Goal: Task Accomplishment & Management: Use online tool/utility

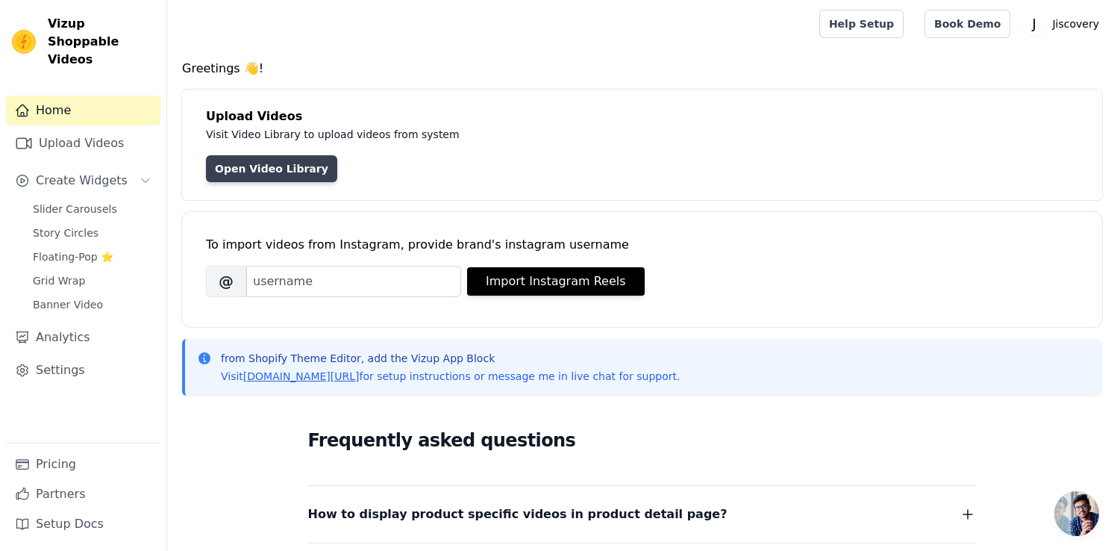
click at [269, 169] on link "Open Video Library" at bounding box center [271, 168] width 131 height 27
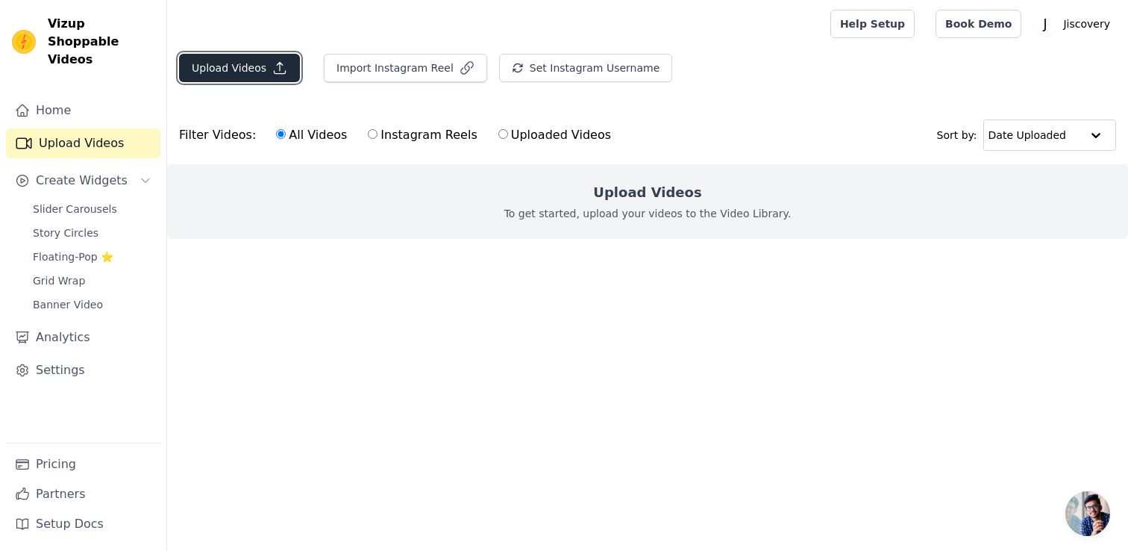
click at [248, 67] on button "Upload Videos" at bounding box center [239, 68] width 121 height 28
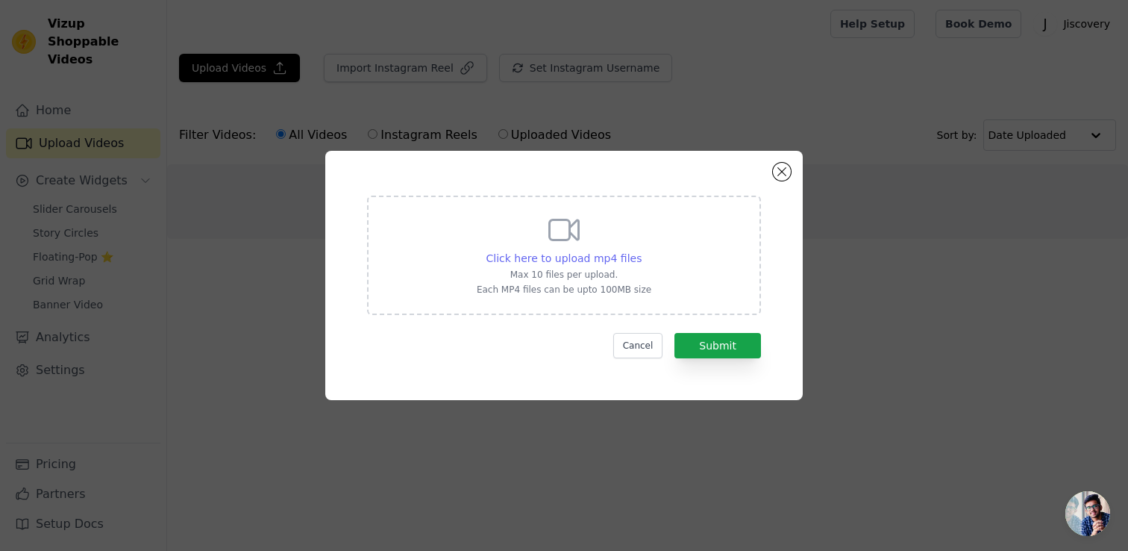
click at [568, 257] on span "Click here to upload mp4 files" at bounding box center [564, 258] width 156 height 12
click at [641, 251] on input "Click here to upload mp4 files Max 10 files per upload. Each MP4 files can be u…" at bounding box center [641, 250] width 1 height 1
type input "C:\fakepath\JSP022.mp4"
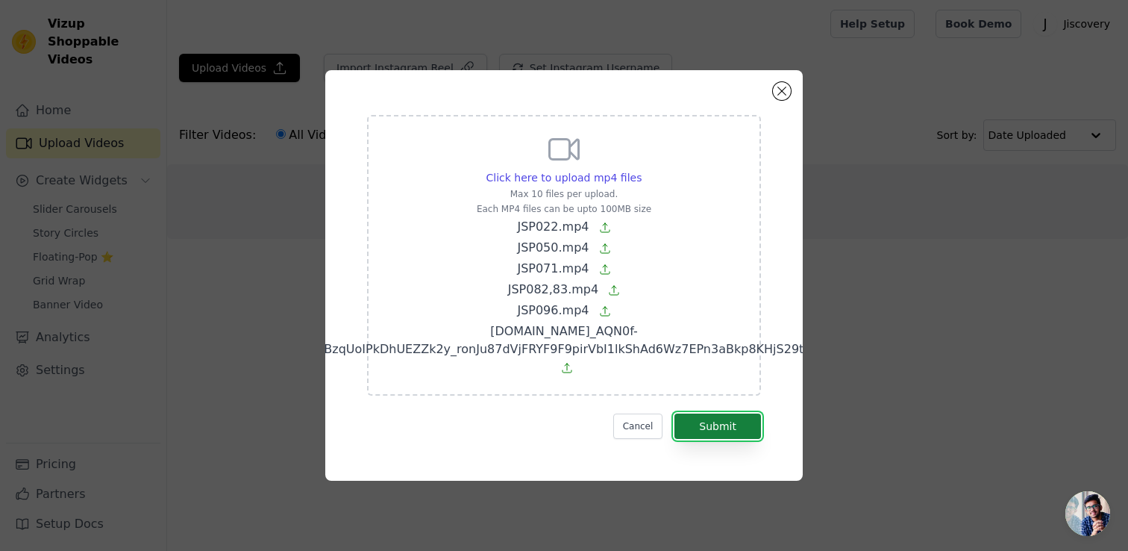
click at [721, 413] on button "Submit" at bounding box center [717, 425] width 87 height 25
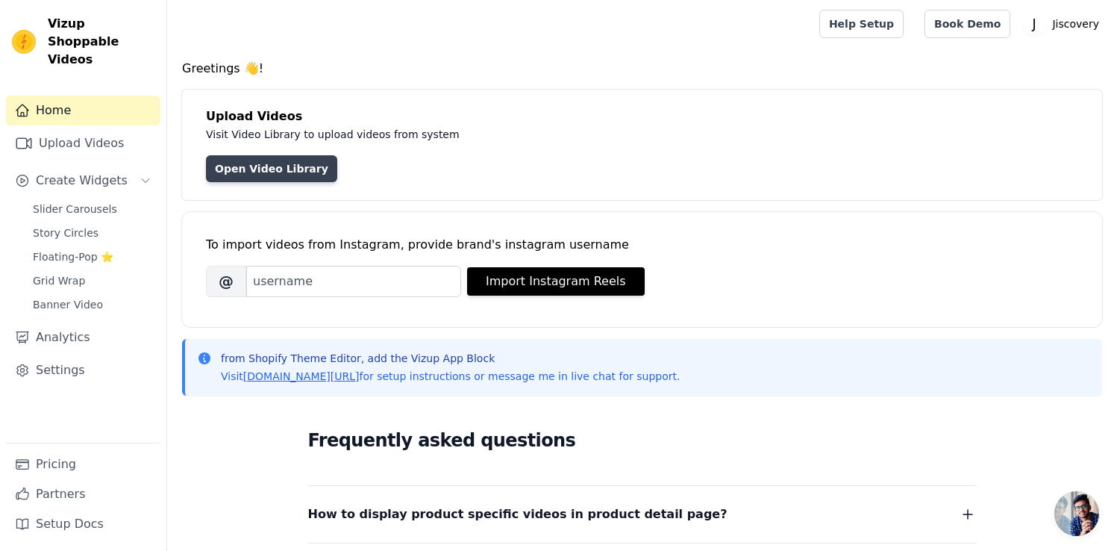
click at [284, 166] on link "Open Video Library" at bounding box center [271, 168] width 131 height 27
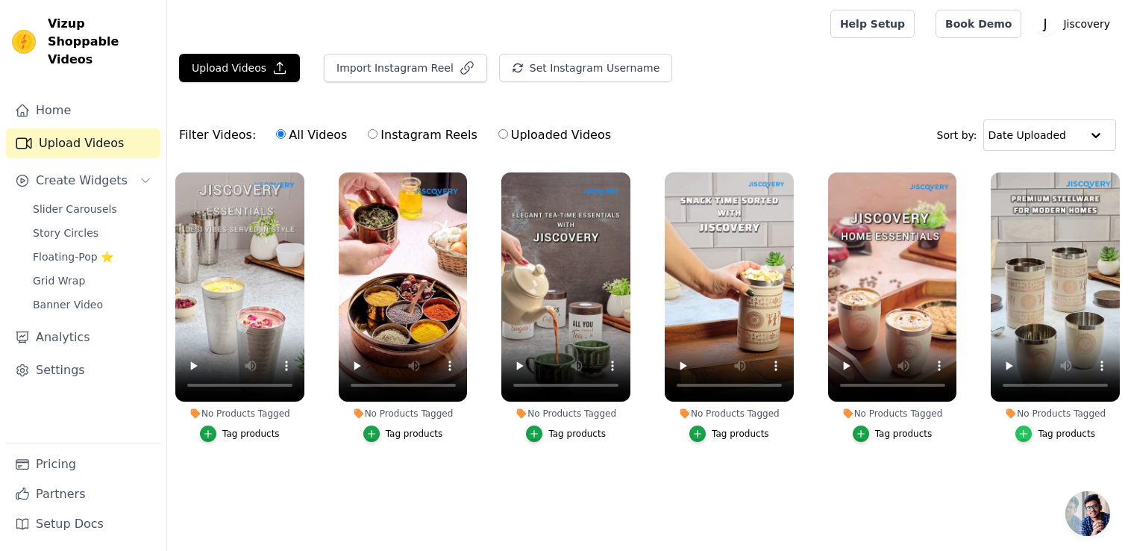
click at [1026, 435] on icon "button" at bounding box center [1023, 433] width 10 height 10
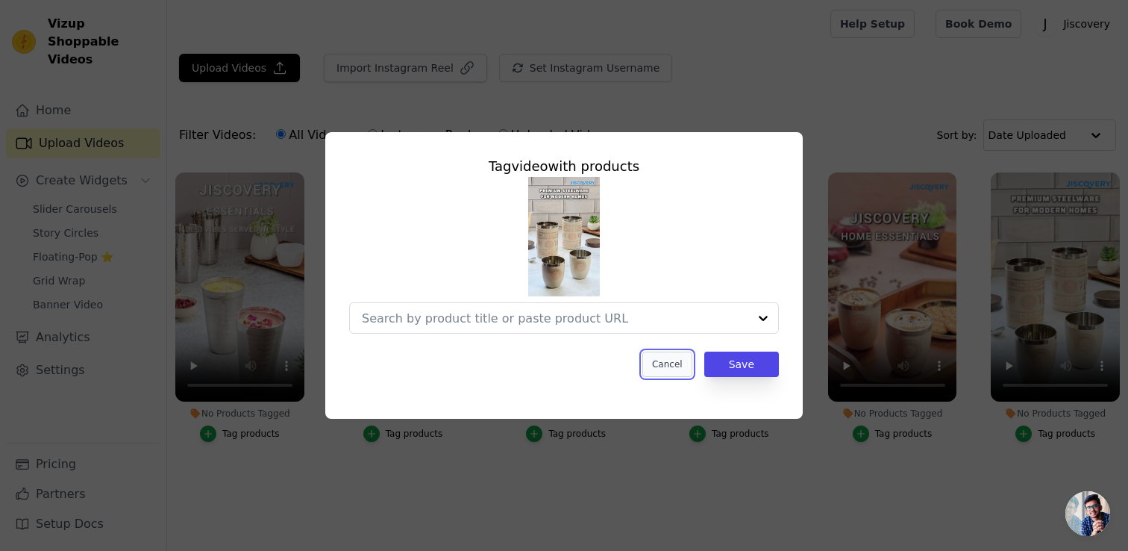
click at [680, 361] on button "Cancel" at bounding box center [667, 363] width 50 height 25
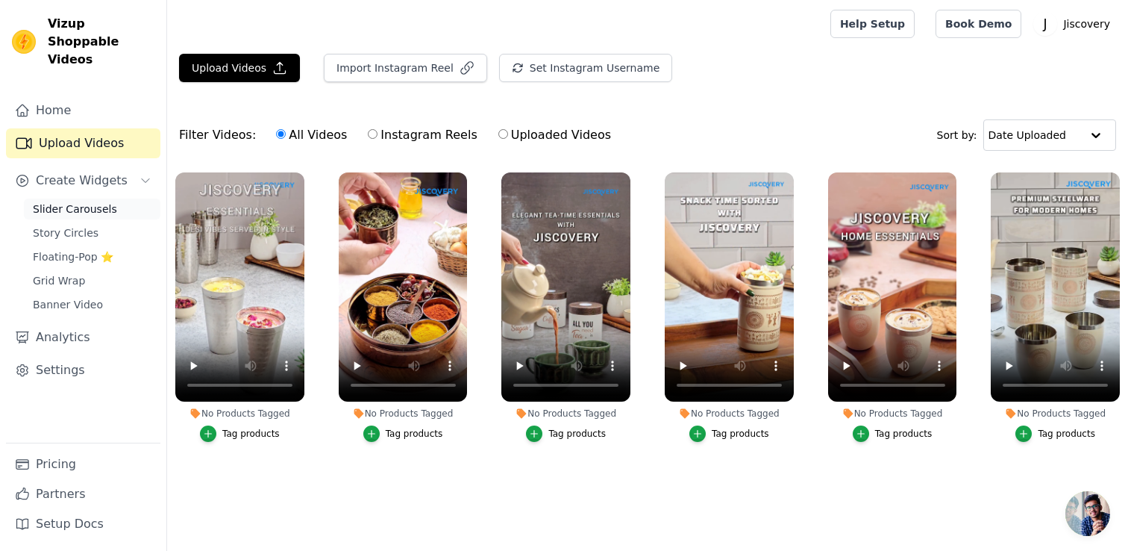
click at [80, 201] on span "Slider Carousels" at bounding box center [75, 208] width 84 height 15
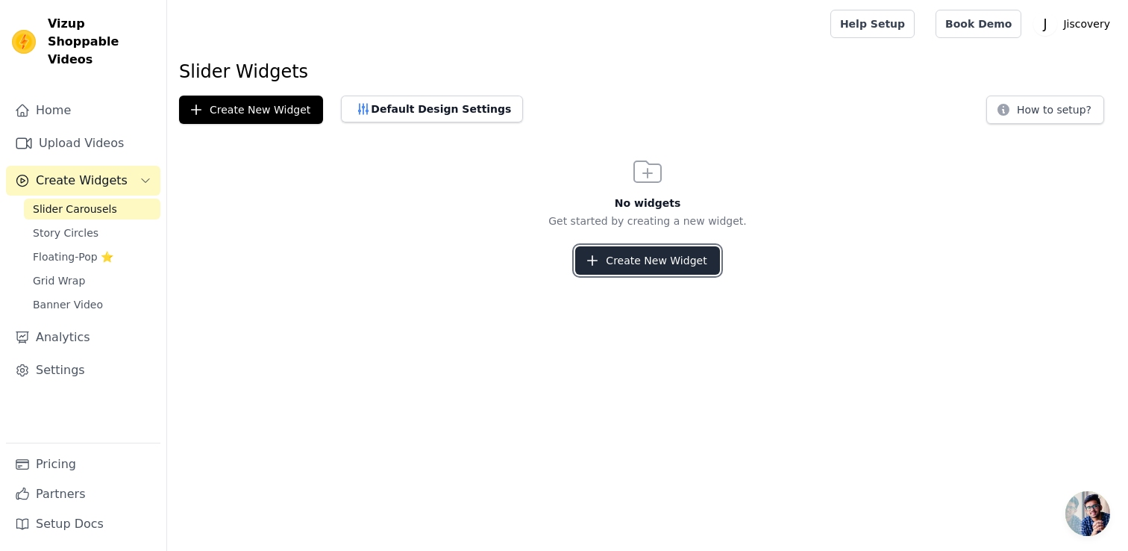
click at [659, 262] on button "Create New Widget" at bounding box center [647, 260] width 144 height 28
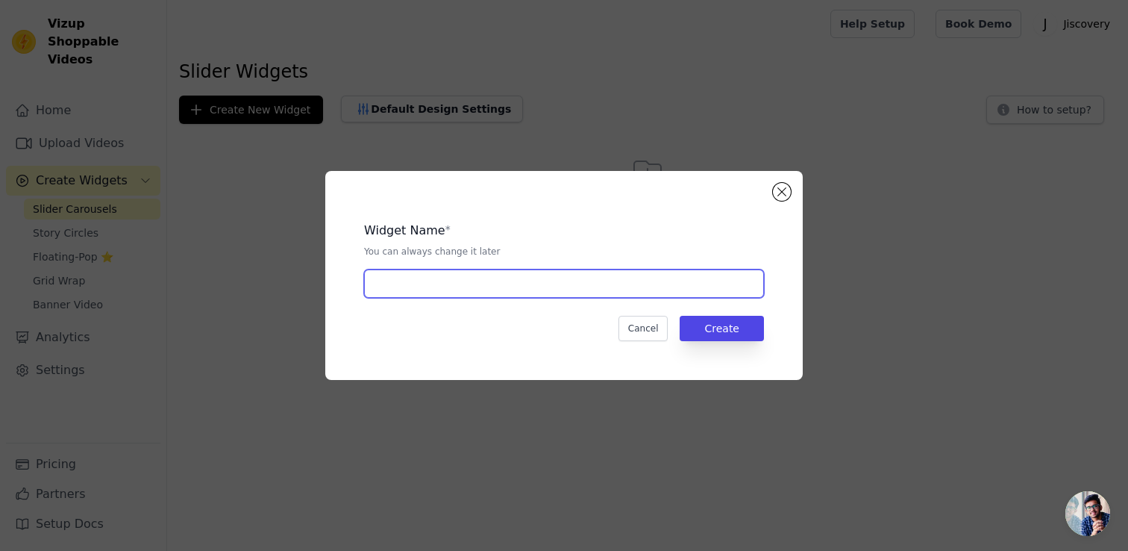
click at [552, 285] on input "text" at bounding box center [564, 283] width 400 height 28
click at [415, 283] on input "Shopable" at bounding box center [564, 283] width 400 height 28
paste input "text"
paste input "pable video"
type input "Shoppable videos"
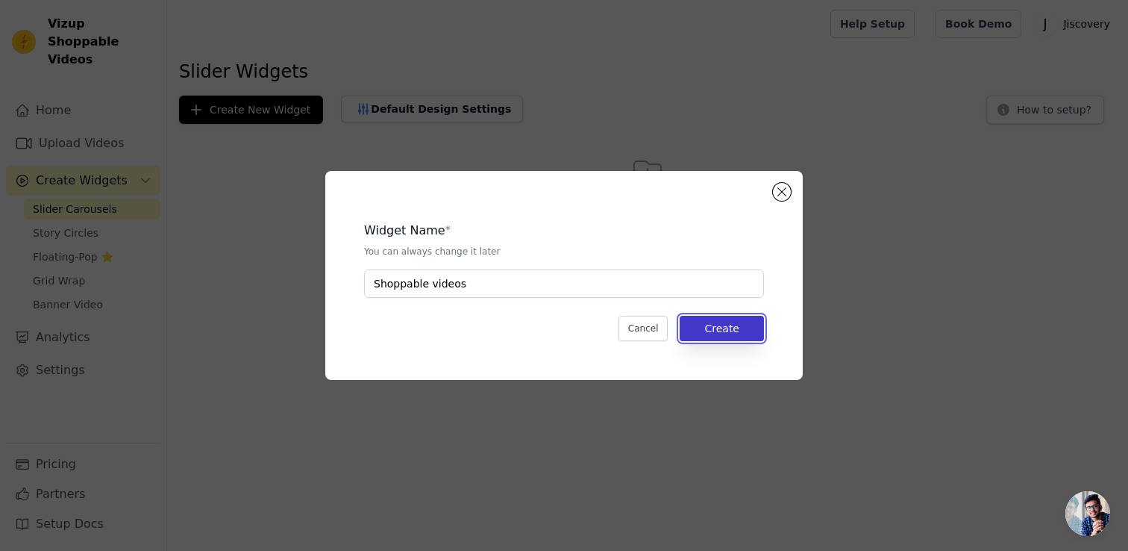
click at [708, 331] on button "Create" at bounding box center [722, 328] width 84 height 25
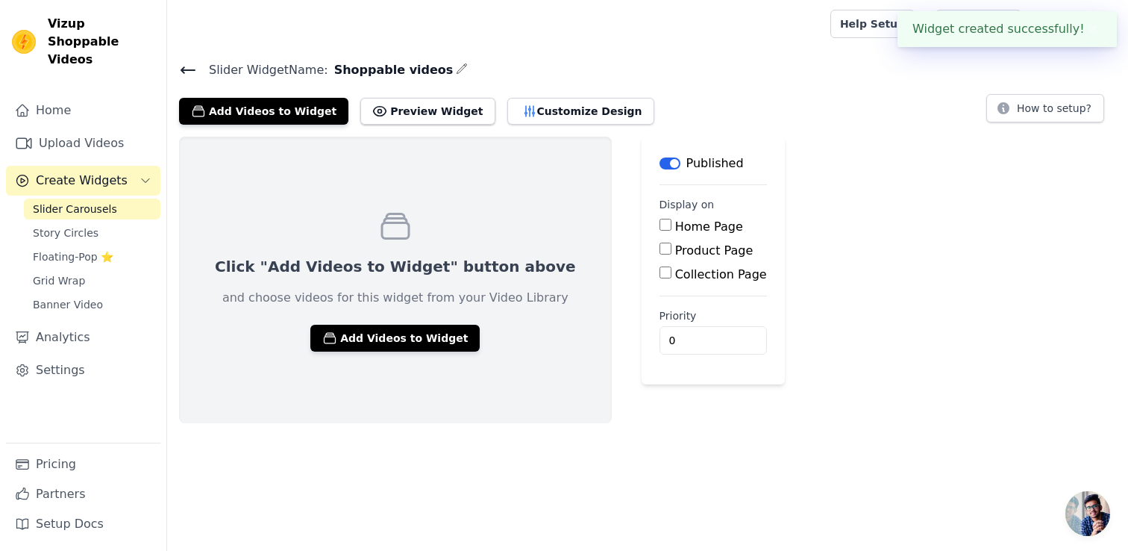
click at [659, 225] on input "Home Page" at bounding box center [665, 225] width 12 height 12
checkbox input "true"
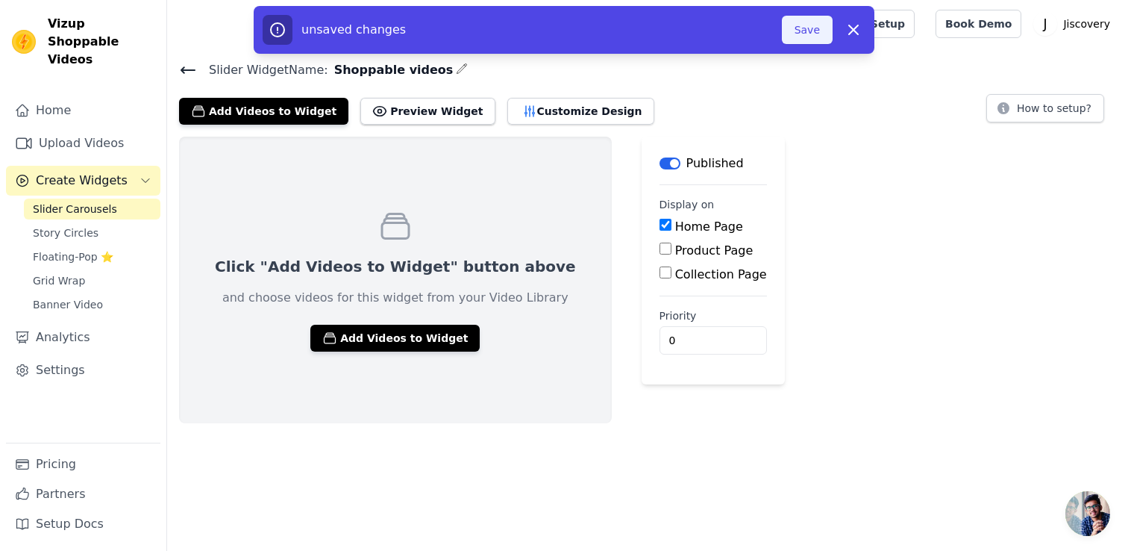
click at [819, 30] on button "Save" at bounding box center [807, 30] width 51 height 28
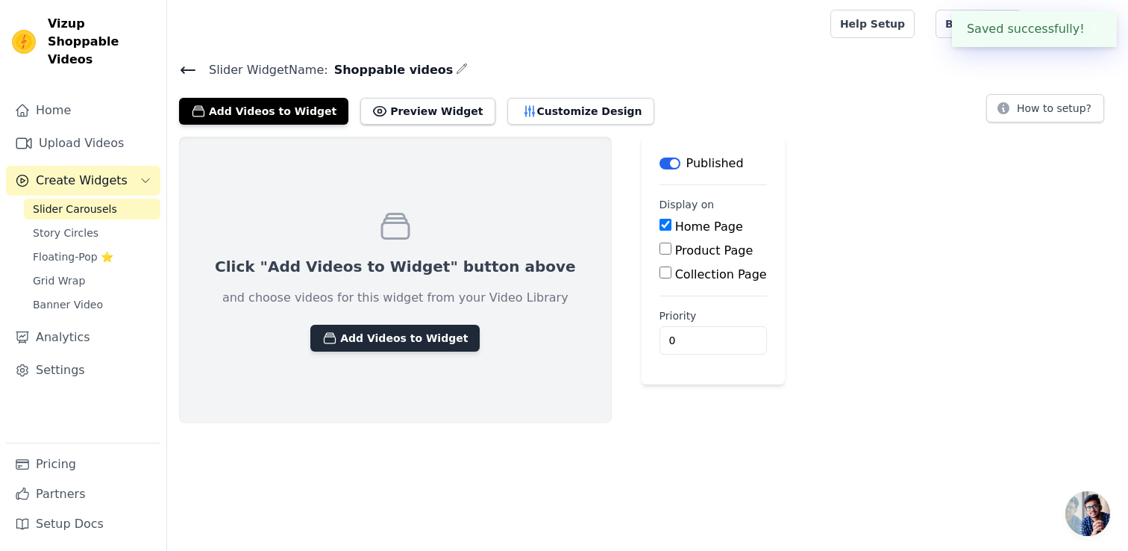
click at [388, 339] on button "Add Videos to Widget" at bounding box center [394, 338] width 169 height 27
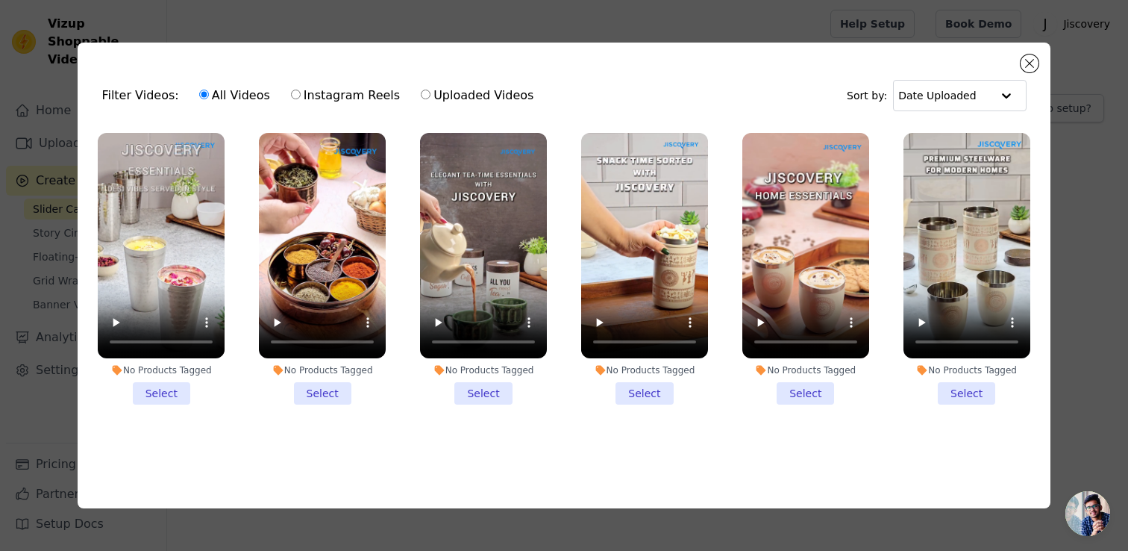
drag, startPoint x: 151, startPoint y: 387, endPoint x: 162, endPoint y: 389, distance: 11.4
click at [151, 387] on li "No Products Tagged Select" at bounding box center [161, 269] width 127 height 272
click at [0, 0] on input "No Products Tagged Select" at bounding box center [0, 0] width 0 height 0
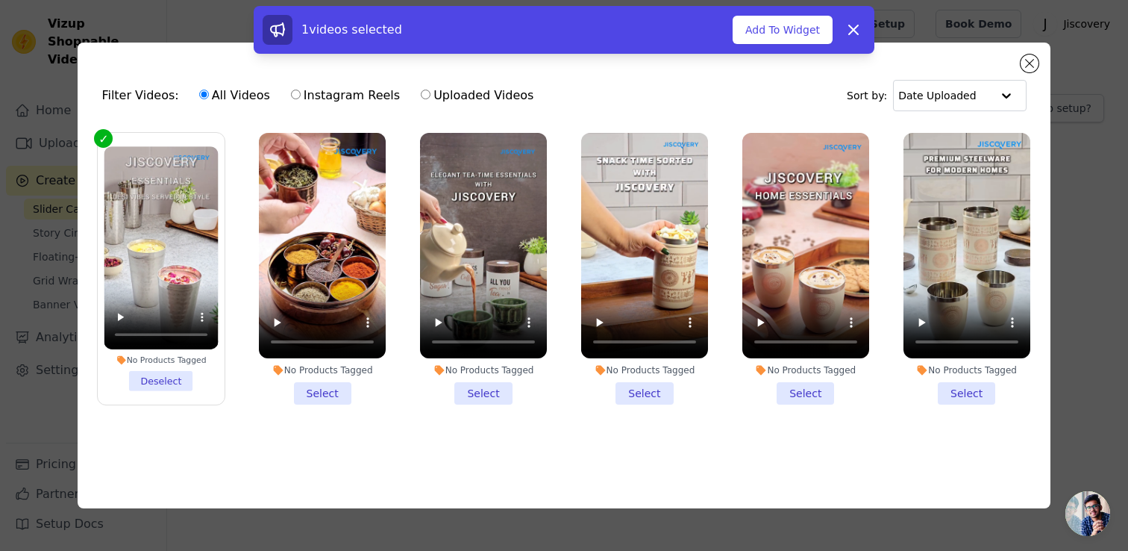
drag, startPoint x: 334, startPoint y: 390, endPoint x: 436, endPoint y: 389, distance: 102.2
click at [336, 390] on li "No Products Tagged Select" at bounding box center [322, 269] width 127 height 272
click at [0, 0] on input "No Products Tagged Select" at bounding box center [0, 0] width 0 height 0
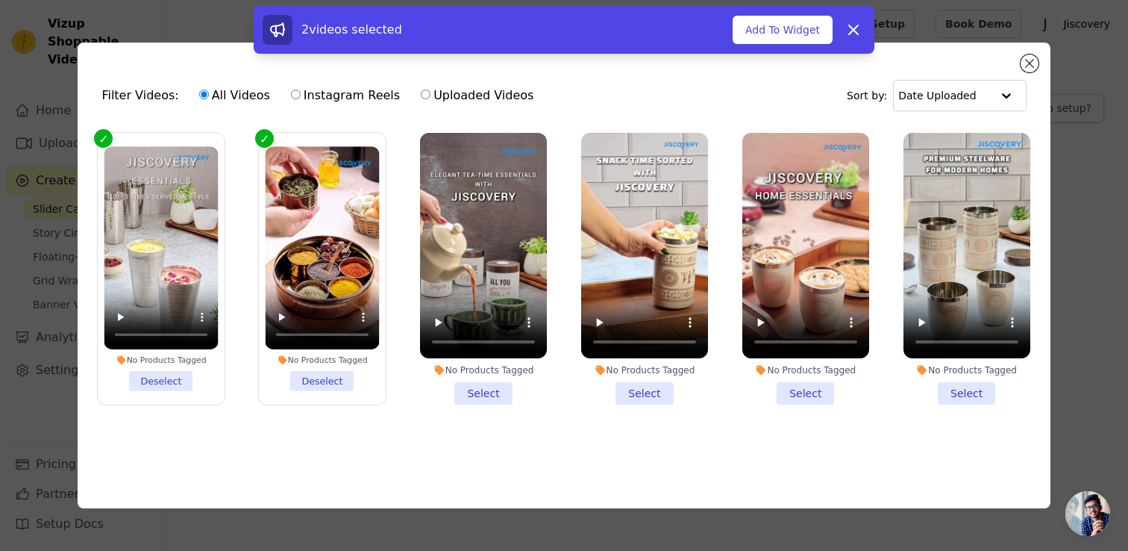
click at [472, 384] on li "No Products Tagged Select" at bounding box center [483, 269] width 127 height 272
click at [0, 0] on input "No Products Tagged Select" at bounding box center [0, 0] width 0 height 0
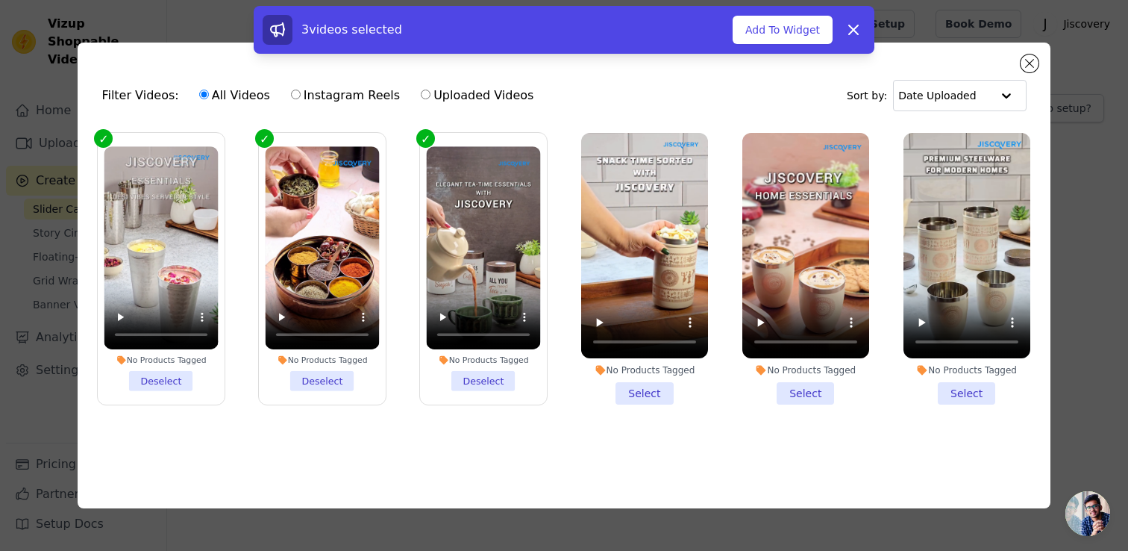
drag, startPoint x: 639, startPoint y: 388, endPoint x: 824, endPoint y: 407, distance: 186.0
click at [642, 389] on li "No Products Tagged Select" at bounding box center [644, 269] width 127 height 272
click at [0, 0] on input "No Products Tagged Select" at bounding box center [0, 0] width 0 height 0
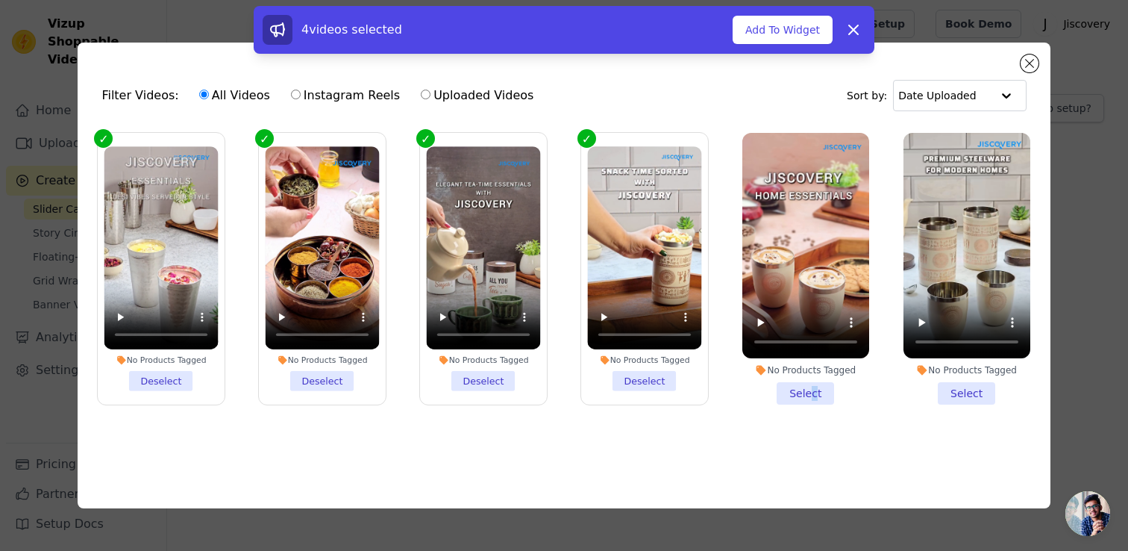
drag, startPoint x: 814, startPoint y: 393, endPoint x: 890, endPoint y: 390, distance: 76.1
click at [817, 393] on li "No Products Tagged Select" at bounding box center [805, 269] width 127 height 272
drag, startPoint x: 959, startPoint y: 389, endPoint x: 844, endPoint y: 399, distance: 116.1
click at [954, 389] on li "No Products Tagged Select" at bounding box center [966, 269] width 127 height 272
click at [0, 0] on input "No Products Tagged Select" at bounding box center [0, 0] width 0 height 0
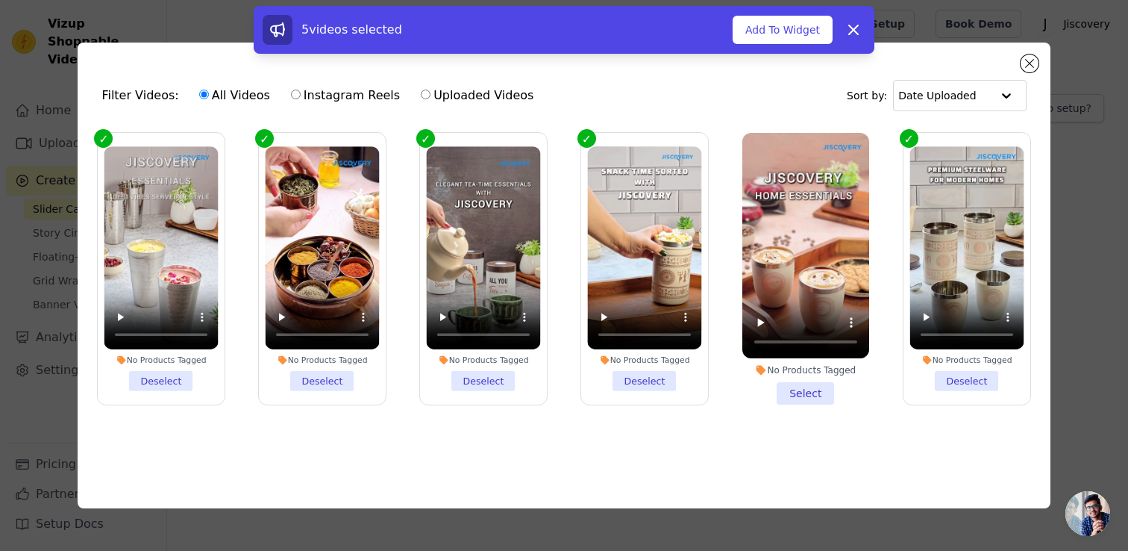
click at [814, 392] on li "No Products Tagged Select" at bounding box center [805, 269] width 127 height 272
click at [0, 0] on input "No Products Tagged Select" at bounding box center [0, 0] width 0 height 0
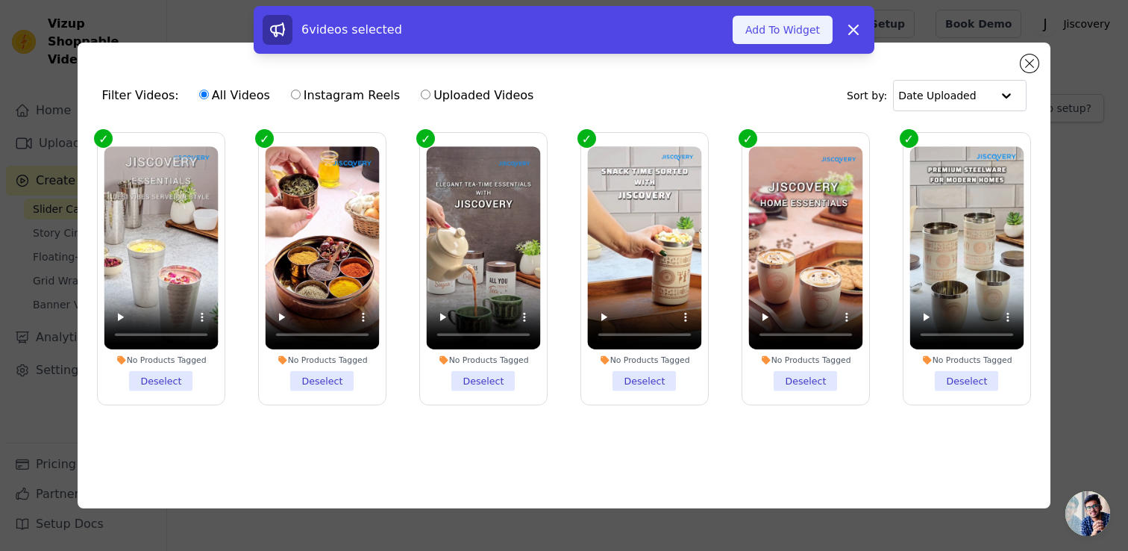
click at [791, 33] on button "Add To Widget" at bounding box center [783, 30] width 100 height 28
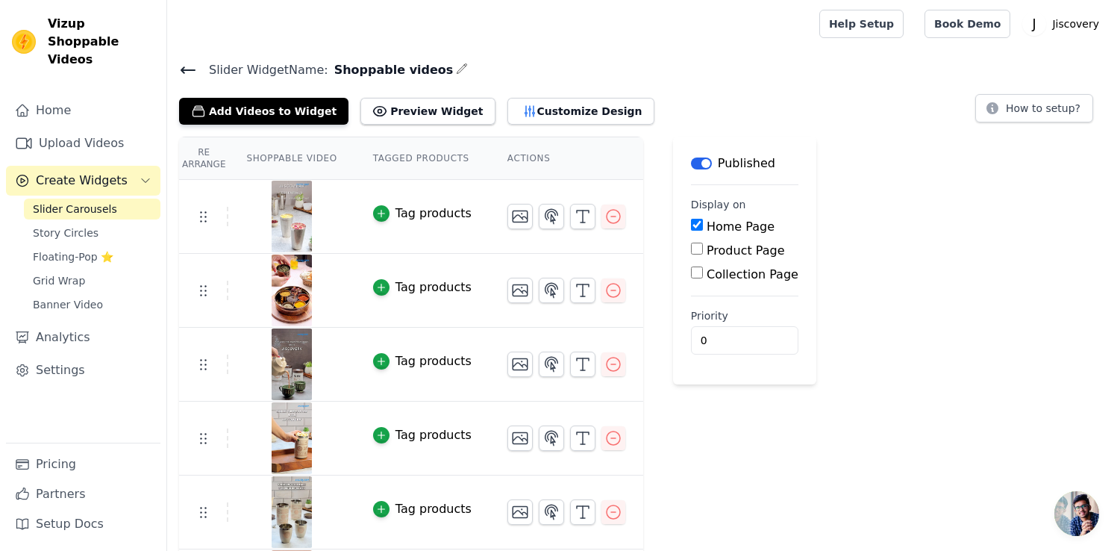
click at [192, 72] on icon at bounding box center [188, 70] width 18 height 18
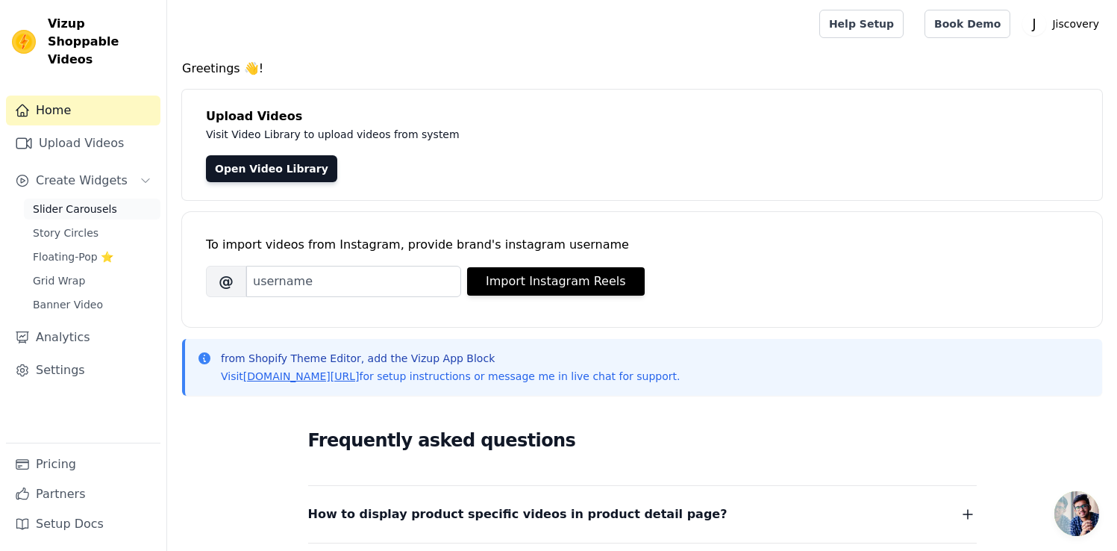
click at [100, 201] on span "Slider Carousels" at bounding box center [75, 208] width 84 height 15
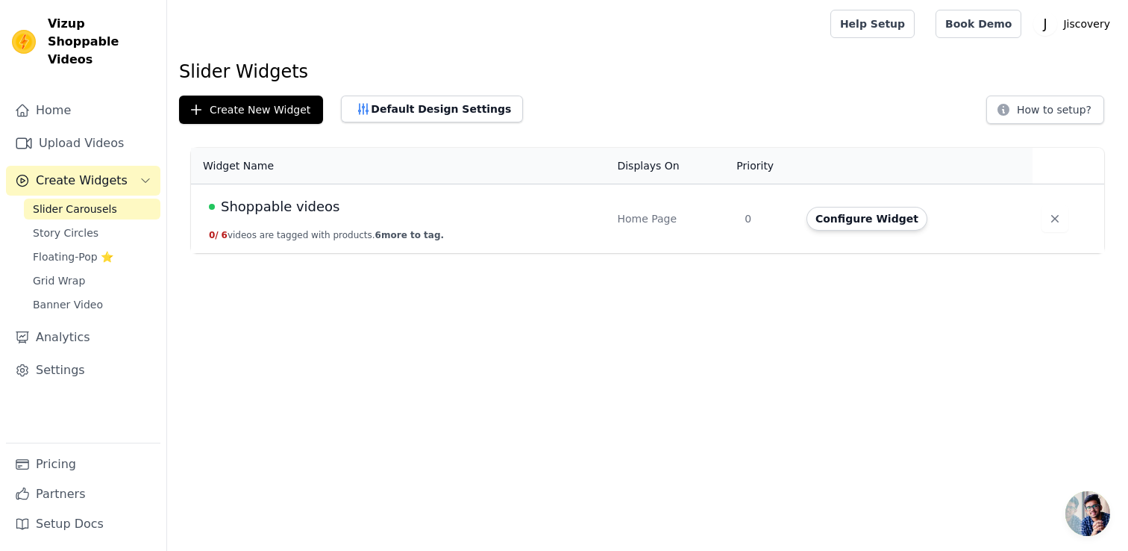
click at [309, 209] on span "Shoppable videos" at bounding box center [280, 206] width 119 height 21
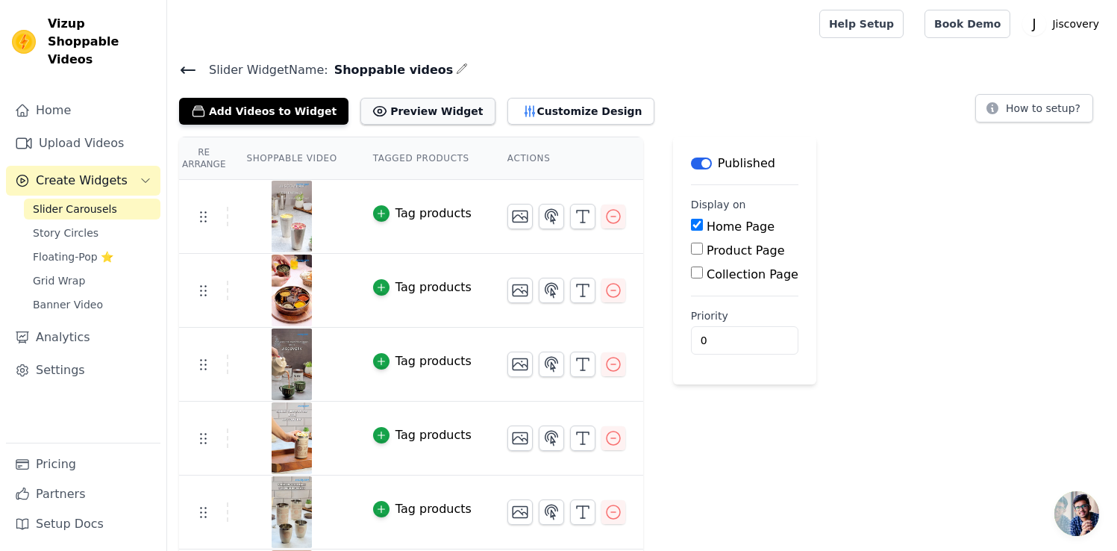
click at [416, 102] on button "Preview Widget" at bounding box center [427, 111] width 134 height 27
click at [568, 113] on button "Customize Design" at bounding box center [580, 111] width 147 height 27
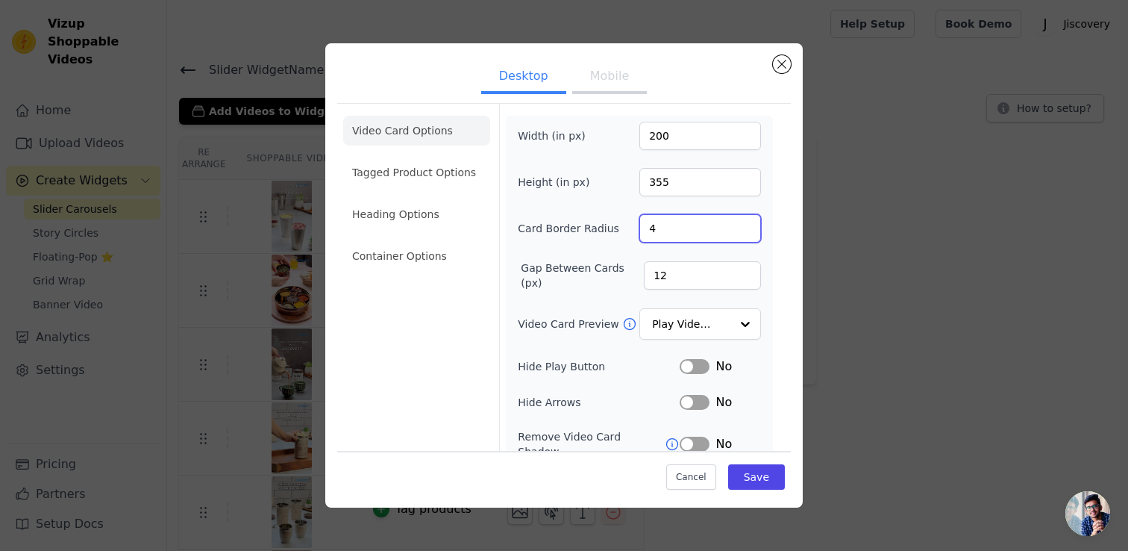
drag, startPoint x: 656, startPoint y: 226, endPoint x: 639, endPoint y: 223, distance: 17.4
click at [639, 223] on input "4" at bounding box center [700, 228] width 122 height 28
click at [644, 273] on input "12" at bounding box center [702, 275] width 117 height 28
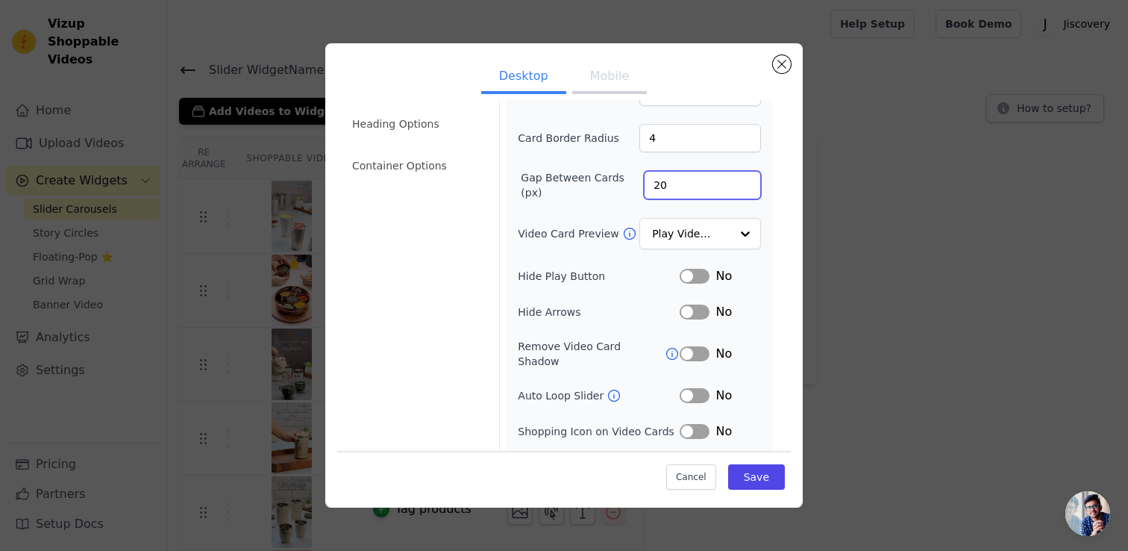
scroll to position [98, 0]
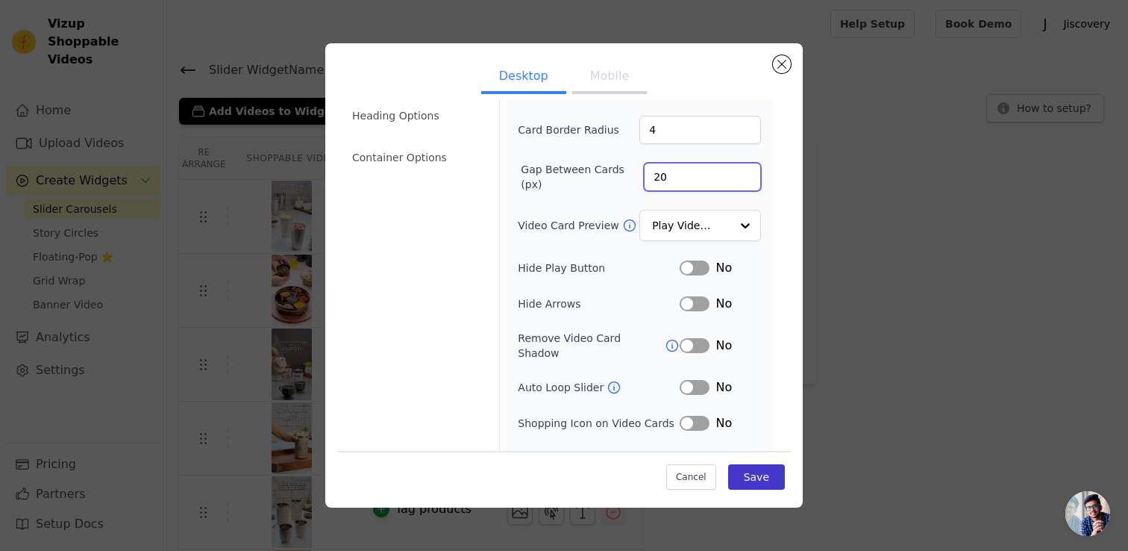
type input "20"
click at [740, 473] on button "Save" at bounding box center [756, 476] width 57 height 25
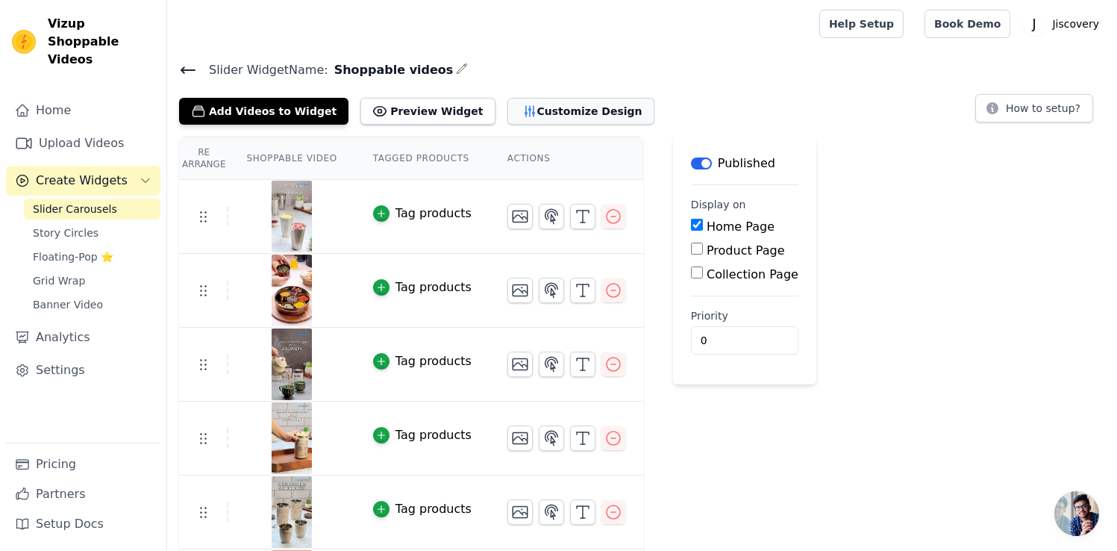
click at [542, 105] on button "Customize Design" at bounding box center [580, 111] width 147 height 27
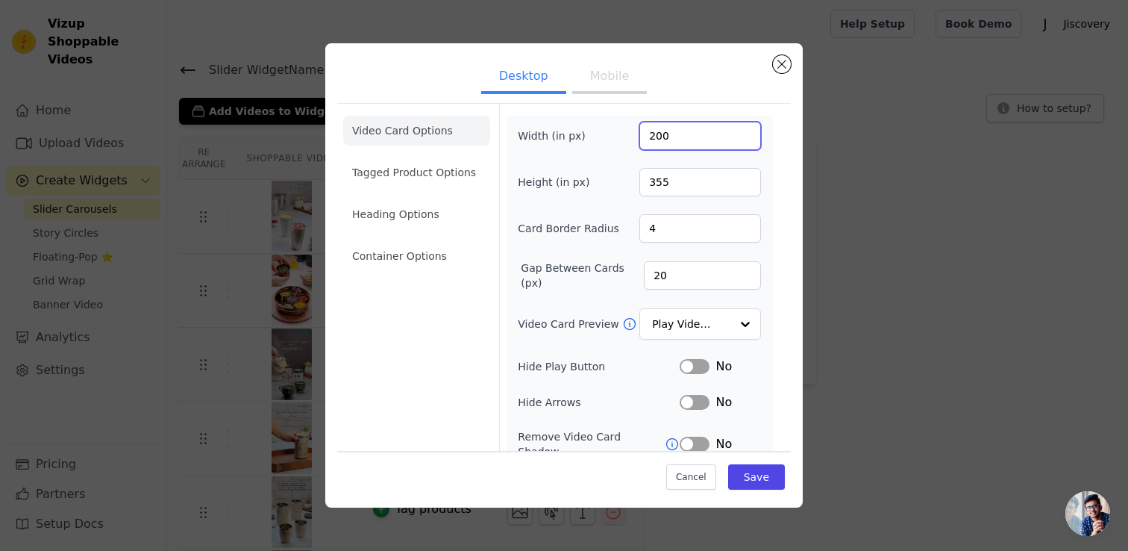
drag, startPoint x: 664, startPoint y: 134, endPoint x: 609, endPoint y: 131, distance: 54.6
click at [609, 131] on div "Width (in px) 200" at bounding box center [639, 136] width 243 height 28
drag, startPoint x: 700, startPoint y: 137, endPoint x: 602, endPoint y: 128, distance: 98.9
click at [602, 128] on div "Width (in px) 100" at bounding box center [639, 136] width 243 height 28
type input "1920"
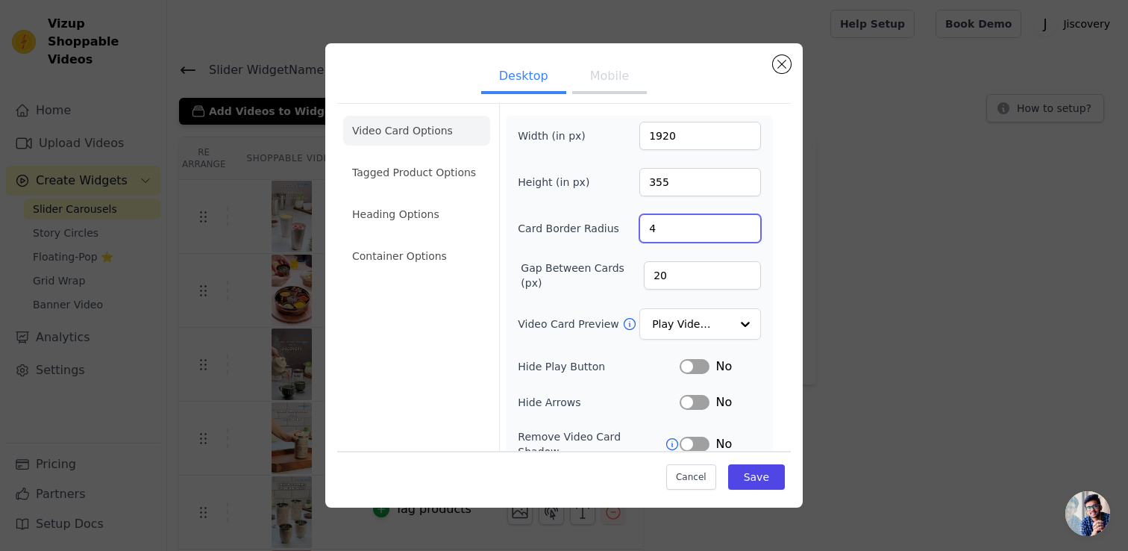
click at [769, 198] on div "Video Card Options Tagged Product Options Heading Options Container Options Wid…" at bounding box center [564, 340] width 454 height 475
drag, startPoint x: 689, startPoint y: 223, endPoint x: 624, endPoint y: 215, distance: 66.2
click at [624, 215] on div "Card Border Radius 4" at bounding box center [639, 228] width 243 height 28
type input "12"
click at [765, 238] on form "Width (in px) 1920 Height (in px) 355 Card Border Radius 12 Gap Between Cards (…" at bounding box center [639, 341] width 280 height 474
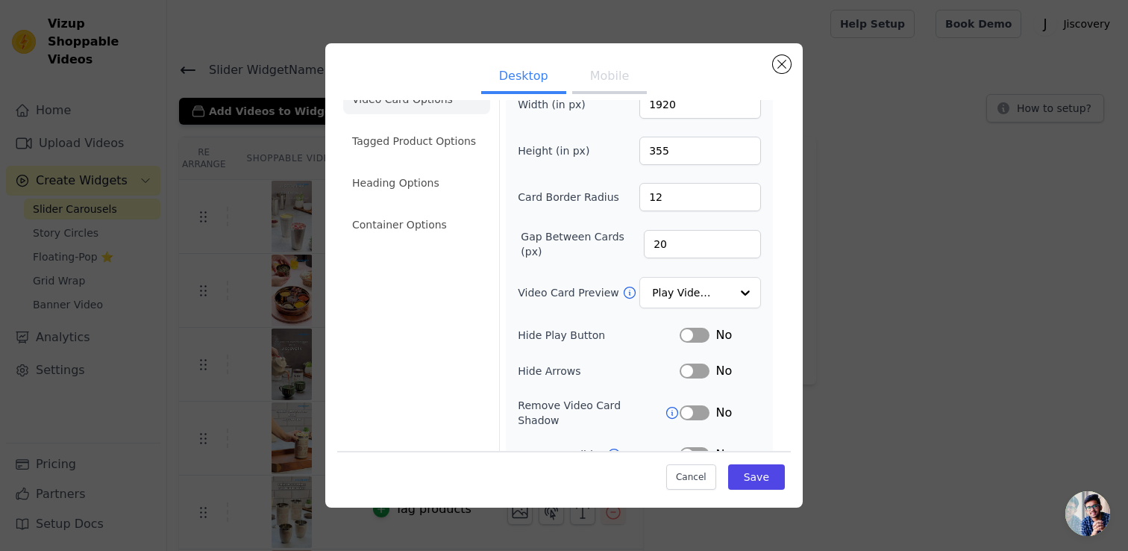
scroll to position [37, 0]
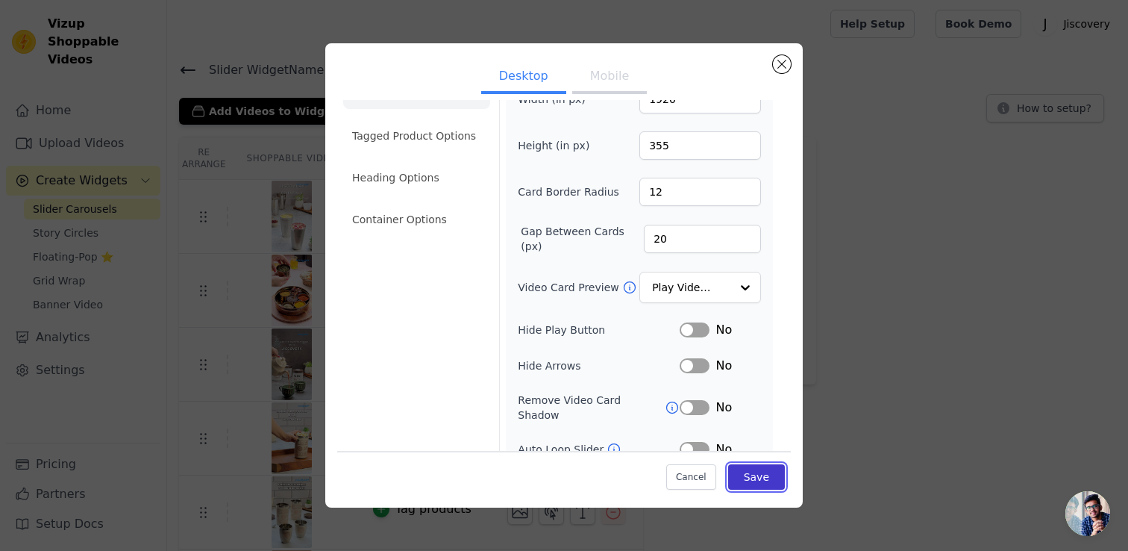
click at [744, 472] on button "Save" at bounding box center [756, 476] width 57 height 25
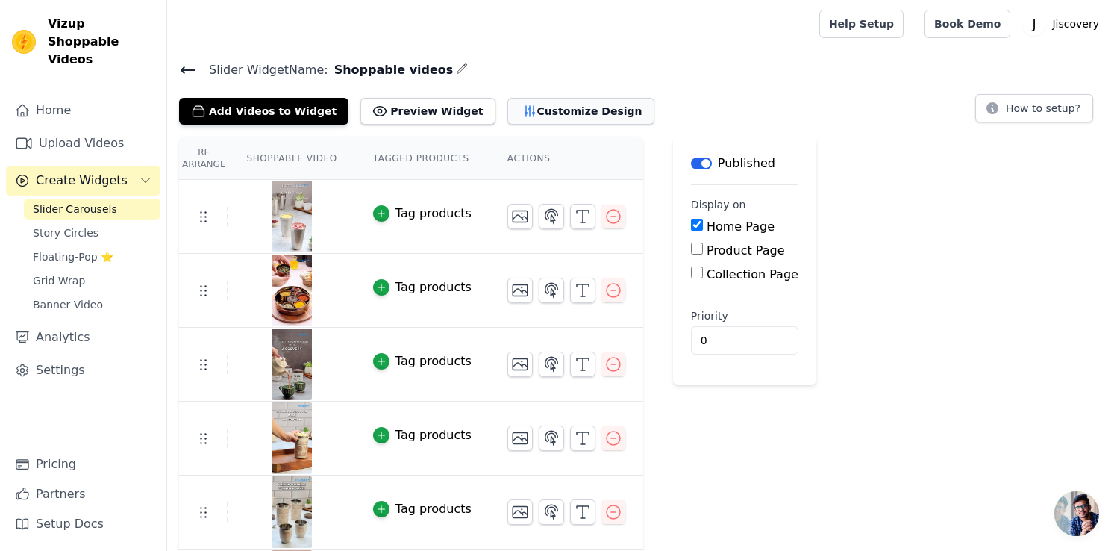
click at [545, 110] on button "Customize Design" at bounding box center [580, 111] width 147 height 27
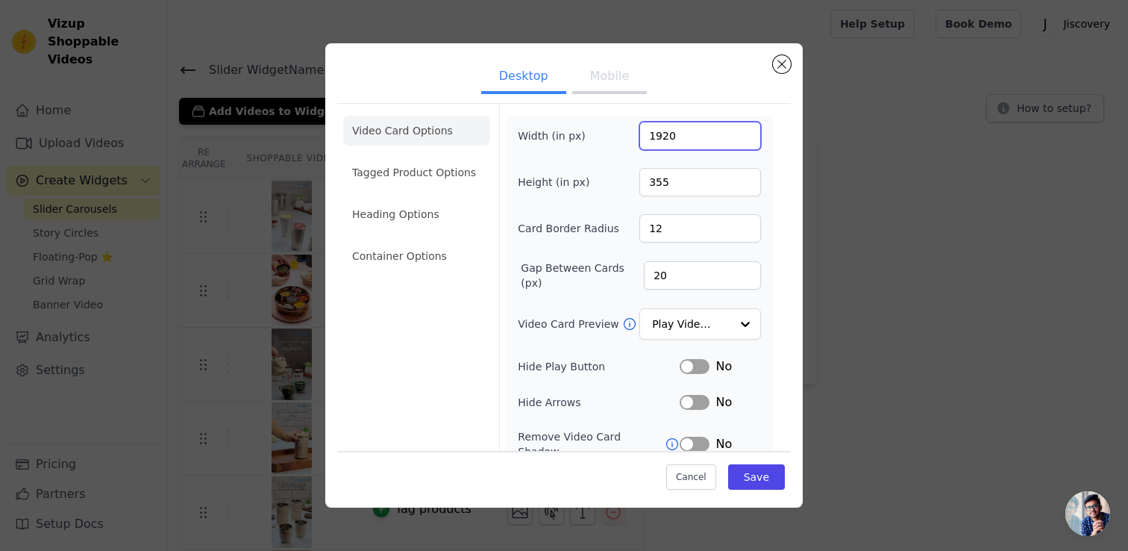
drag, startPoint x: 680, startPoint y: 125, endPoint x: 583, endPoint y: 123, distance: 97.7
click at [583, 123] on div "Width (in px) 1920" at bounding box center [639, 136] width 243 height 28
drag, startPoint x: 673, startPoint y: 134, endPoint x: 608, endPoint y: 122, distance: 65.9
click at [608, 122] on div "Width (in px) 1920" at bounding box center [639, 136] width 243 height 28
type input "360"
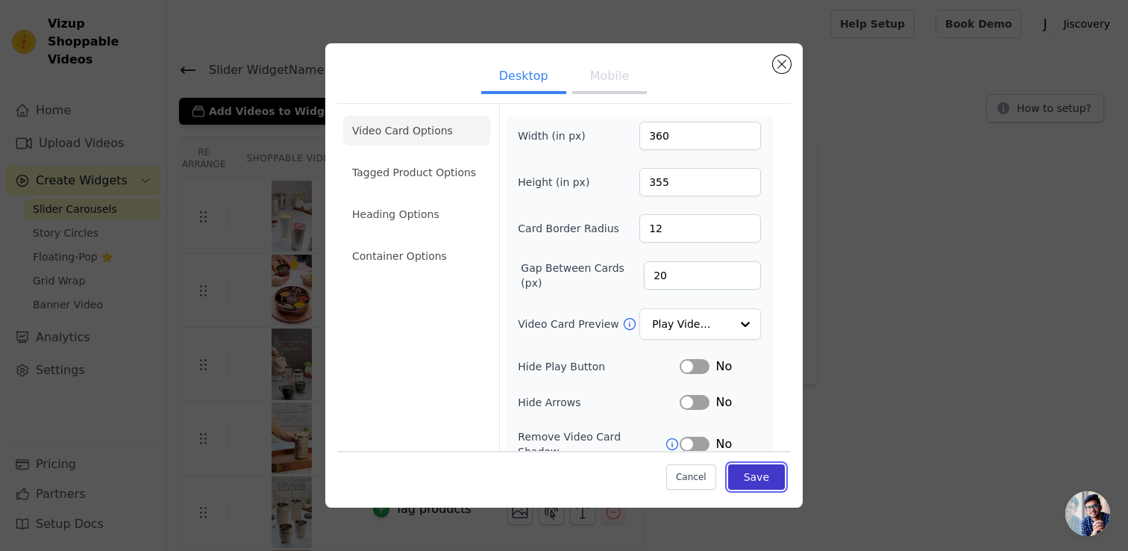
click at [757, 475] on button "Save" at bounding box center [756, 476] width 57 height 25
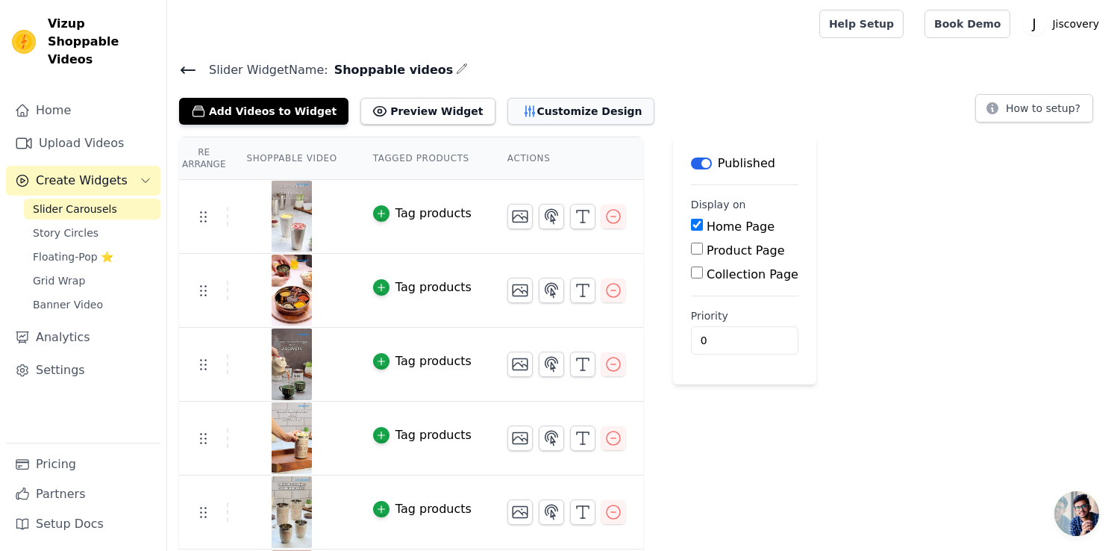
click at [546, 107] on button "Customize Design" at bounding box center [580, 111] width 147 height 27
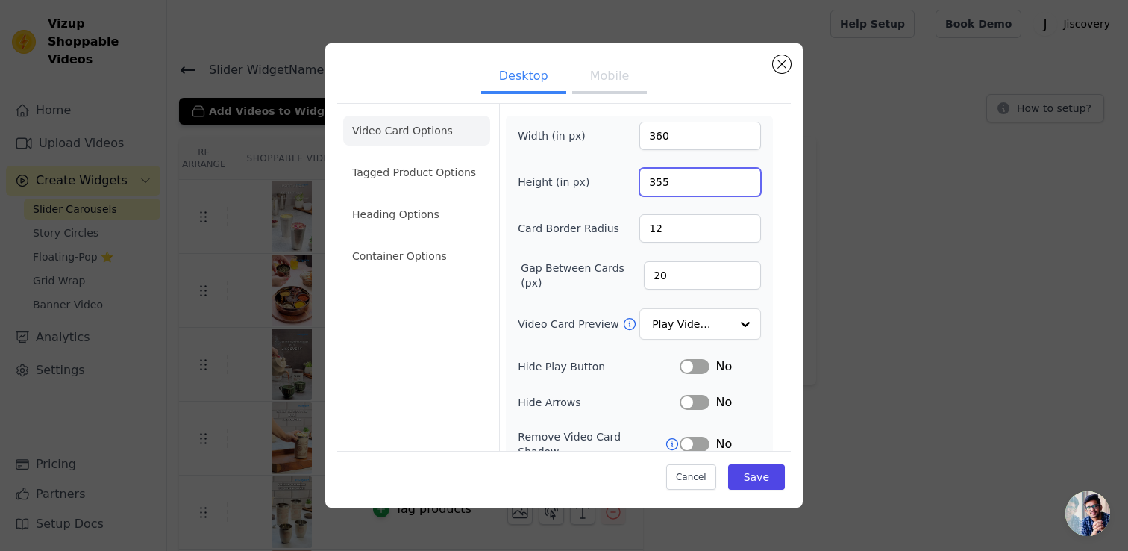
drag, startPoint x: 642, startPoint y: 175, endPoint x: 624, endPoint y: 169, distance: 18.6
click at [624, 169] on div "Height (in px) 355" at bounding box center [639, 182] width 243 height 28
type input "640"
click at [739, 333] on div at bounding box center [745, 325] width 30 height 30
click at [758, 307] on div "Width (in px) 360 Height (in px) 640 Card Border Radius 12 Gap Between Cards (p…" at bounding box center [639, 344] width 267 height 457
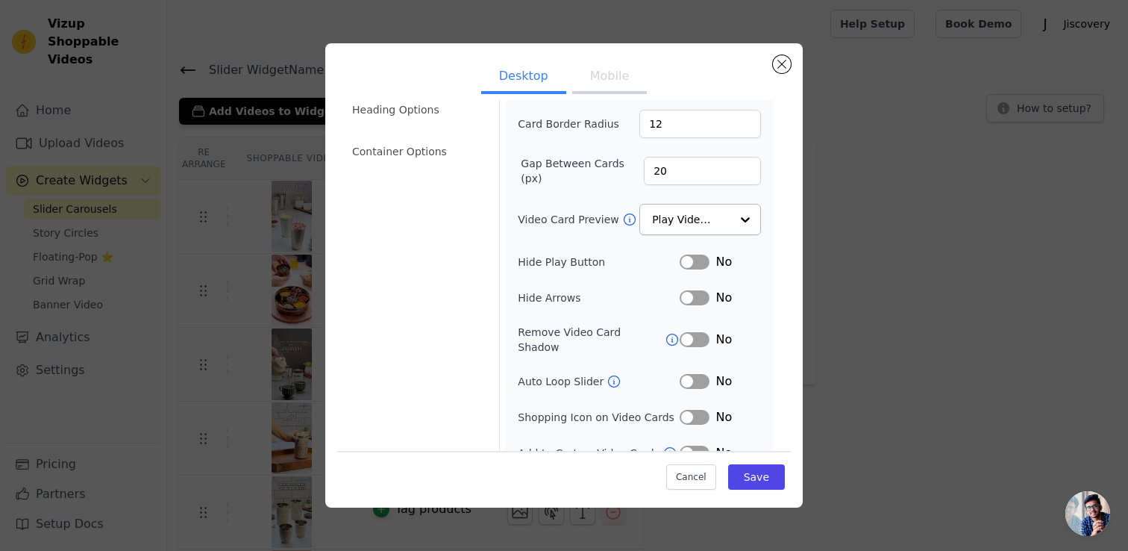
scroll to position [115, 0]
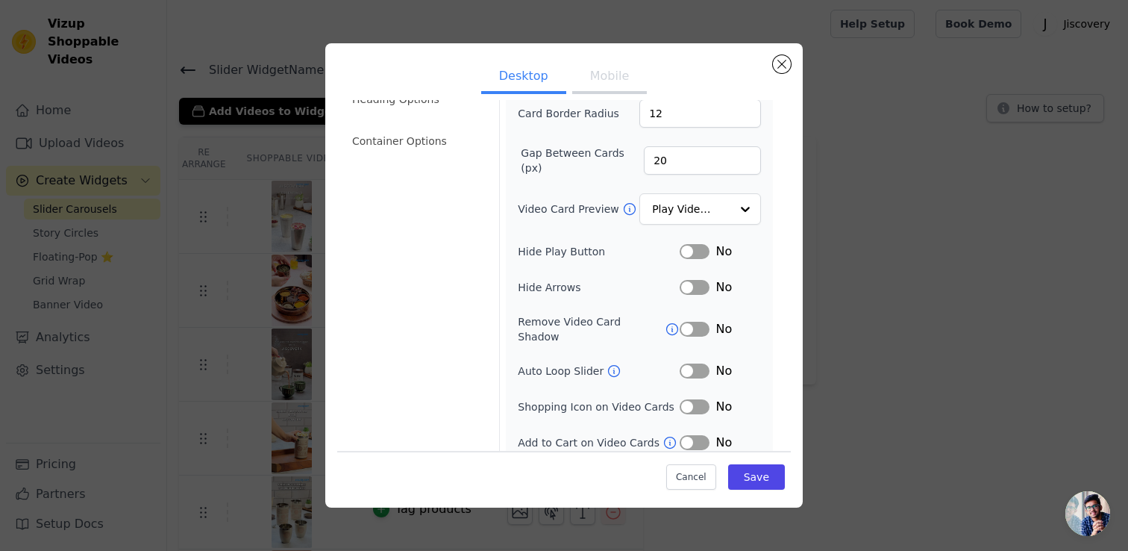
click at [681, 399] on button "Label" at bounding box center [695, 406] width 30 height 15
click at [748, 478] on button "Save" at bounding box center [756, 476] width 57 height 25
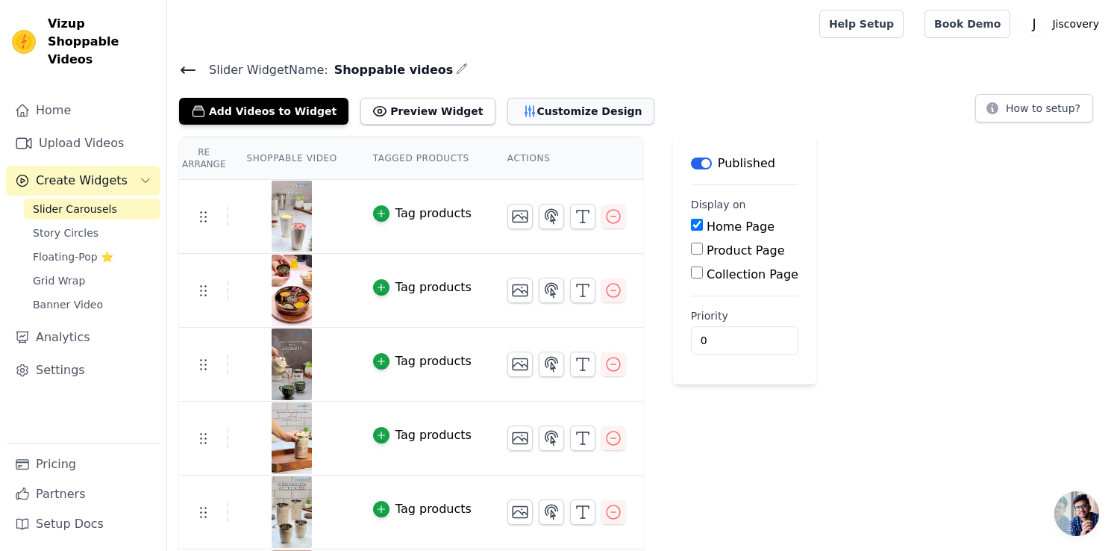
click at [531, 107] on button "Customize Design" at bounding box center [580, 111] width 147 height 27
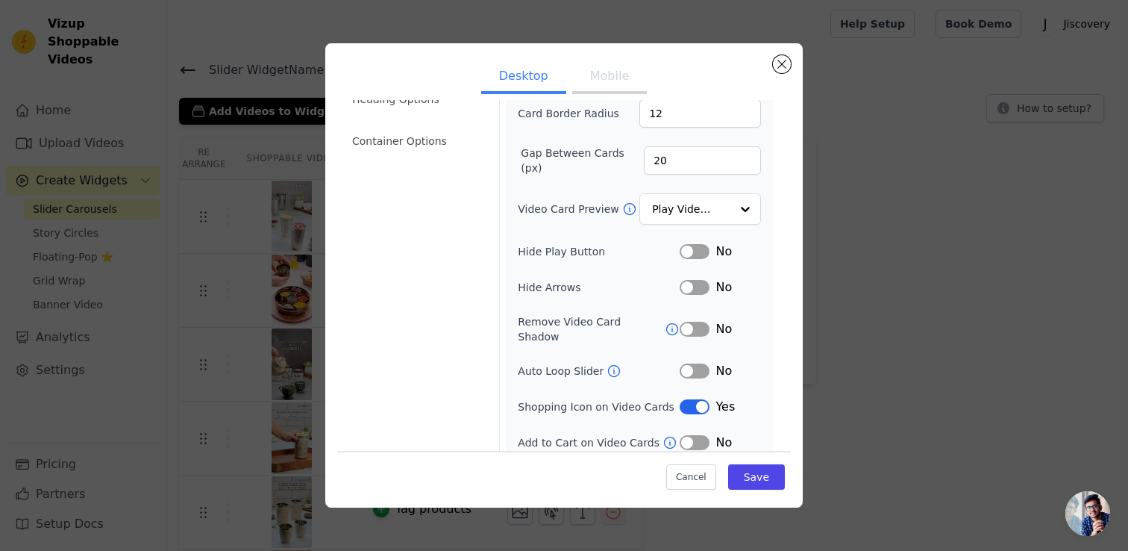
click at [694, 399] on button "Label" at bounding box center [695, 406] width 30 height 15
click at [682, 435] on button "Label" at bounding box center [695, 442] width 30 height 15
click at [728, 465] on button "Save" at bounding box center [756, 476] width 57 height 25
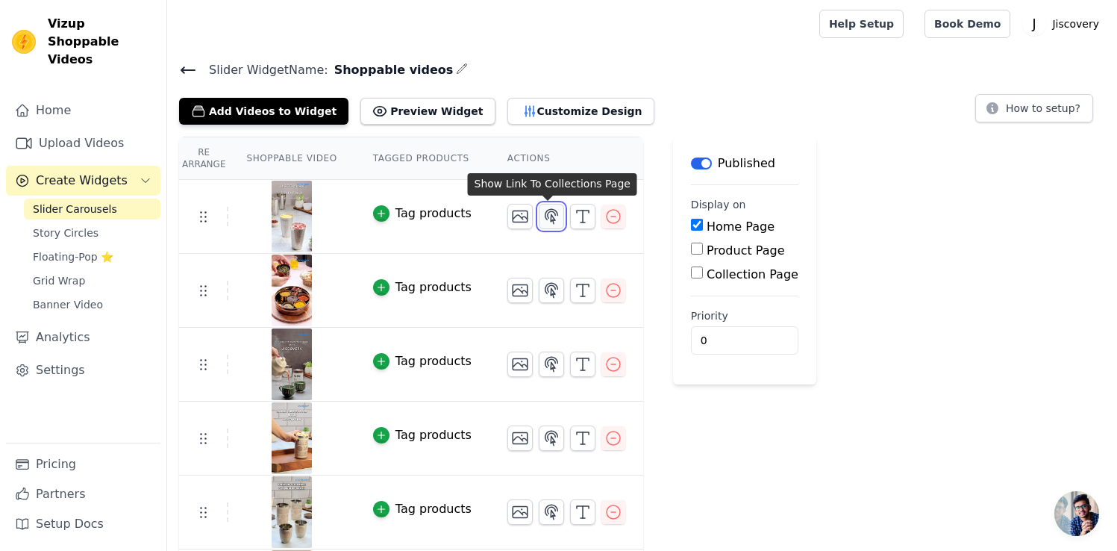
click at [550, 217] on icon "button" at bounding box center [551, 216] width 13 height 14
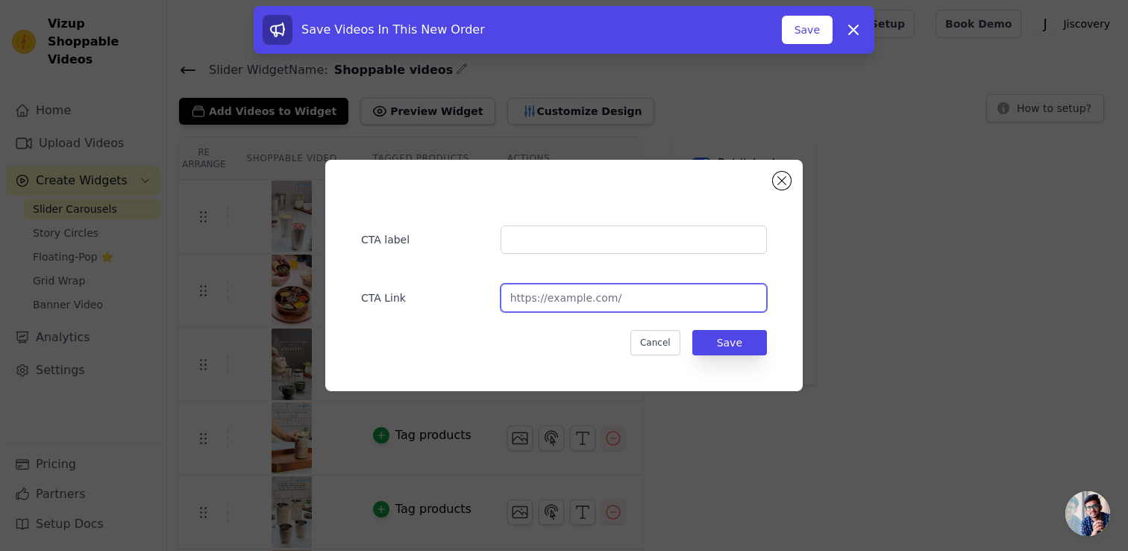
click at [625, 300] on input "url" at bounding box center [634, 297] width 266 height 28
paste input "[URL][DOMAIN_NAME]"
type input "[URL][DOMAIN_NAME]"
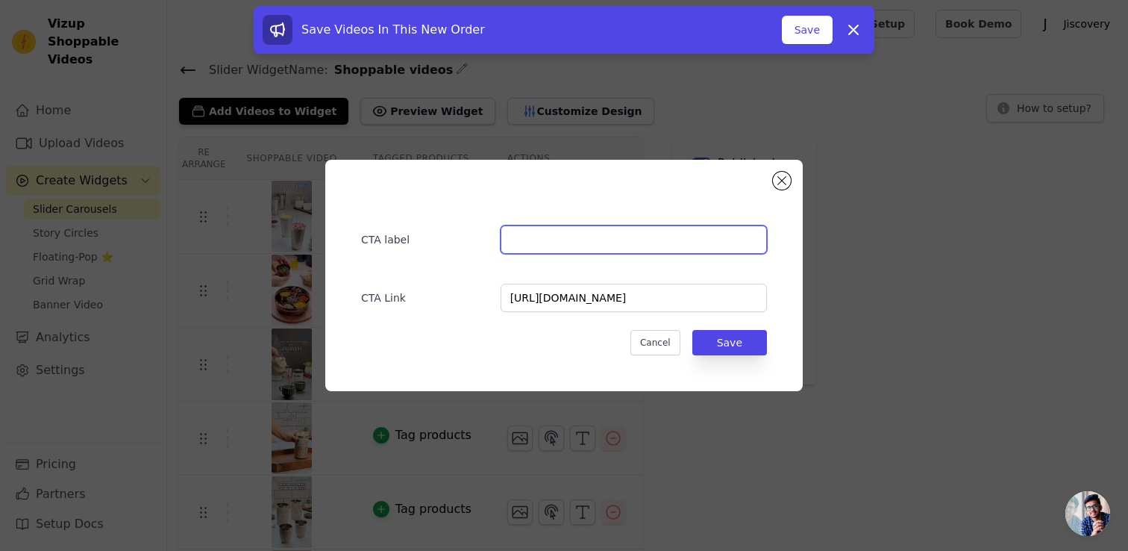
click at [529, 233] on input "text" at bounding box center [634, 239] width 266 height 28
type input "Glasses"
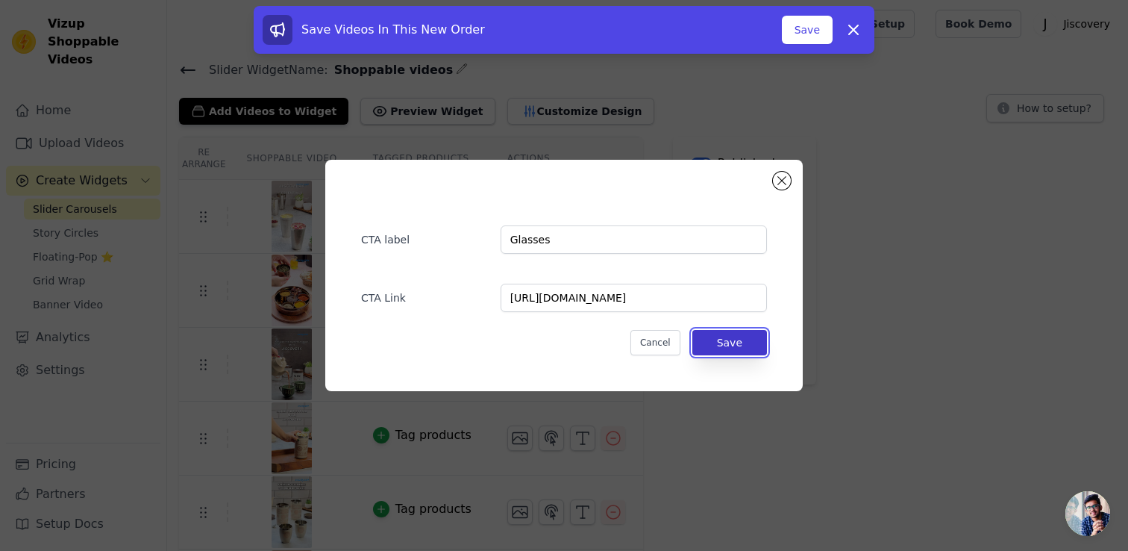
click at [742, 342] on button "Save" at bounding box center [729, 342] width 75 height 25
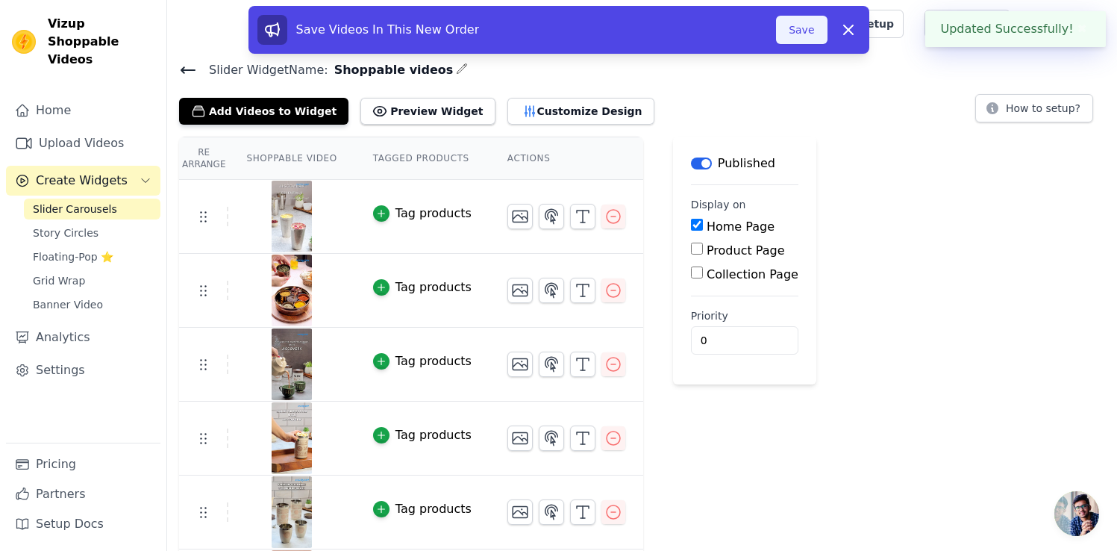
click at [800, 34] on button "Save" at bounding box center [801, 30] width 51 height 28
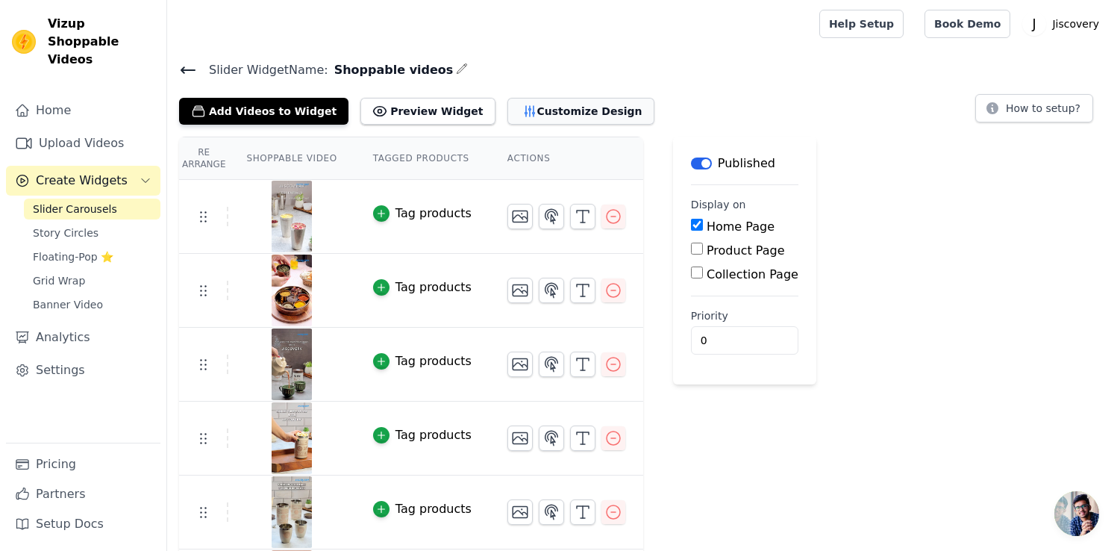
click at [551, 112] on button "Customize Design" at bounding box center [580, 111] width 147 height 27
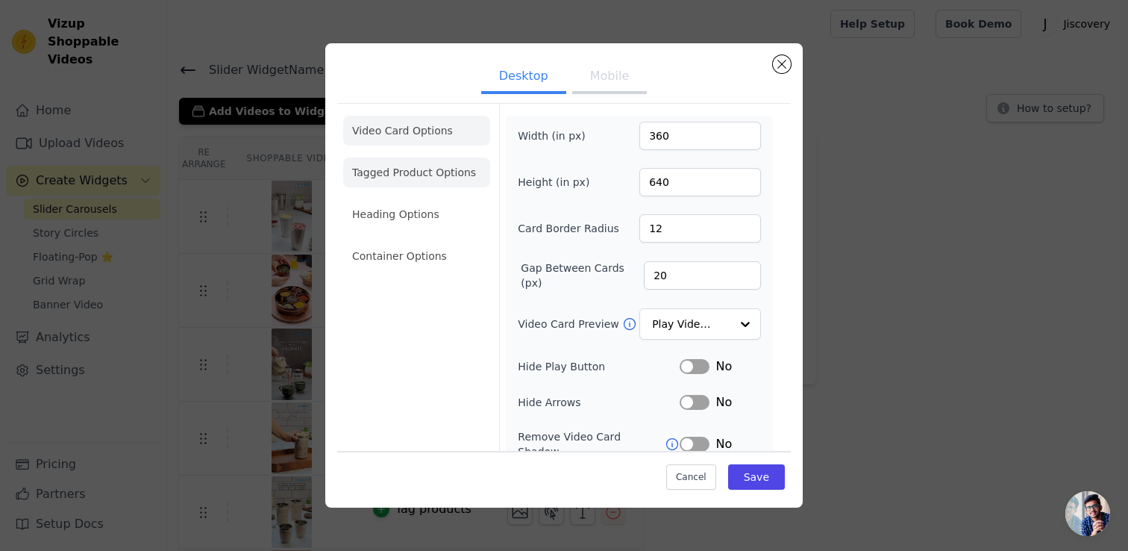
click at [448, 241] on li "Tagged Product Options" at bounding box center [416, 256] width 147 height 30
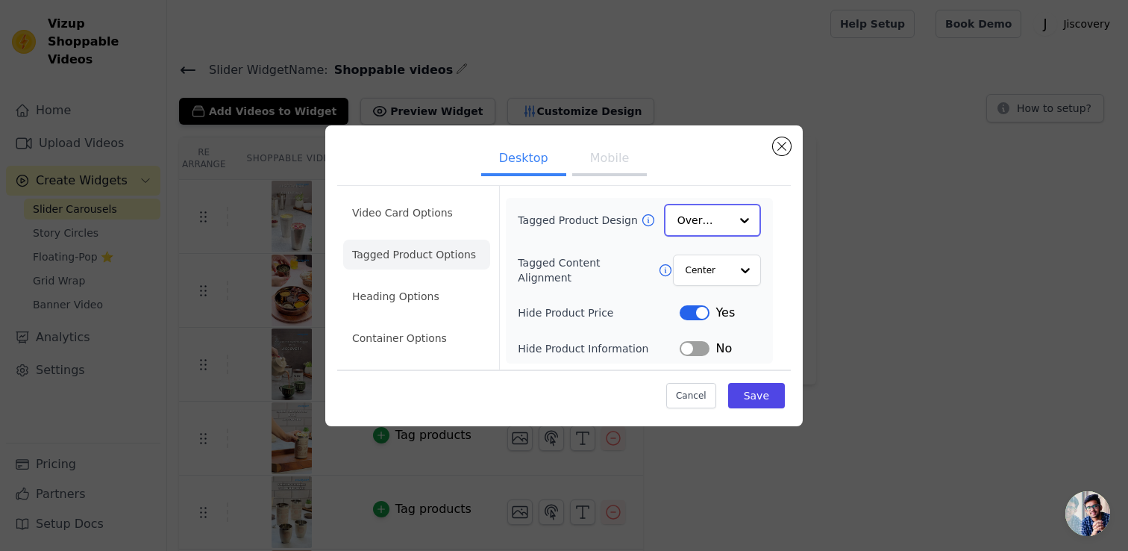
click at [727, 217] on input "Tagged Product Design" at bounding box center [703, 220] width 52 height 30
click at [710, 252] on div "Card" at bounding box center [712, 255] width 97 height 31
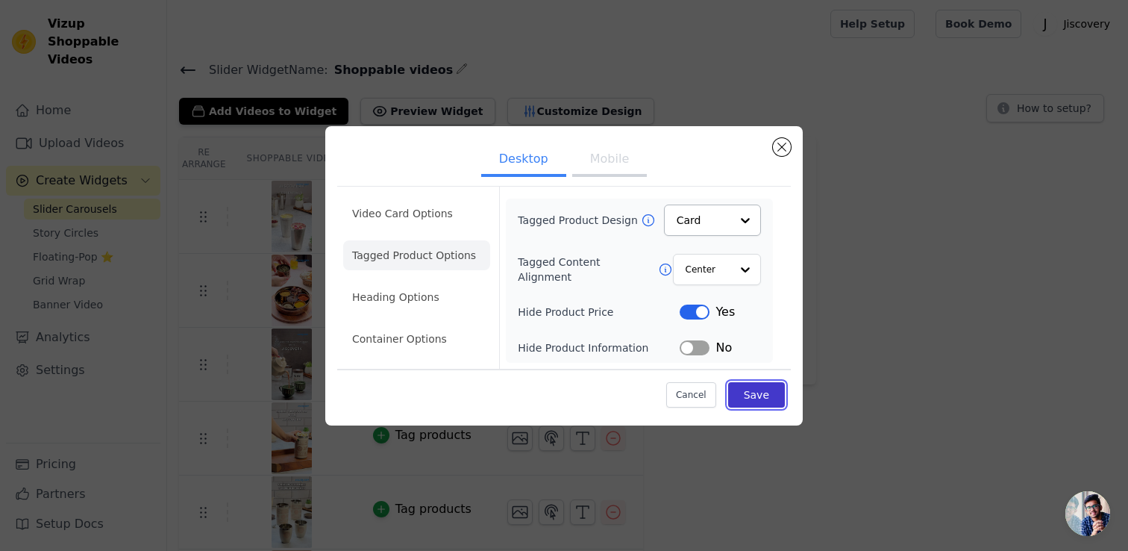
click at [753, 388] on button "Save" at bounding box center [756, 394] width 57 height 25
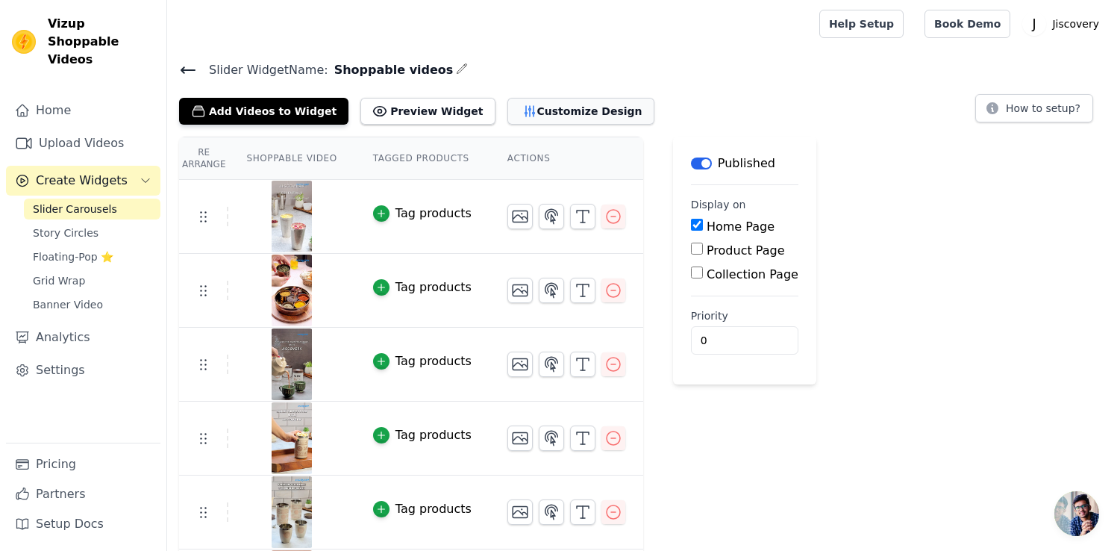
click at [524, 107] on button "Customize Design" at bounding box center [580, 111] width 147 height 27
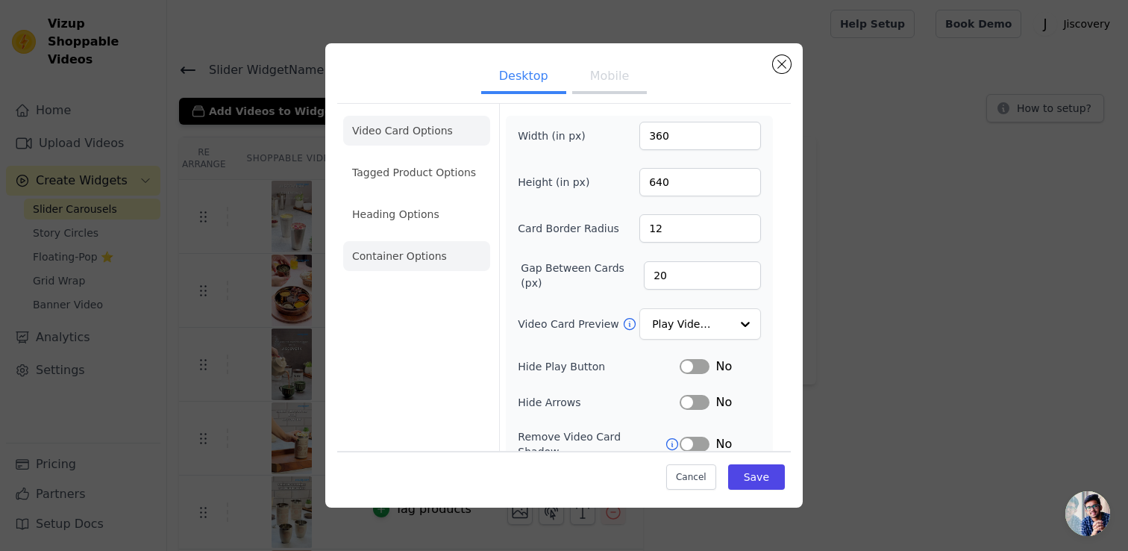
click at [418, 258] on li "Container Options" at bounding box center [416, 256] width 147 height 30
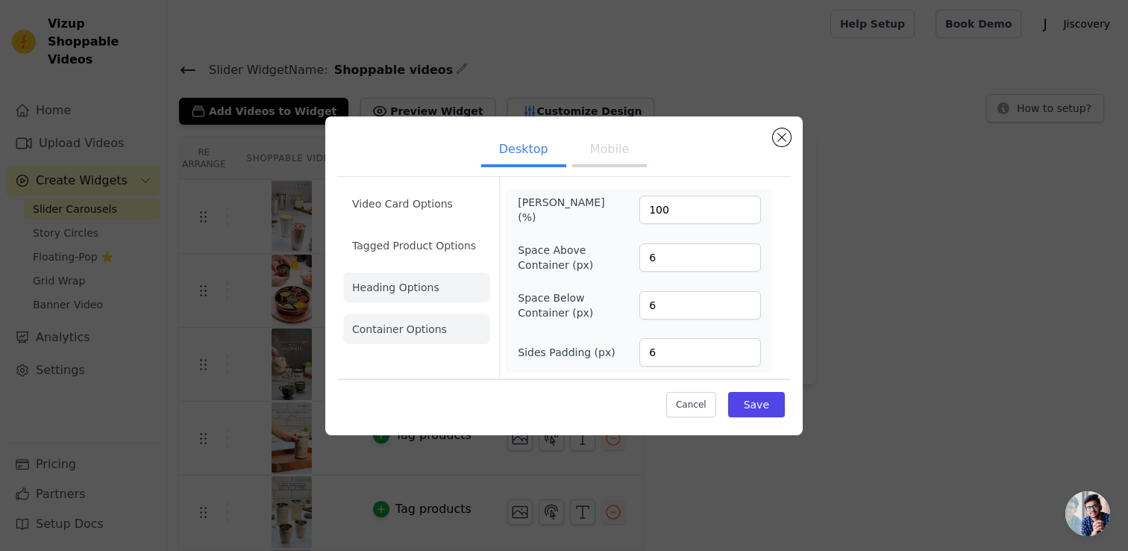
click at [448, 281] on li "Heading Options" at bounding box center [416, 287] width 147 height 30
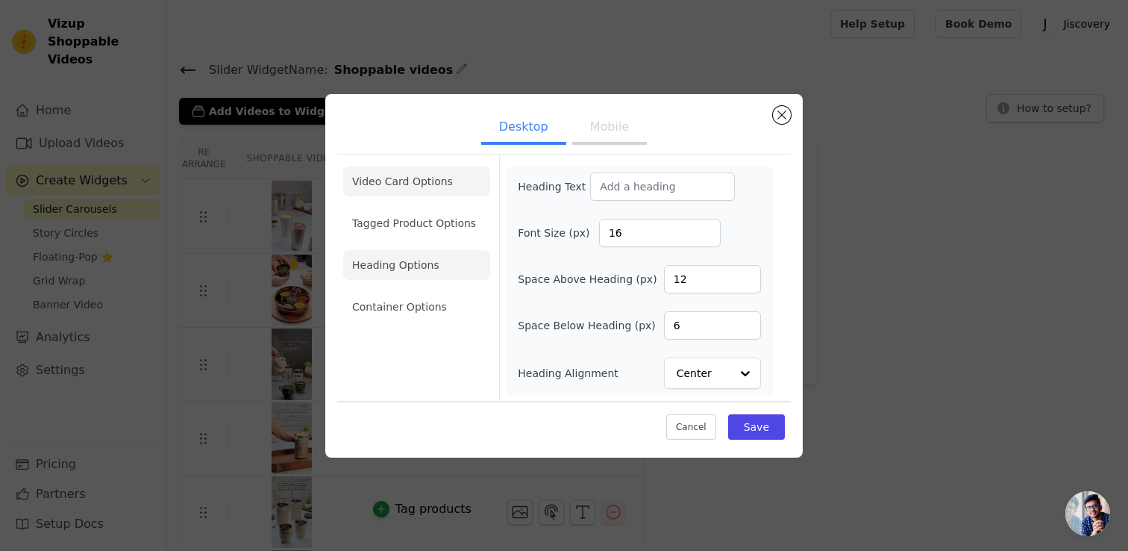
click at [413, 292] on li "Tagged Product Options" at bounding box center [416, 307] width 147 height 30
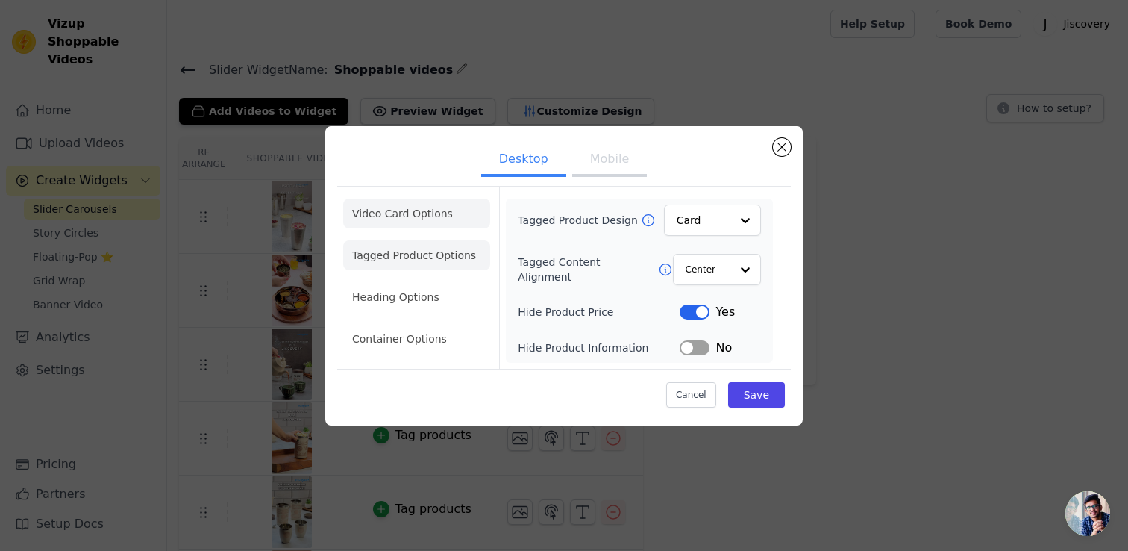
click at [445, 240] on li "Video Card Options" at bounding box center [416, 255] width 147 height 30
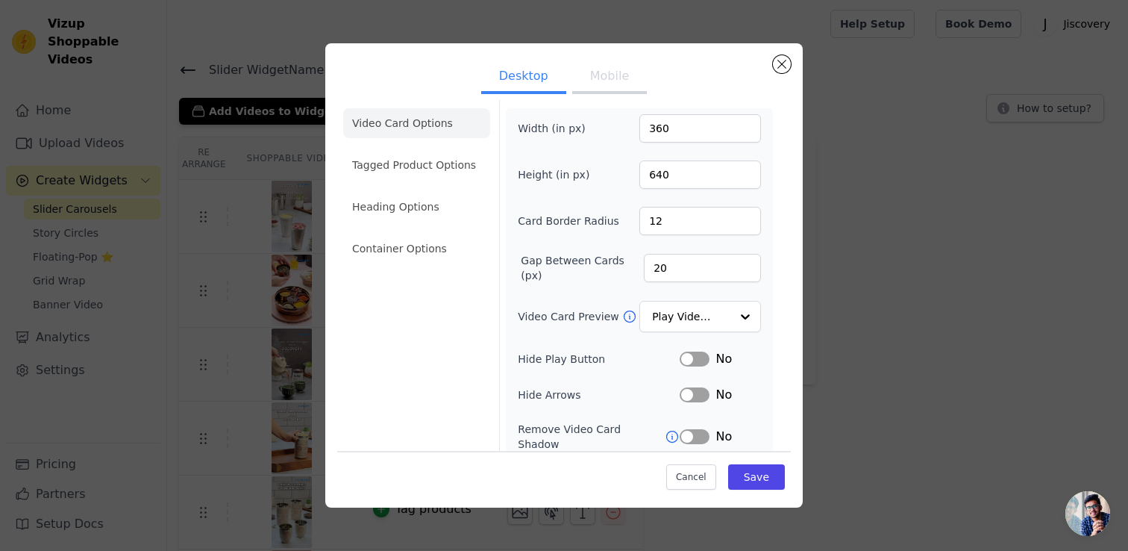
scroll to position [0, 0]
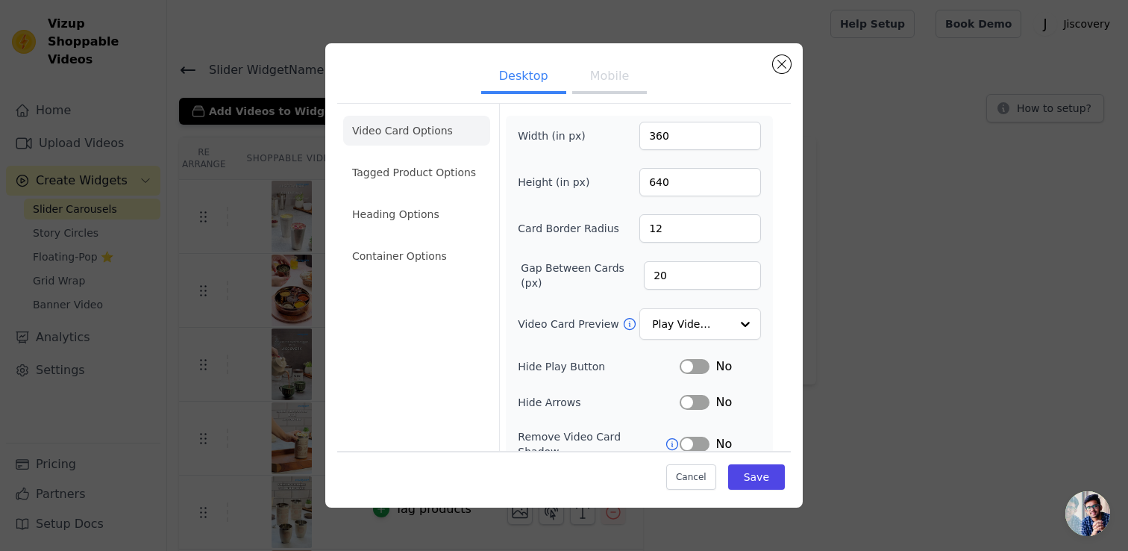
click at [411, 131] on li "Video Card Options" at bounding box center [416, 131] width 147 height 30
click at [604, 67] on button "Mobile" at bounding box center [609, 77] width 75 height 33
click at [539, 81] on button "Desktop" at bounding box center [523, 77] width 85 height 33
click at [428, 134] on li "Video Card Options" at bounding box center [416, 131] width 147 height 30
click at [432, 241] on li "Tagged Product Options" at bounding box center [416, 256] width 147 height 30
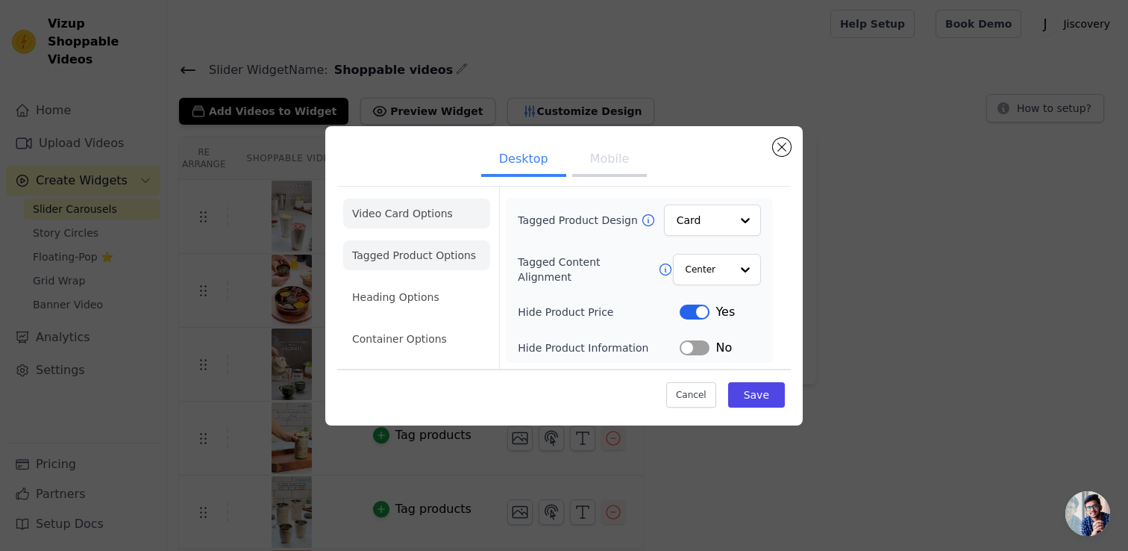
click at [416, 240] on li "Video Card Options" at bounding box center [416, 255] width 147 height 30
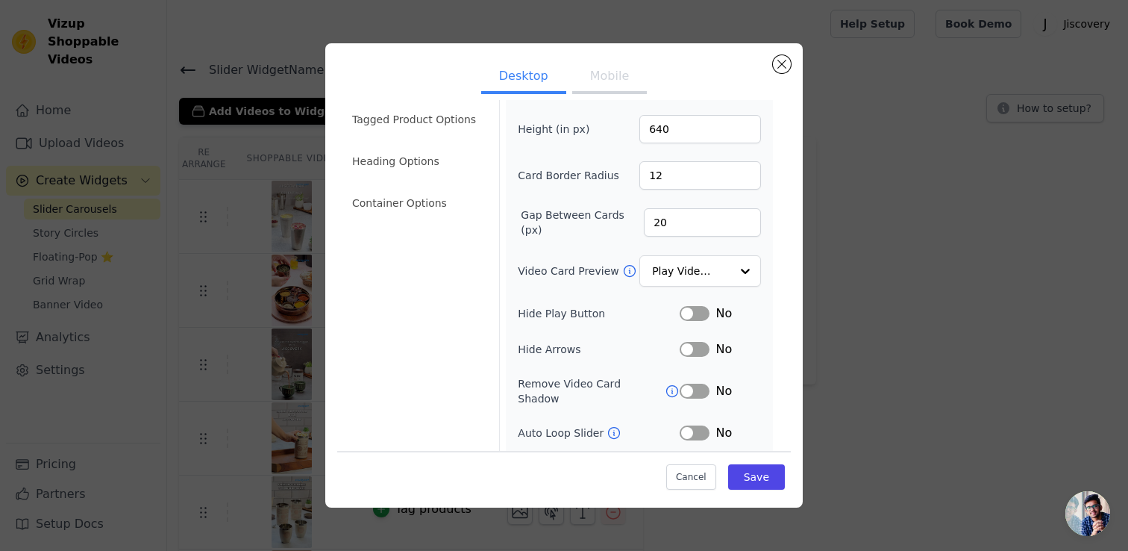
scroll to position [60, 0]
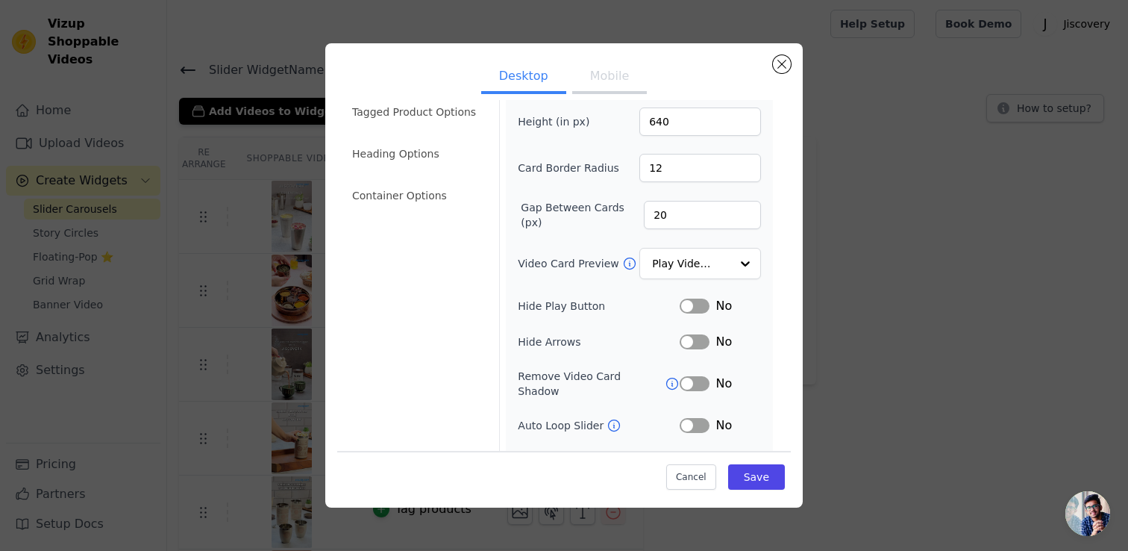
click at [680, 305] on button "Label" at bounding box center [695, 305] width 30 height 15
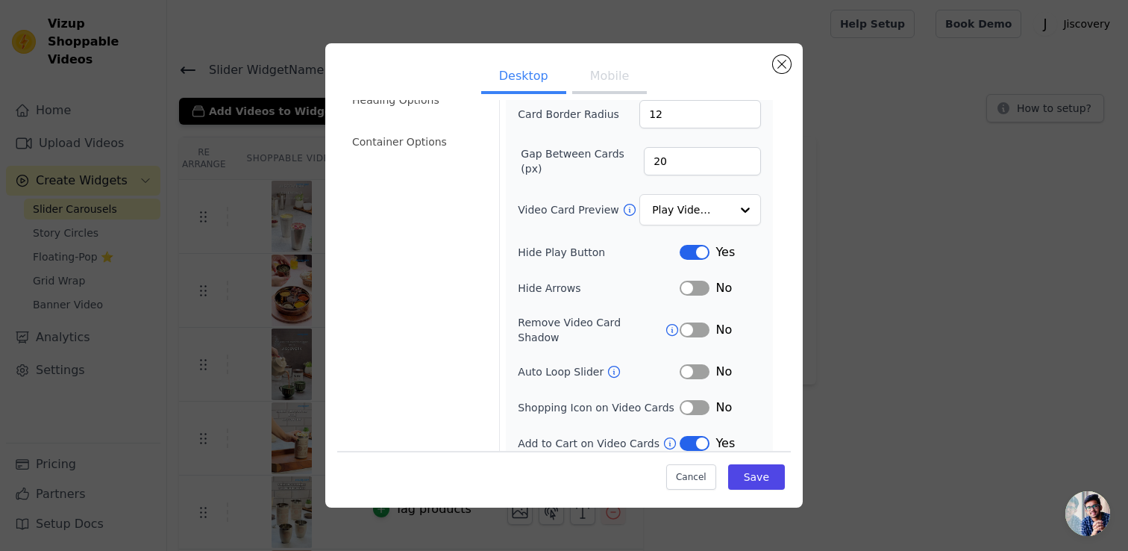
scroll to position [115, 0]
click at [683, 323] on button "Label" at bounding box center [695, 329] width 30 height 15
click at [684, 399] on button "Label" at bounding box center [695, 406] width 30 height 15
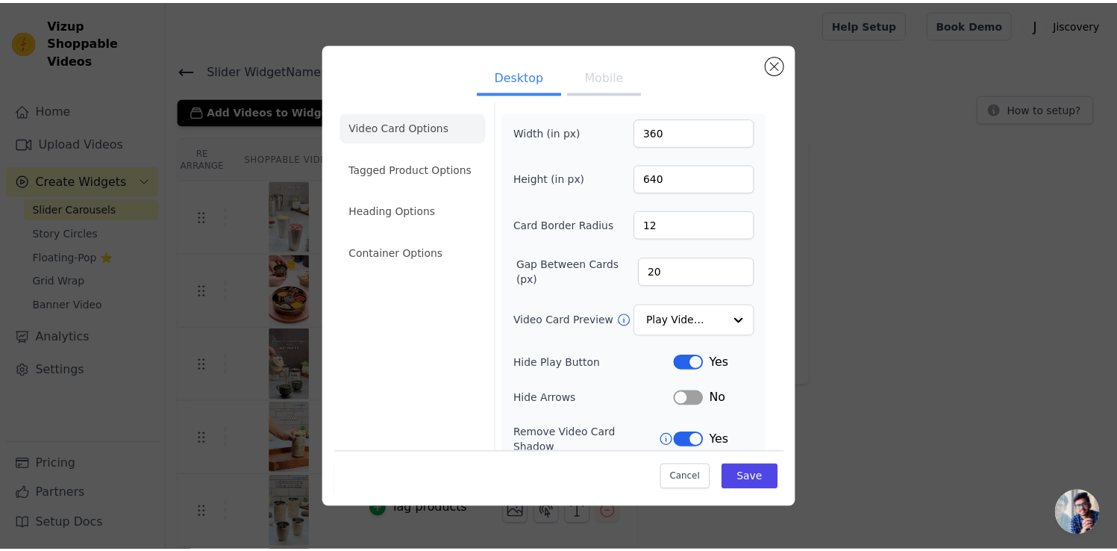
scroll to position [0, 0]
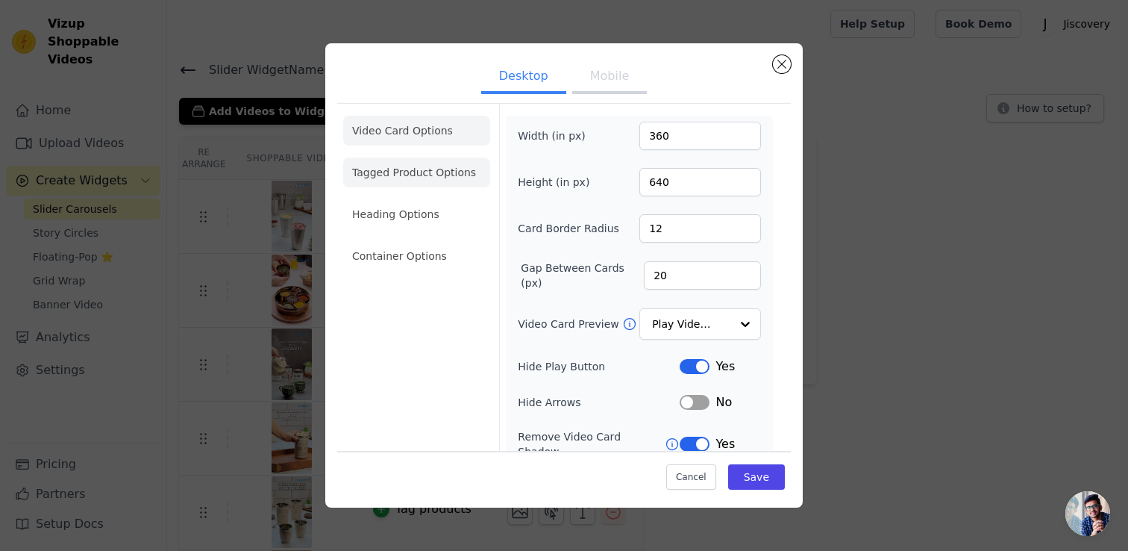
click at [422, 241] on li "Tagged Product Options" at bounding box center [416, 256] width 147 height 30
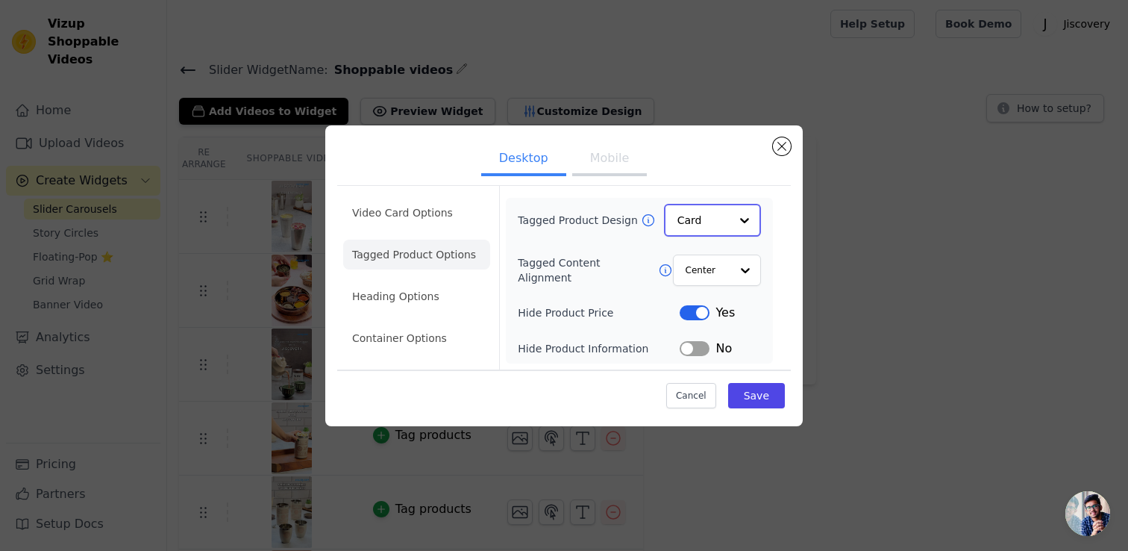
click at [701, 220] on input "Tagged Product Design" at bounding box center [703, 220] width 52 height 30
click at [718, 222] on input "Tagged Product Design" at bounding box center [703, 220] width 52 height 30
click at [731, 271] on div at bounding box center [745, 269] width 30 height 30
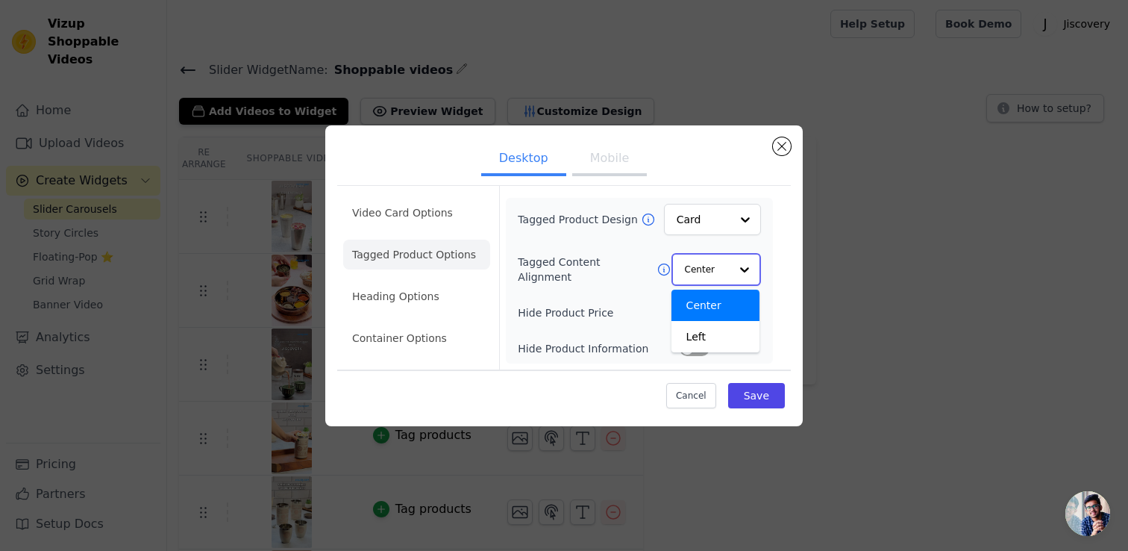
click at [731, 271] on div at bounding box center [745, 269] width 30 height 30
click at [769, 235] on div "Tagged Product Design Card Tagged Content Alignment Center Left Option Center, …" at bounding box center [639, 280] width 267 height 164
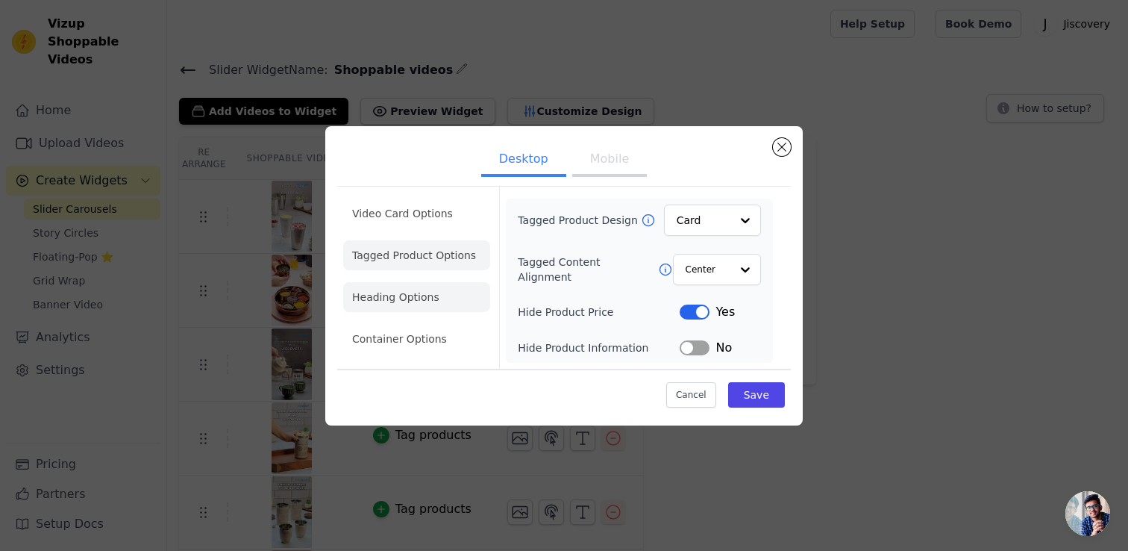
click at [415, 301] on li "Heading Options" at bounding box center [416, 297] width 147 height 30
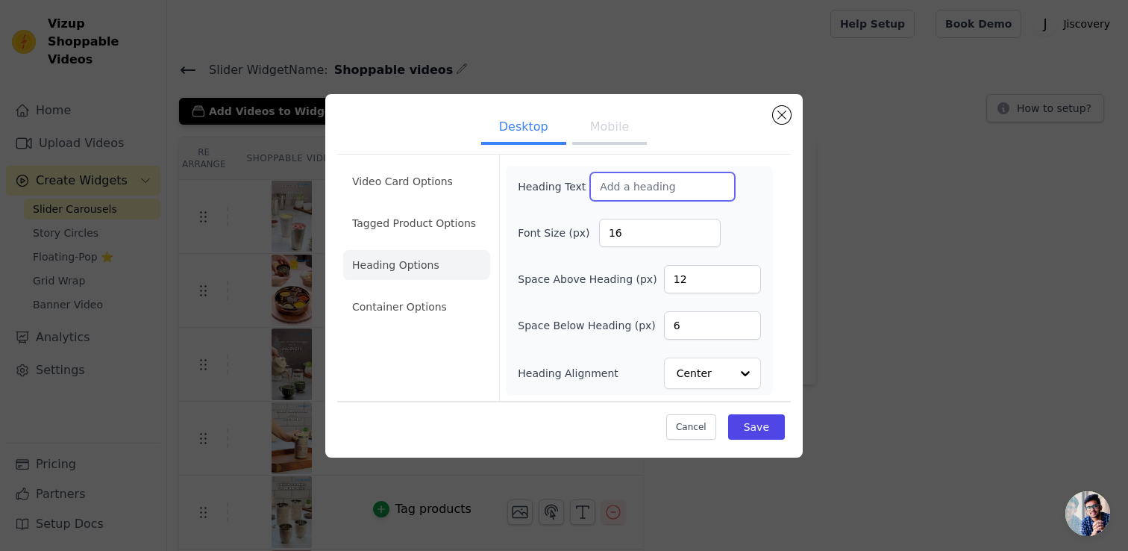
click at [632, 184] on input "Heading Text" at bounding box center [662, 186] width 145 height 28
click at [624, 186] on input "Shope What You See" at bounding box center [662, 186] width 145 height 28
type input "Shop What You See"
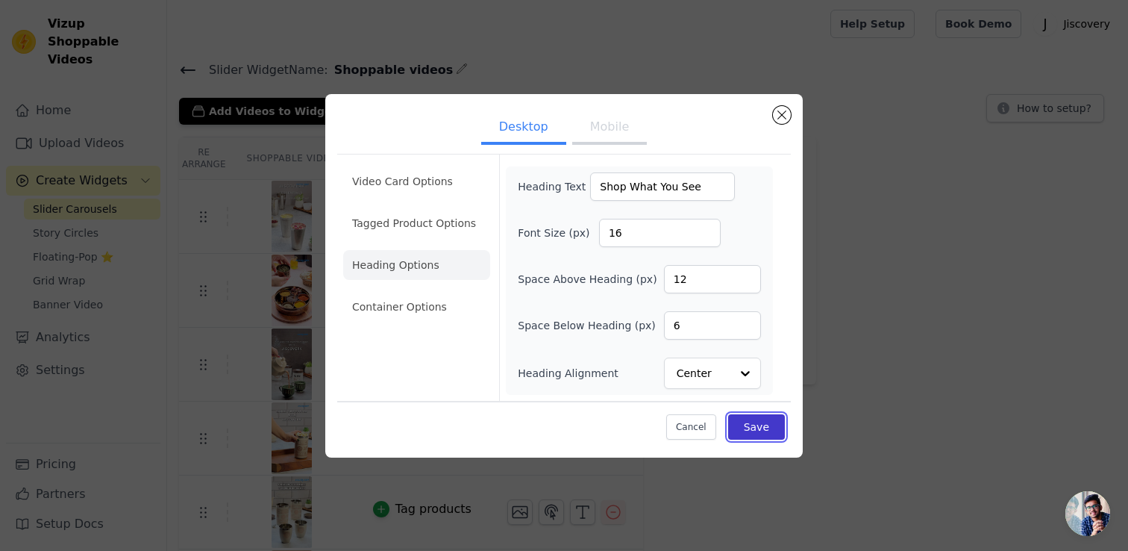
click at [762, 420] on button "Save" at bounding box center [756, 426] width 57 height 25
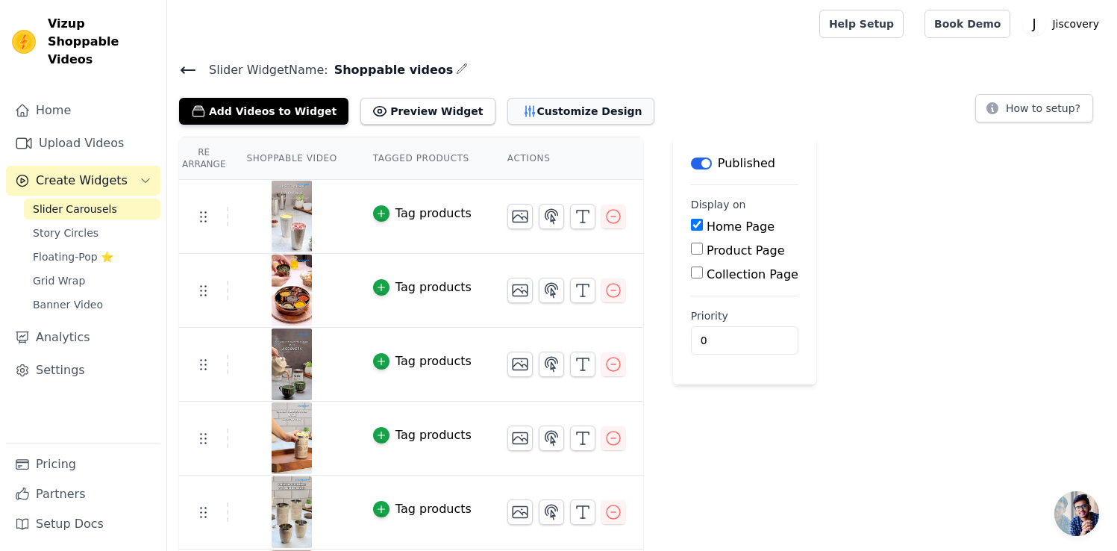
click at [542, 112] on button "Customize Design" at bounding box center [580, 111] width 147 height 27
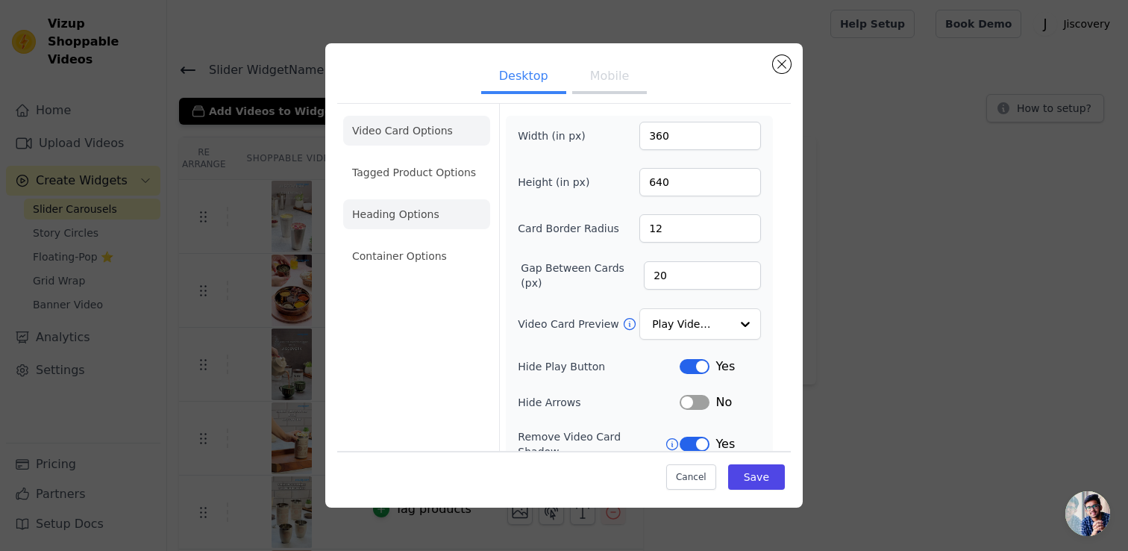
click at [404, 207] on li "Heading Options" at bounding box center [416, 214] width 147 height 30
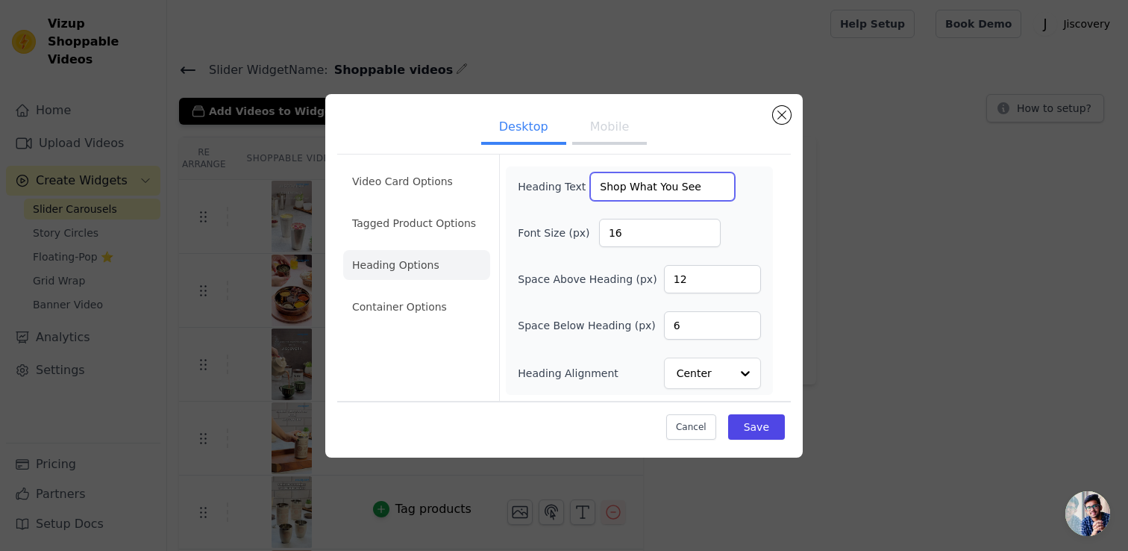
click at [693, 189] on input "Shop What You See" at bounding box center [662, 186] width 145 height 28
click at [732, 366] on div at bounding box center [745, 373] width 30 height 30
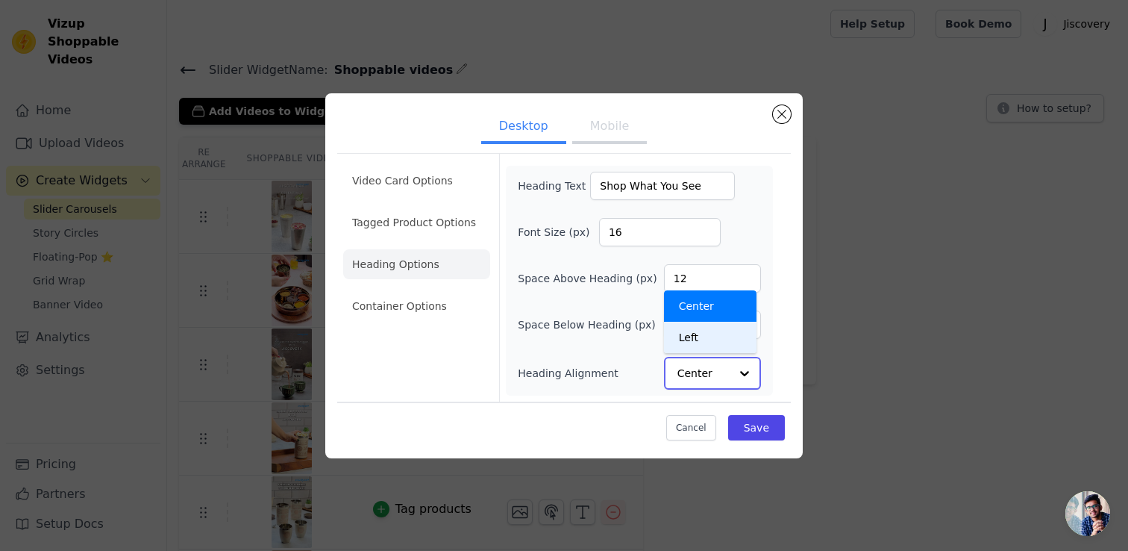
click at [721, 337] on div "Left" at bounding box center [710, 337] width 93 height 31
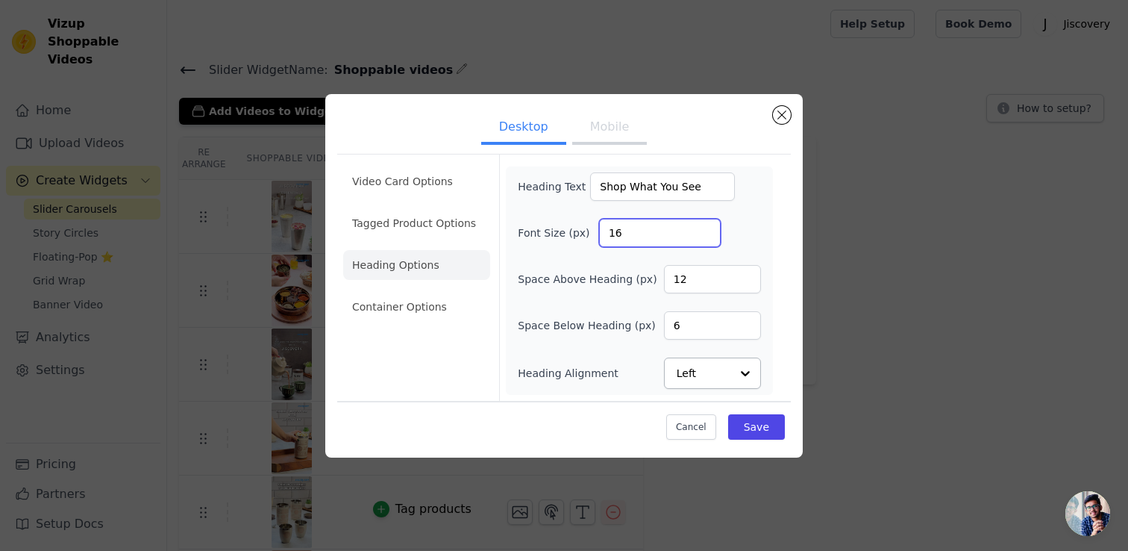
drag, startPoint x: 612, startPoint y: 229, endPoint x: 574, endPoint y: 221, distance: 38.9
click at [574, 221] on div "Font Size (px) 16" at bounding box center [639, 233] width 243 height 28
type input "36"
click at [747, 424] on button "Save" at bounding box center [756, 426] width 57 height 25
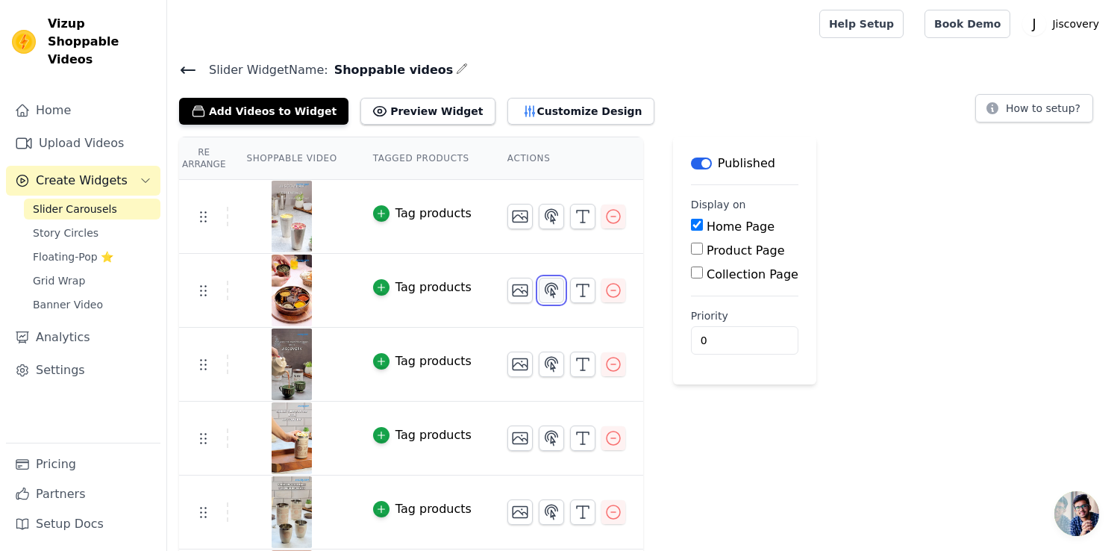
click at [546, 291] on icon "button" at bounding box center [551, 290] width 13 height 14
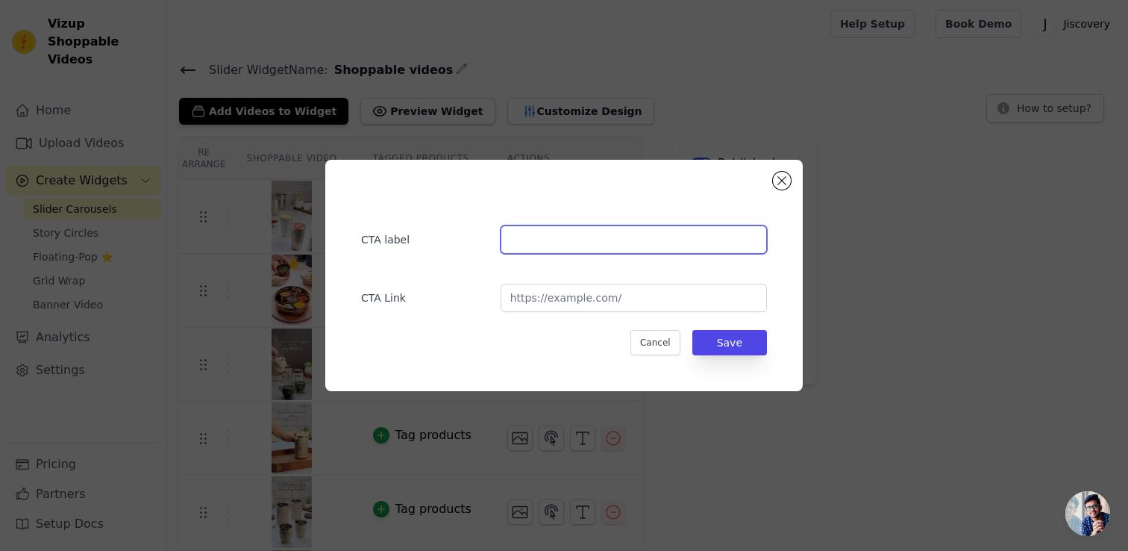
click at [586, 244] on input "text" at bounding box center [634, 239] width 266 height 28
type input "Masala Box"
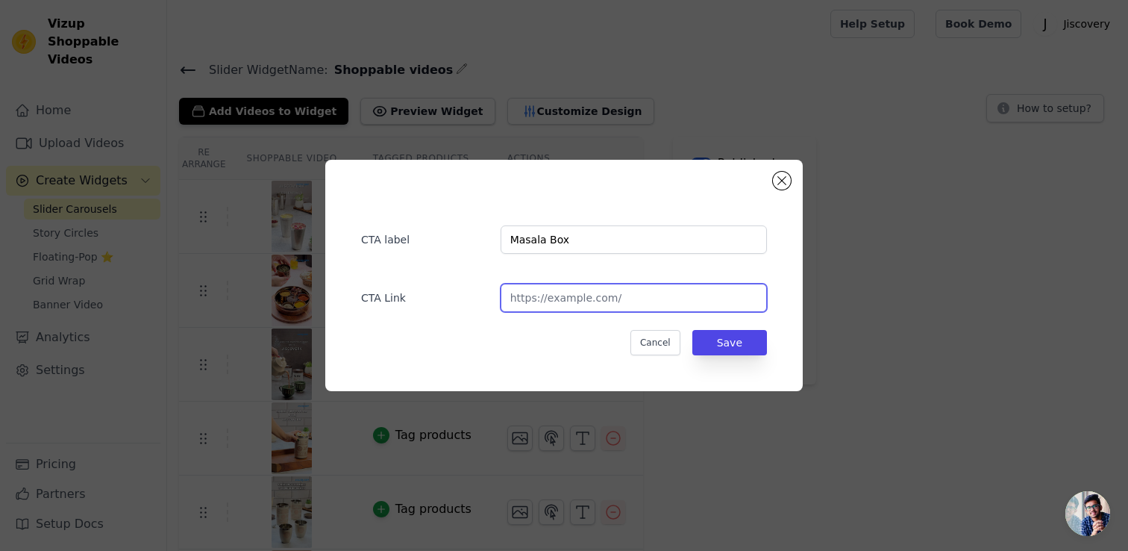
click at [634, 293] on input "url" at bounding box center [634, 297] width 266 height 28
paste input "https://jiscovery.com/collections/masala-box"
type input "https://jiscovery.com/collections/masala-box"
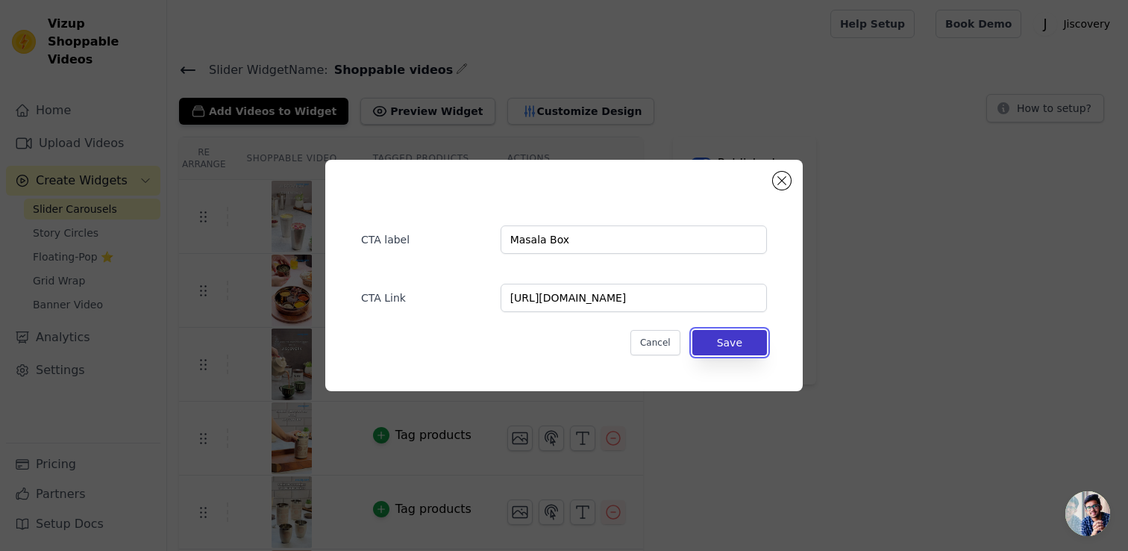
click at [736, 348] on button "Save" at bounding box center [729, 342] width 75 height 25
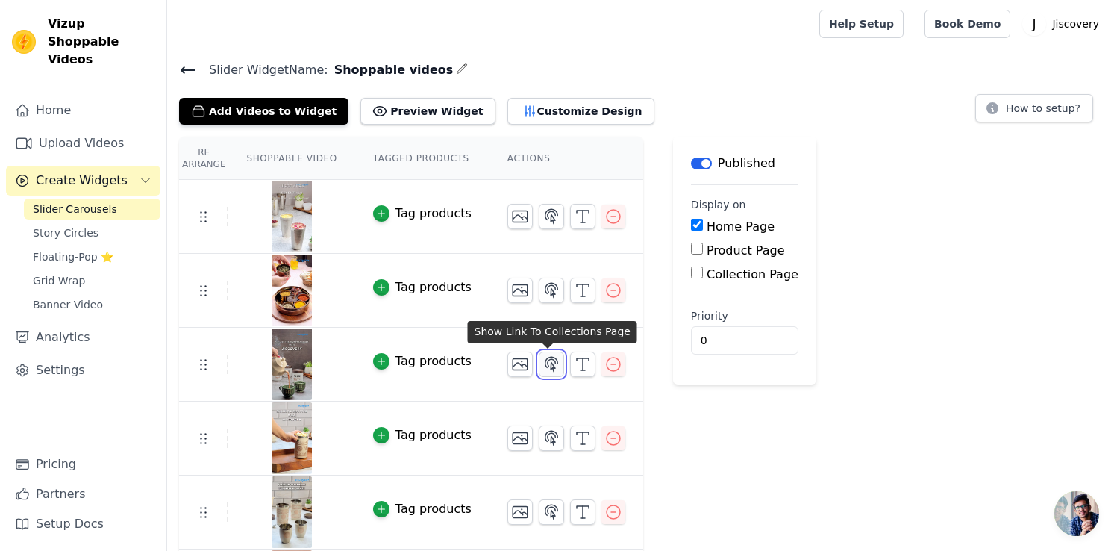
click at [545, 362] on icon "button" at bounding box center [551, 364] width 18 height 18
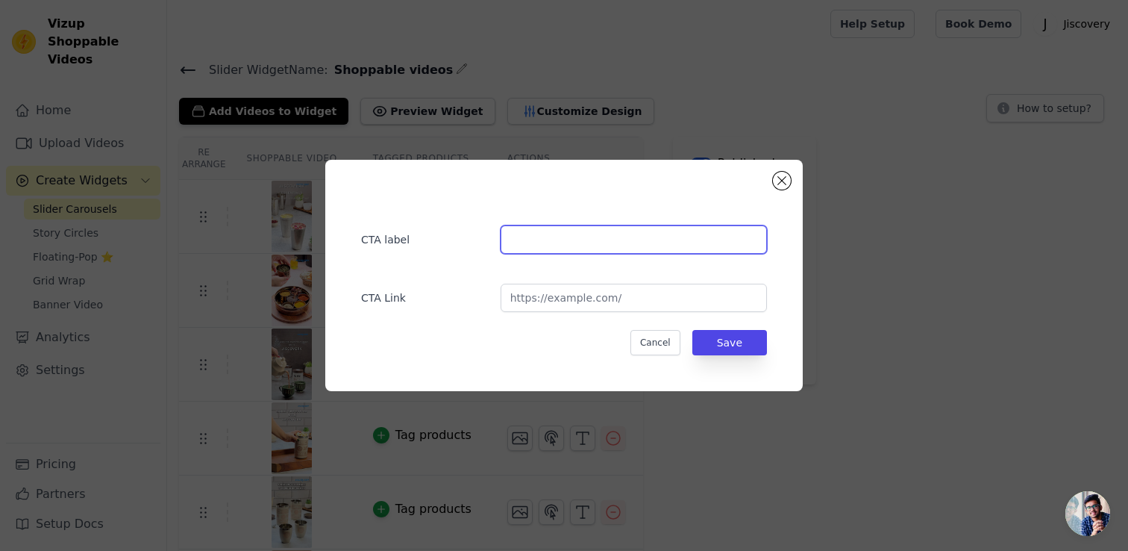
click at [618, 241] on input "text" at bounding box center [634, 239] width 266 height 28
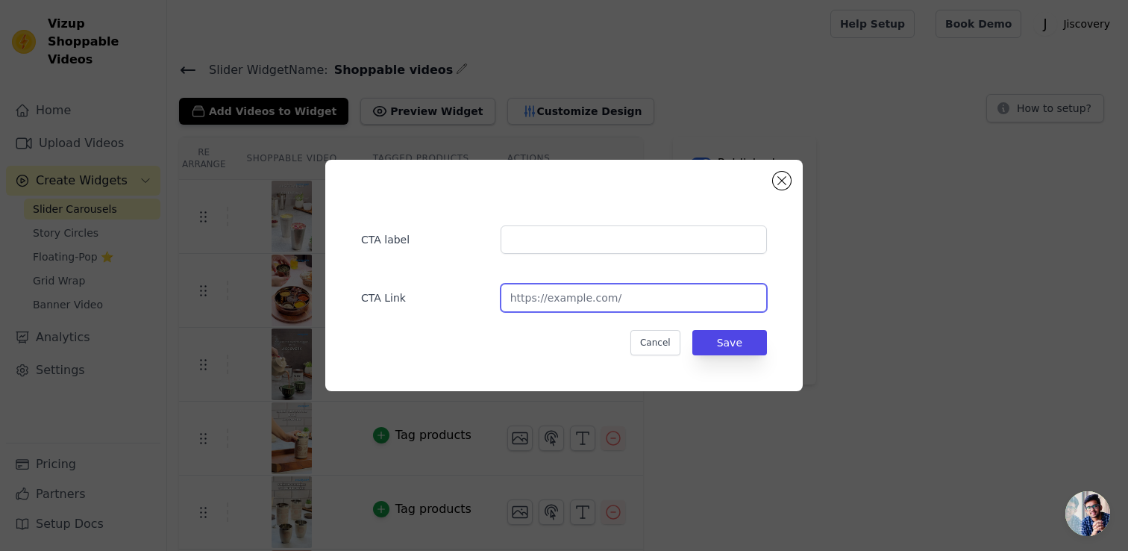
click at [565, 295] on input "url" at bounding box center [634, 297] width 266 height 28
type input "Mugs"
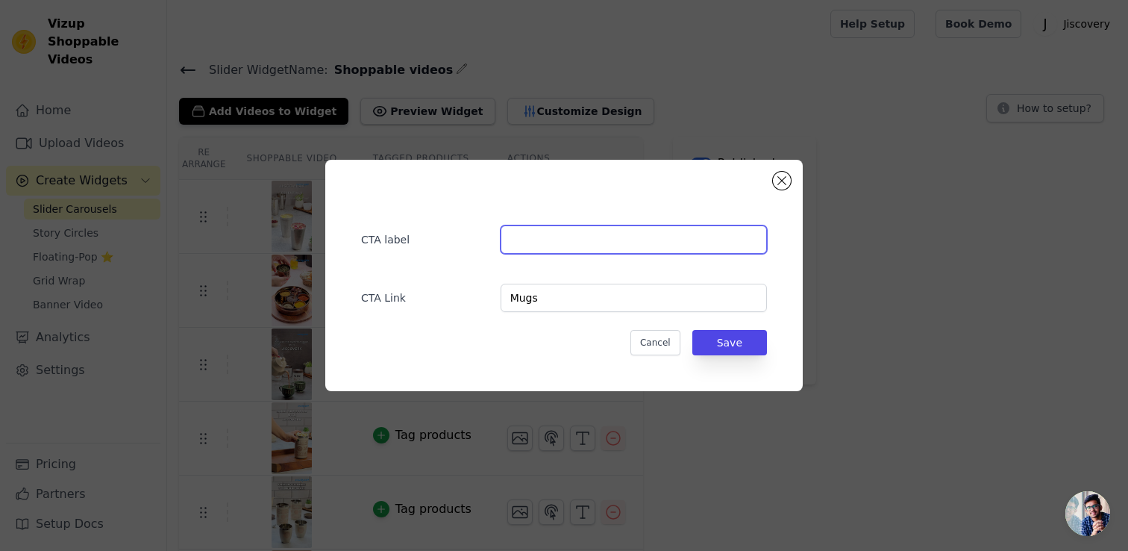
click at [594, 242] on input "text" at bounding box center [634, 239] width 266 height 28
paste input "[URL][DOMAIN_NAME]"
type input "[URL][DOMAIN_NAME]"
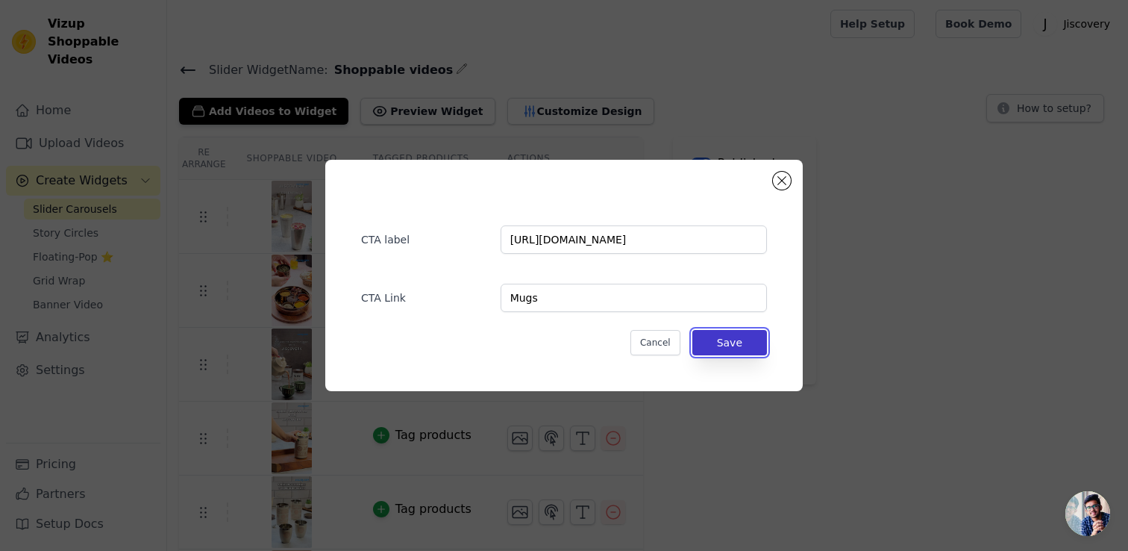
click at [740, 347] on button "Save" at bounding box center [729, 342] width 75 height 25
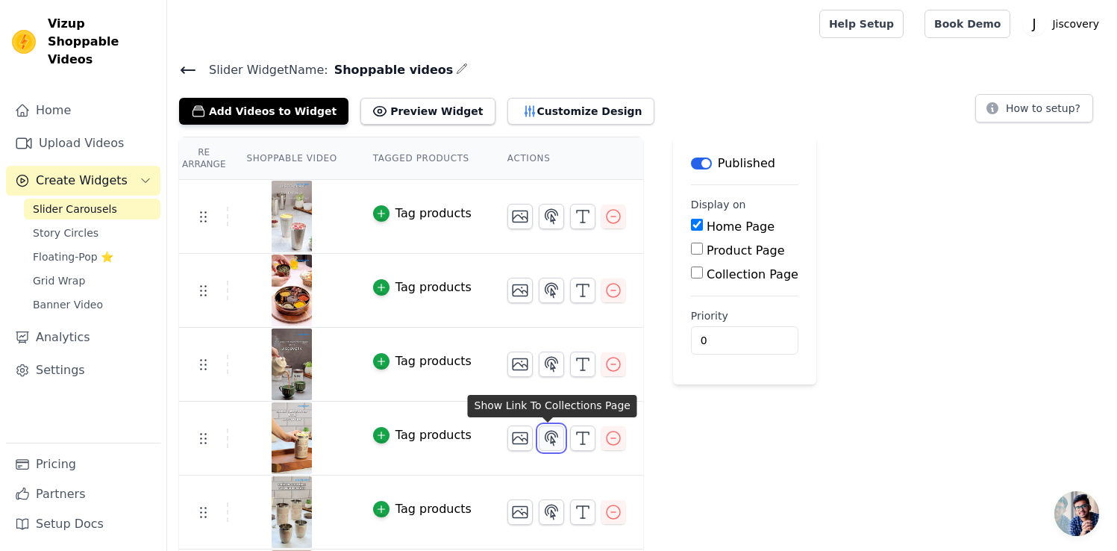
click at [546, 436] on icon "button" at bounding box center [551, 438] width 18 height 18
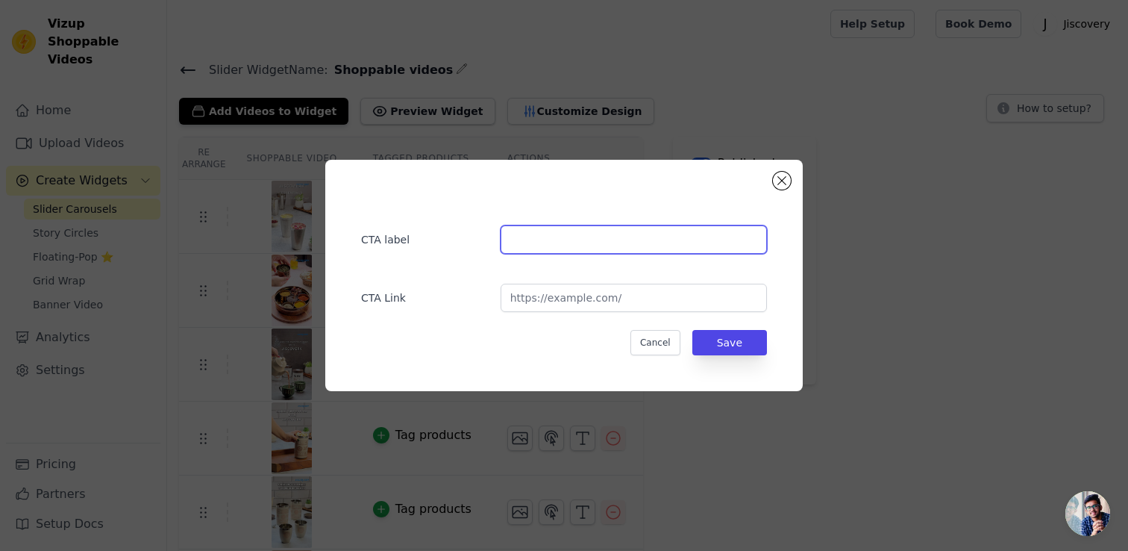
click at [583, 240] on input "text" at bounding box center [634, 239] width 266 height 28
type input "Containers"
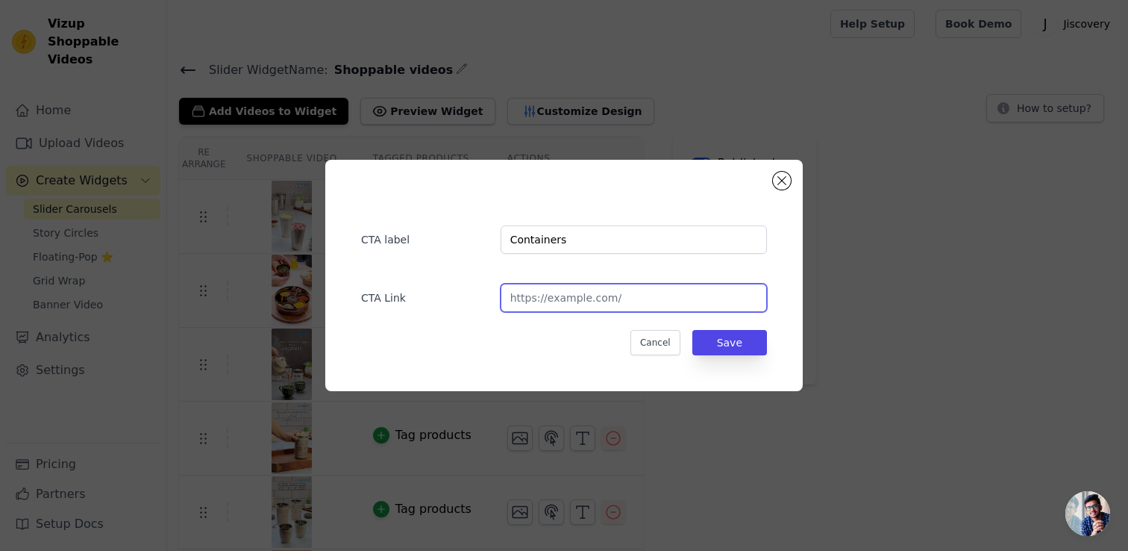
click at [580, 300] on input "url" at bounding box center [634, 297] width 266 height 28
paste input "https://jiscovery.com/collections/containers"
type input "https://jiscovery.com/collections/containers"
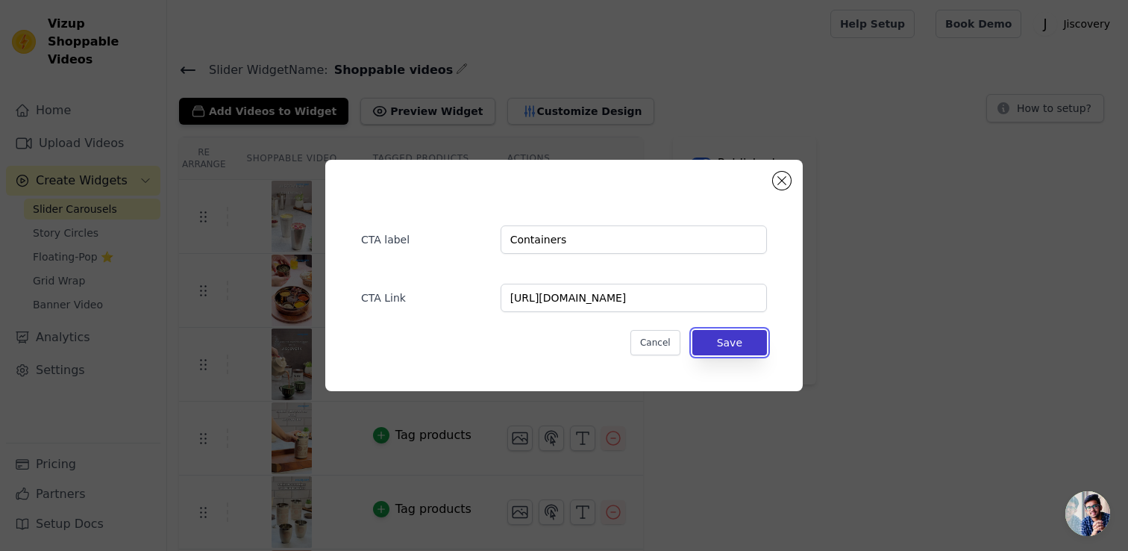
click at [732, 345] on button "Save" at bounding box center [729, 342] width 75 height 25
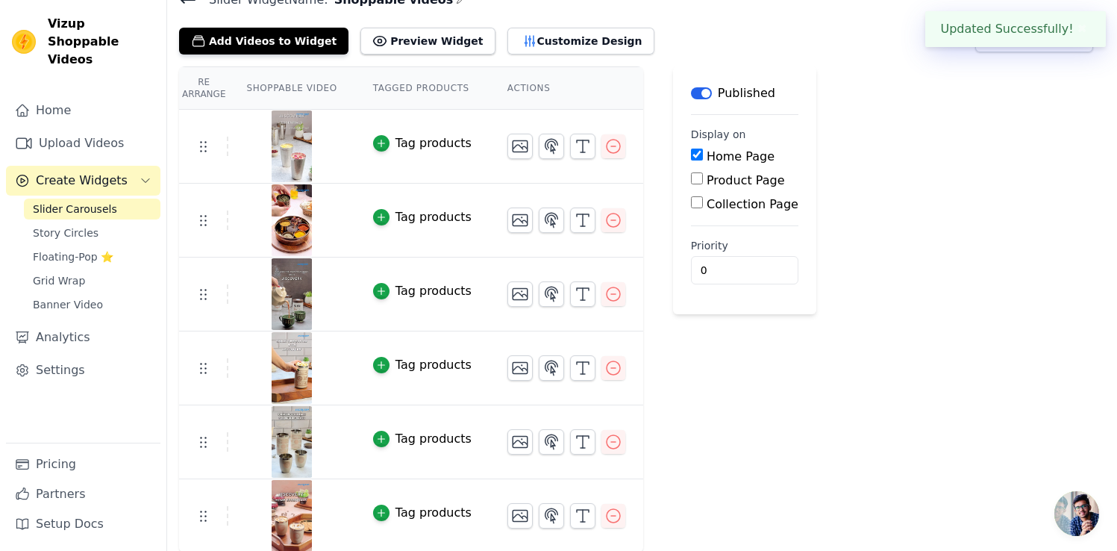
scroll to position [72, 0]
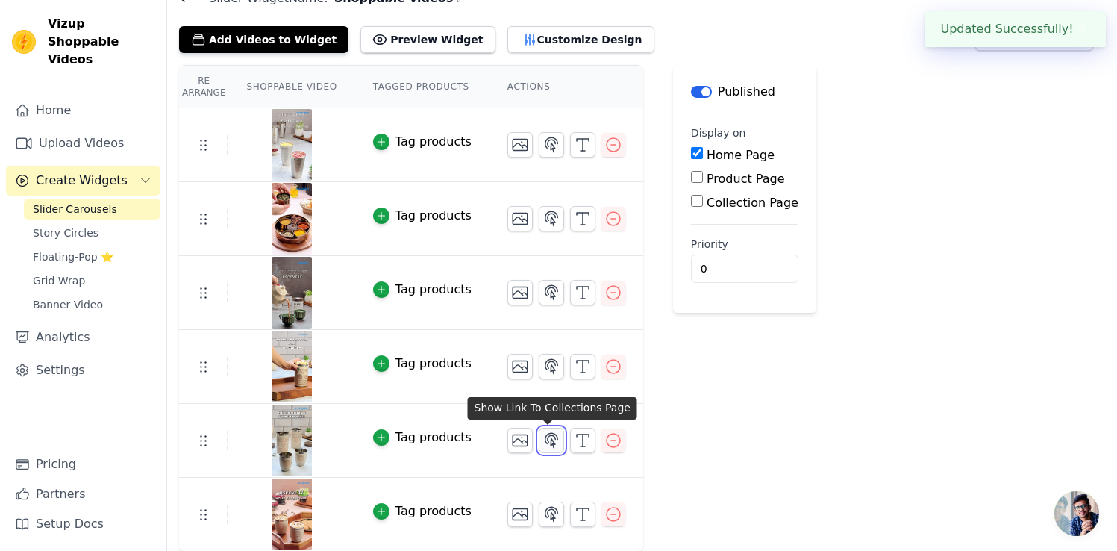
click at [553, 439] on icon "button" at bounding box center [551, 440] width 18 height 18
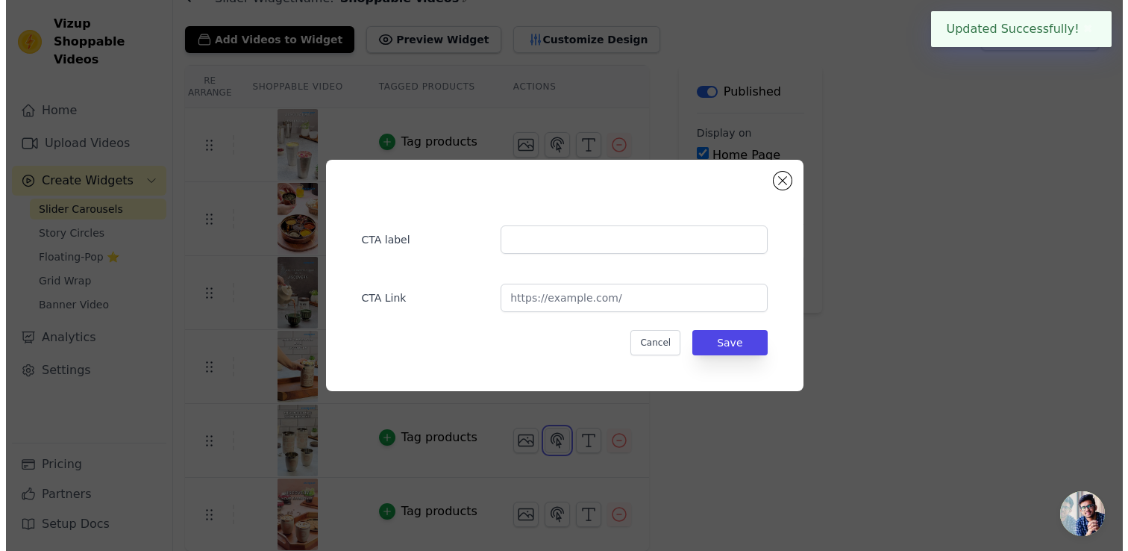
scroll to position [0, 0]
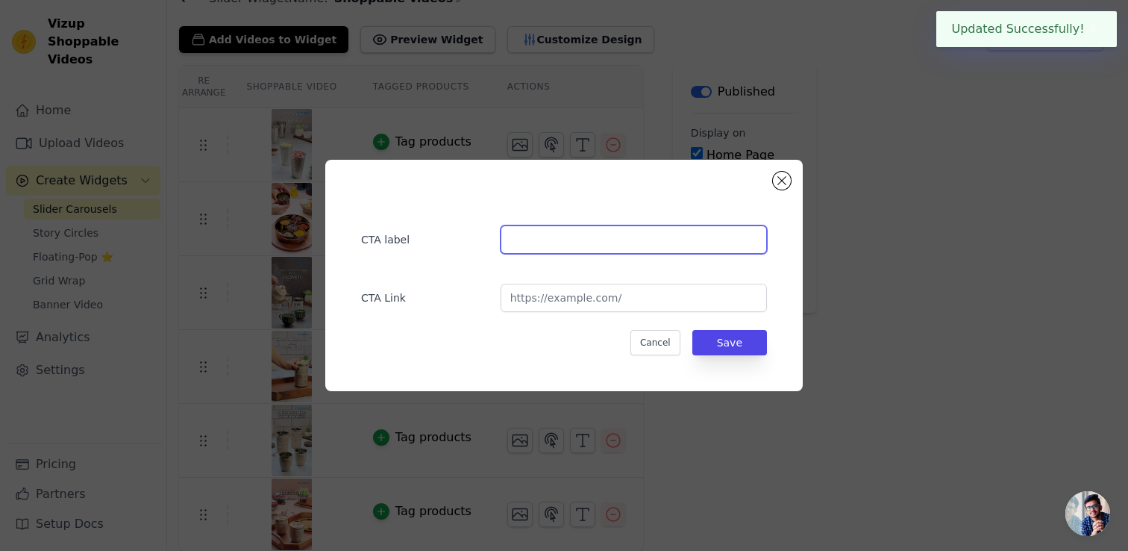
click at [616, 247] on input "text" at bounding box center [634, 239] width 266 height 28
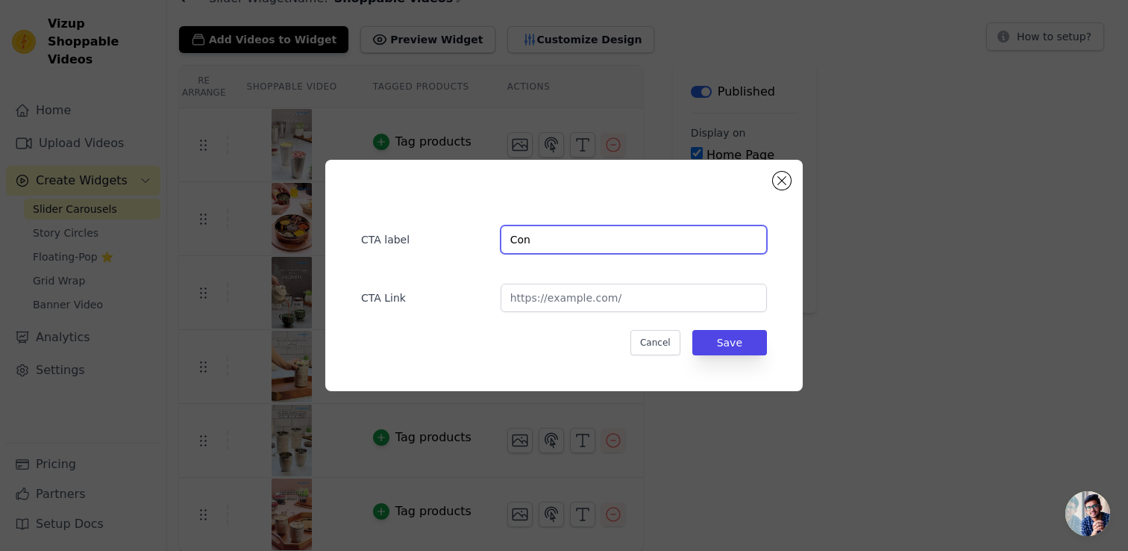
type input "Containers"
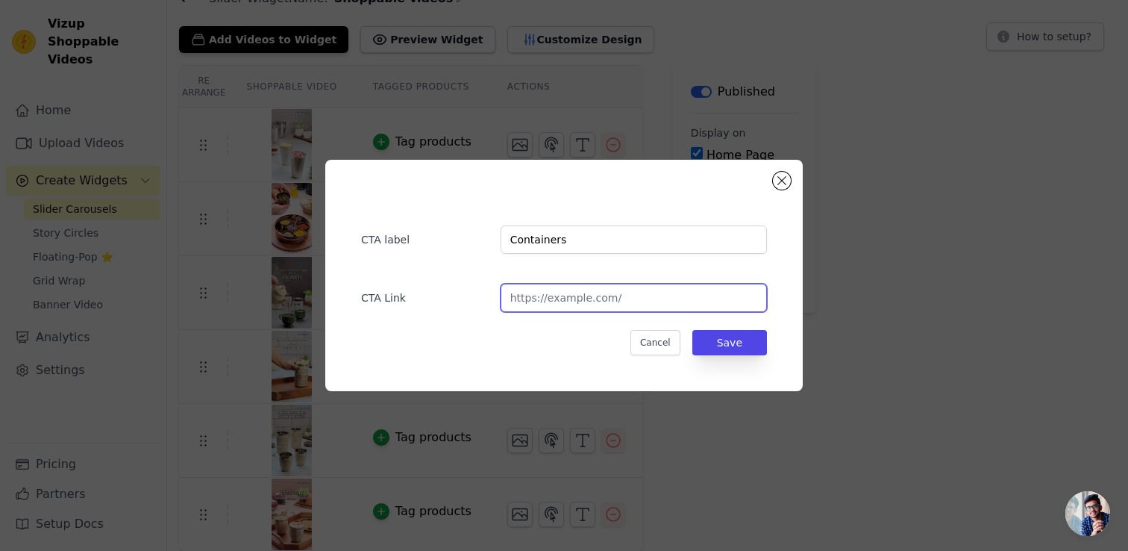
click at [598, 294] on input "url" at bounding box center [634, 297] width 266 height 28
paste input "https://jiscovery.com/collections/containers"
type input "https://jiscovery.com/collections/containers"
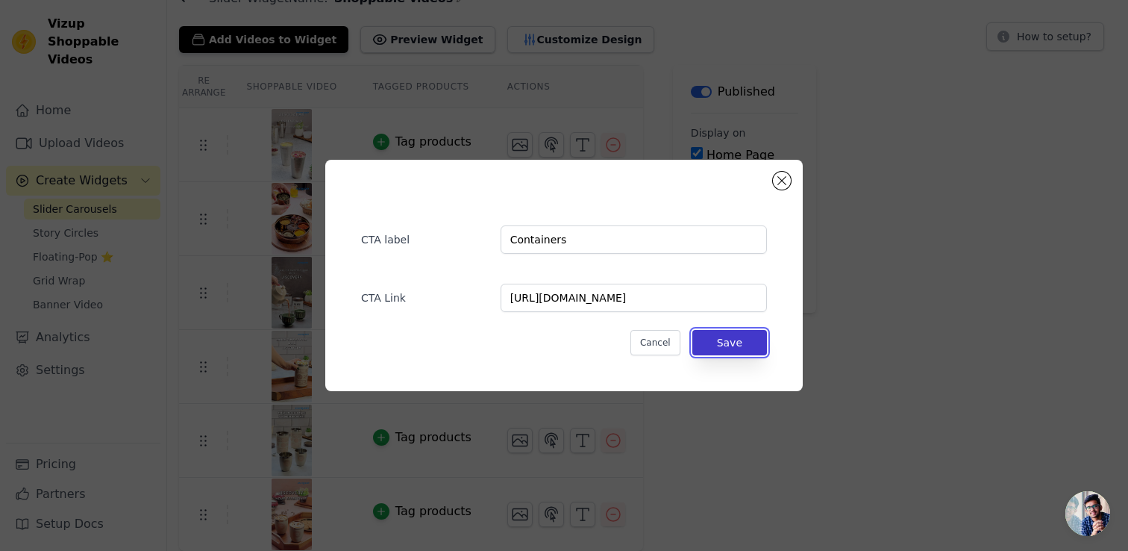
click at [720, 348] on button "Save" at bounding box center [729, 342] width 75 height 25
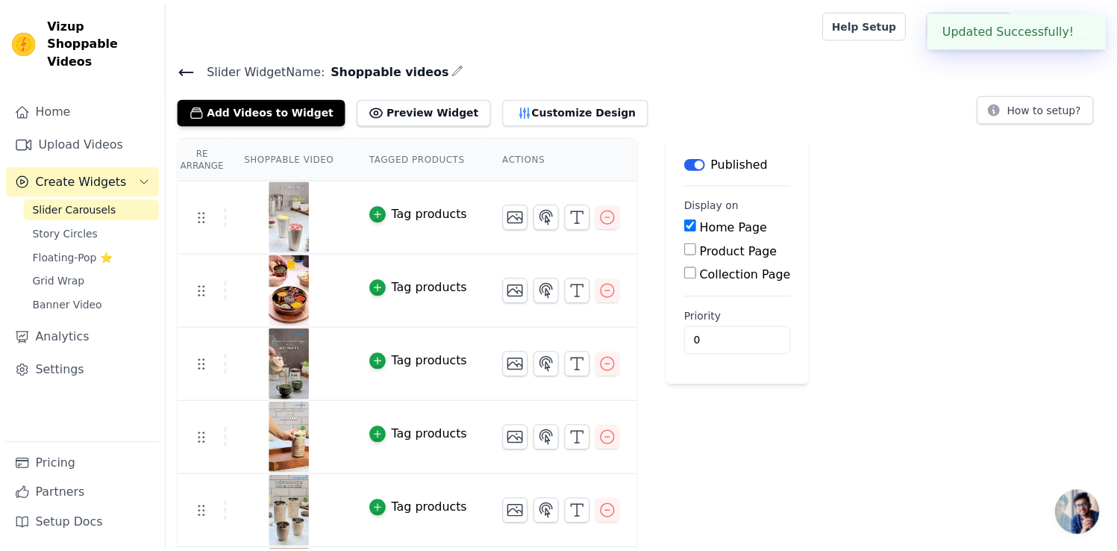
scroll to position [72, 0]
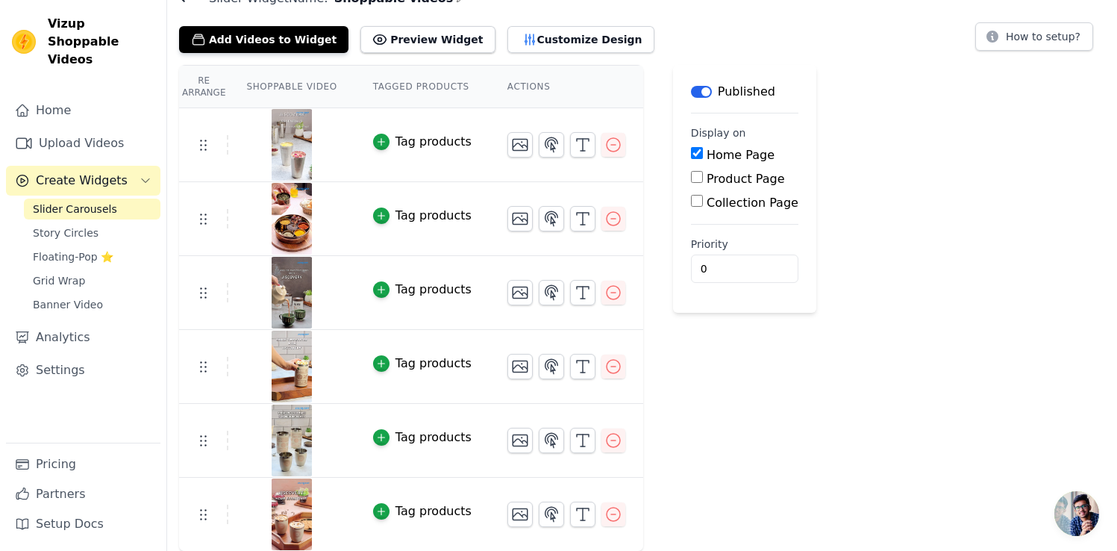
click at [296, 509] on img at bounding box center [292, 514] width 42 height 72
click at [292, 514] on img at bounding box center [292, 514] width 42 height 72
click at [521, 513] on icon "button" at bounding box center [520, 514] width 18 height 18
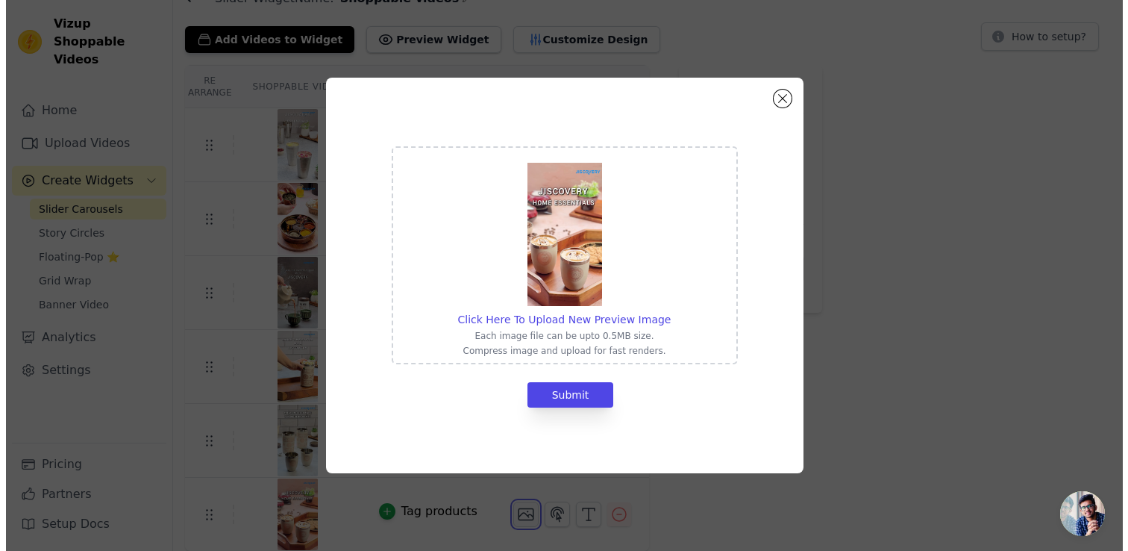
scroll to position [0, 0]
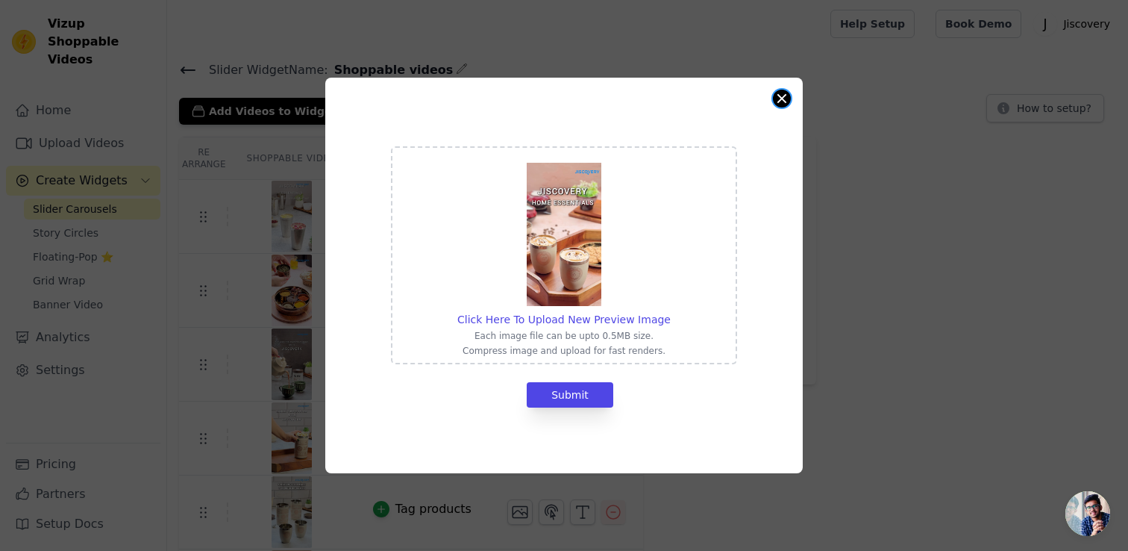
click at [784, 94] on button "Close modal" at bounding box center [782, 99] width 18 height 18
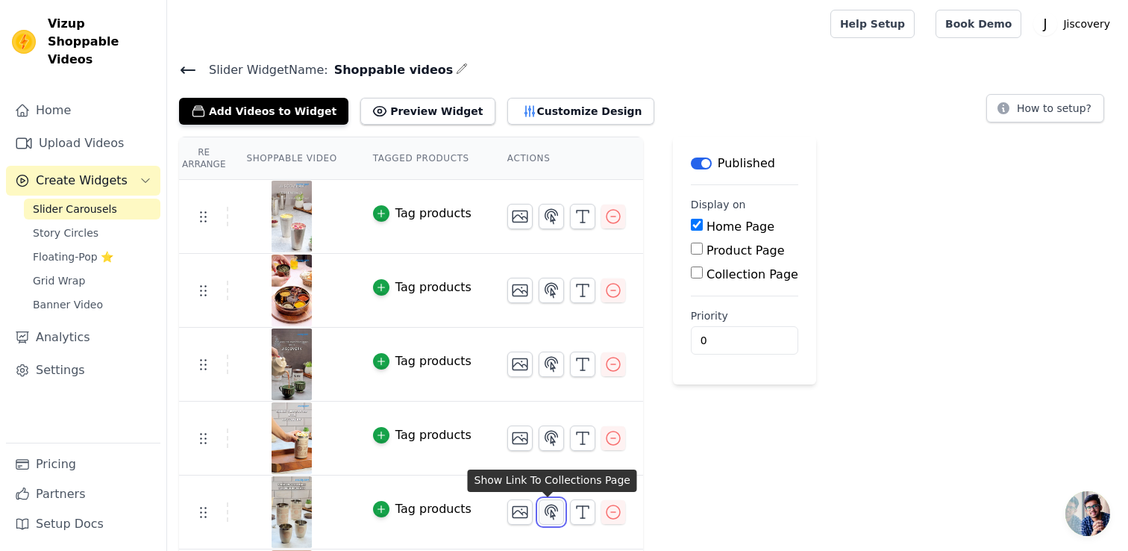
click at [552, 507] on icon "button" at bounding box center [551, 512] width 18 height 18
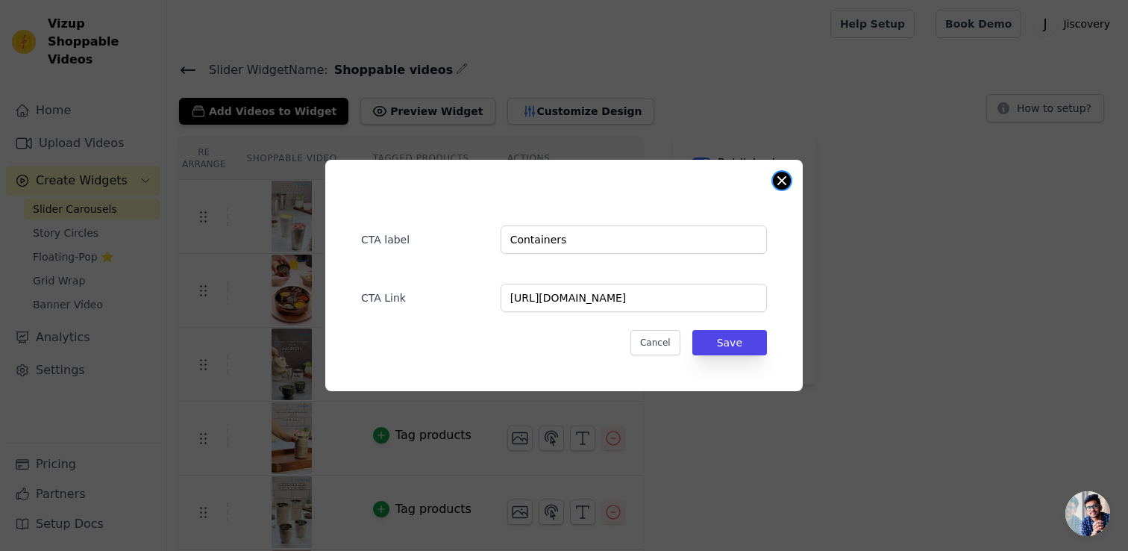
click at [780, 175] on button "Close modal" at bounding box center [782, 181] width 18 height 18
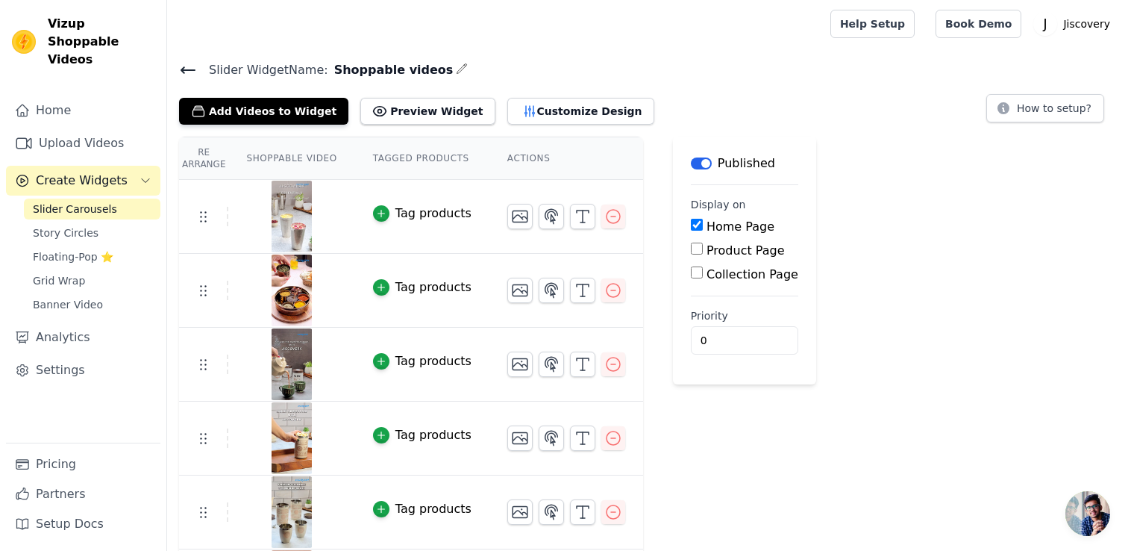
click at [715, 417] on div "Label Published Display on Home Page Product Page Collection Page Priority 0" at bounding box center [744, 380] width 143 height 486
click at [266, 110] on button "Add Videos to Widget" at bounding box center [263, 111] width 169 height 27
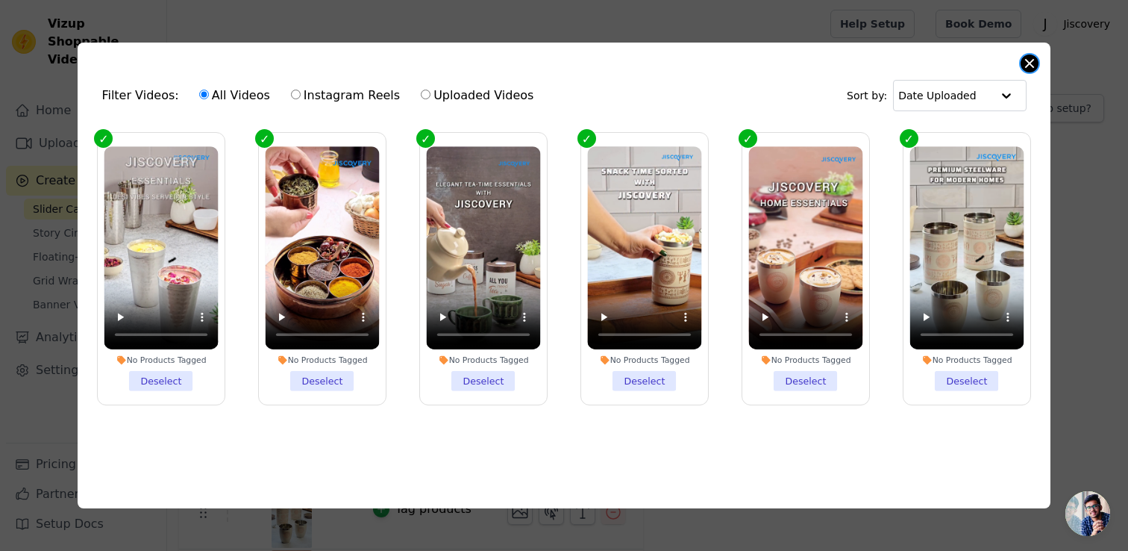
click at [1028, 60] on button "Close modal" at bounding box center [1030, 63] width 18 height 18
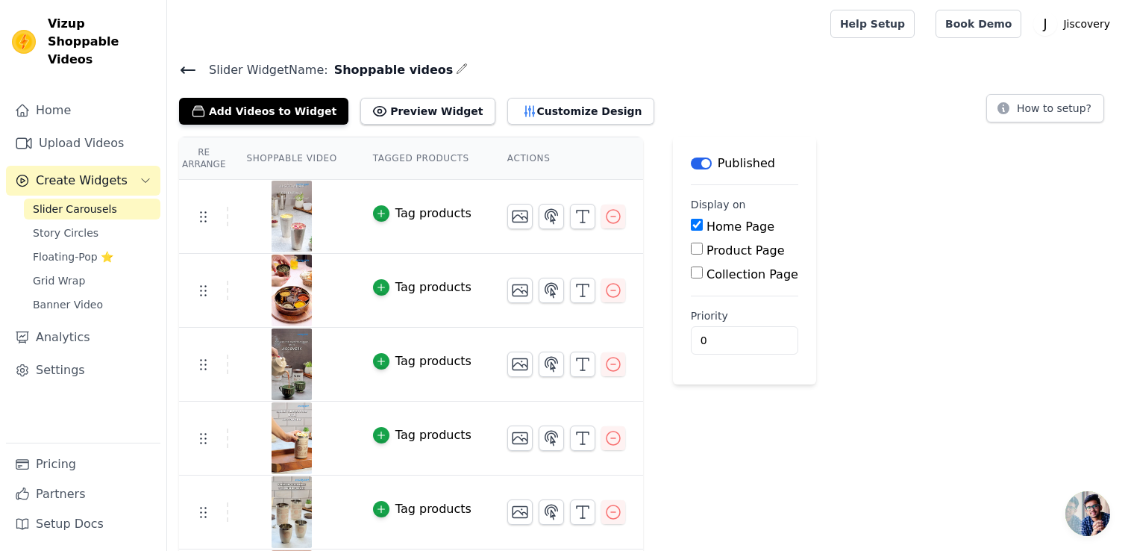
click at [774, 477] on div "Label Published Display on Home Page Product Page Collection Page Priority 0" at bounding box center [744, 380] width 143 height 486
click at [944, 402] on div "Re Arrange Shoppable Video Tagged Products Actions Tag products Tag products Ta…" at bounding box center [647, 380] width 961 height 486
click at [662, 499] on div "Re Arrange Shoppable Video Tagged Products Actions Tag products Tag products Ta…" at bounding box center [647, 380] width 961 height 486
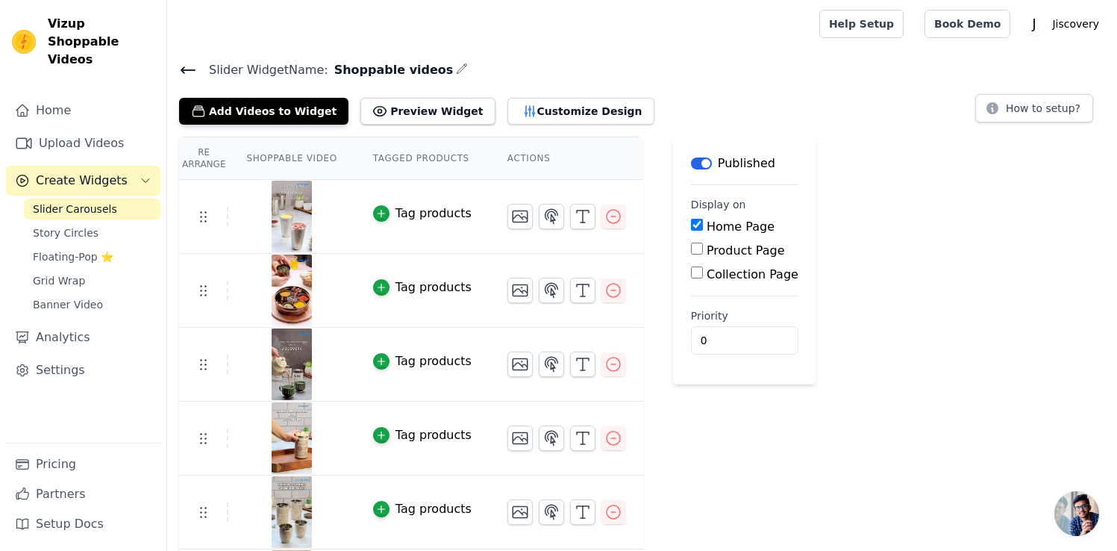
scroll to position [72, 0]
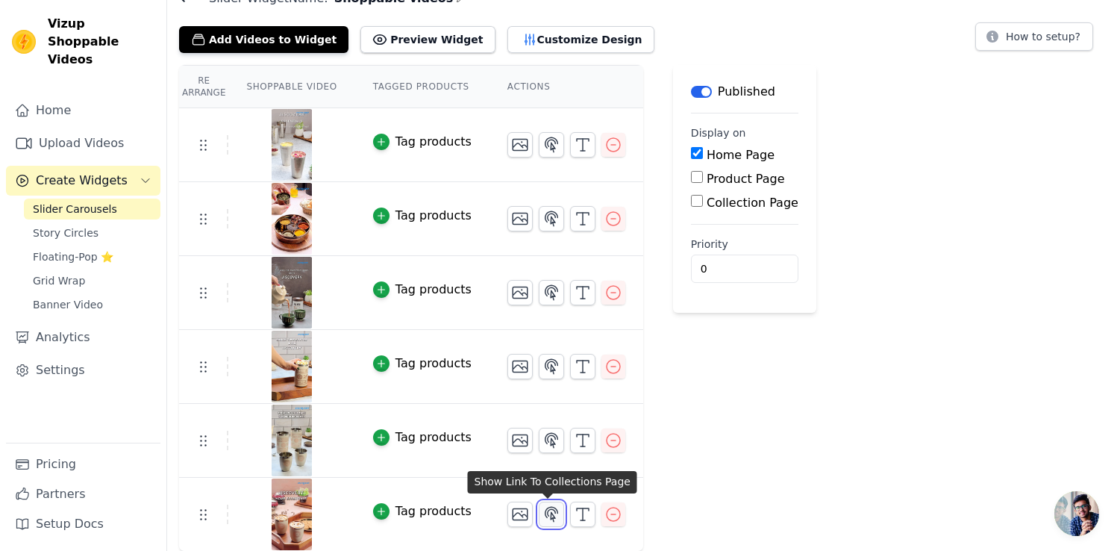
click at [552, 522] on button "button" at bounding box center [551, 513] width 25 height 25
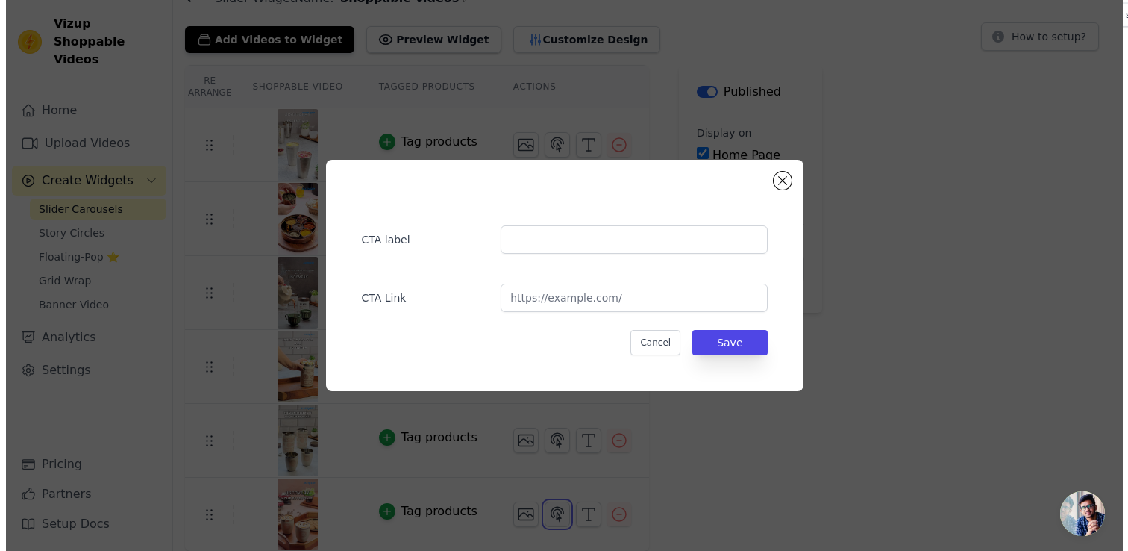
scroll to position [0, 0]
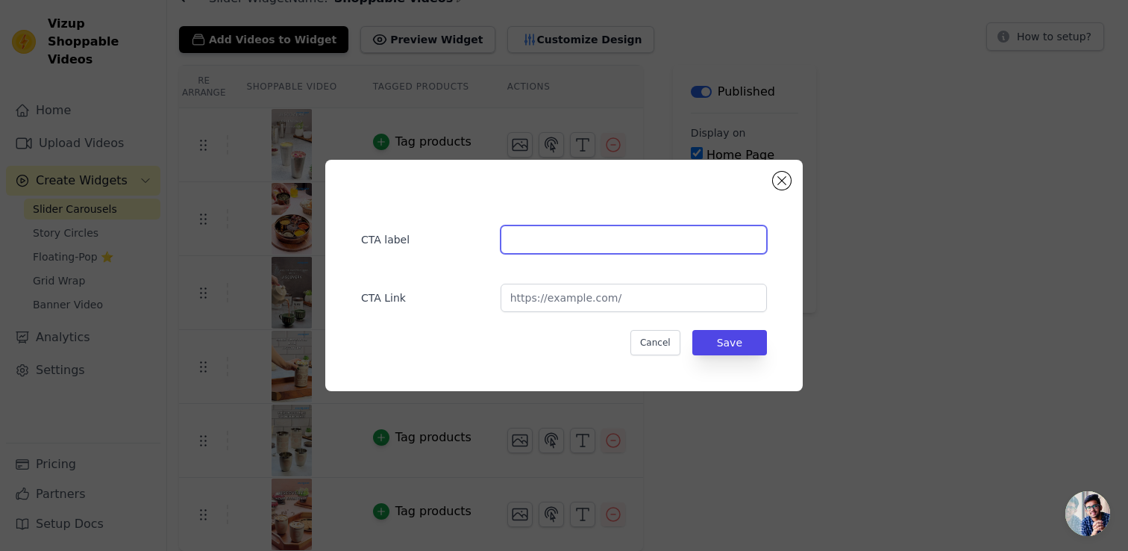
click at [545, 243] on input "text" at bounding box center [634, 239] width 266 height 28
type input "Glasses"
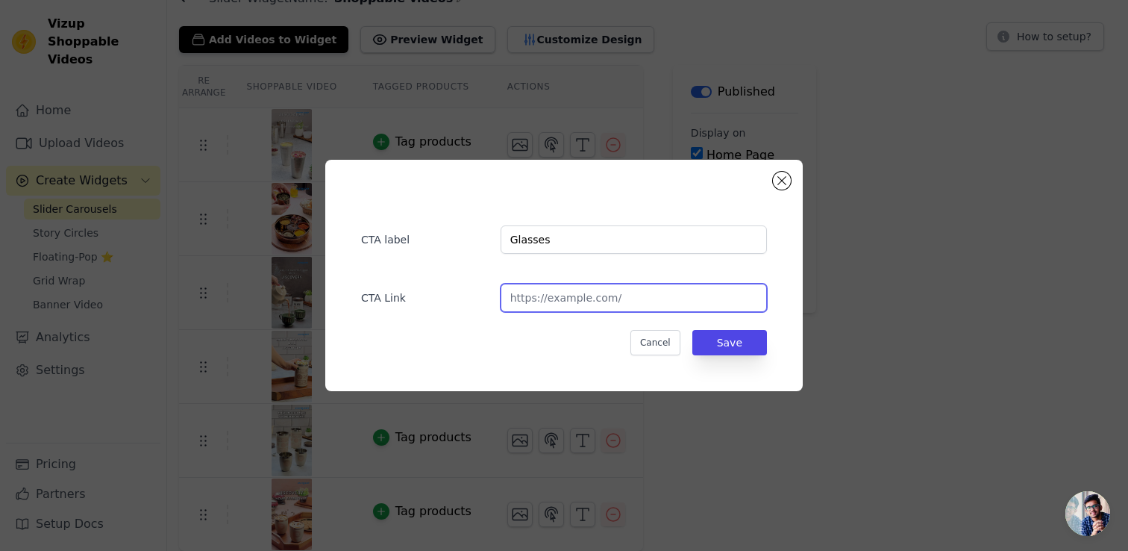
click at [546, 307] on input "url" at bounding box center [634, 297] width 266 height 28
paste input "[URL][DOMAIN_NAME]"
type input "[URL][DOMAIN_NAME]"
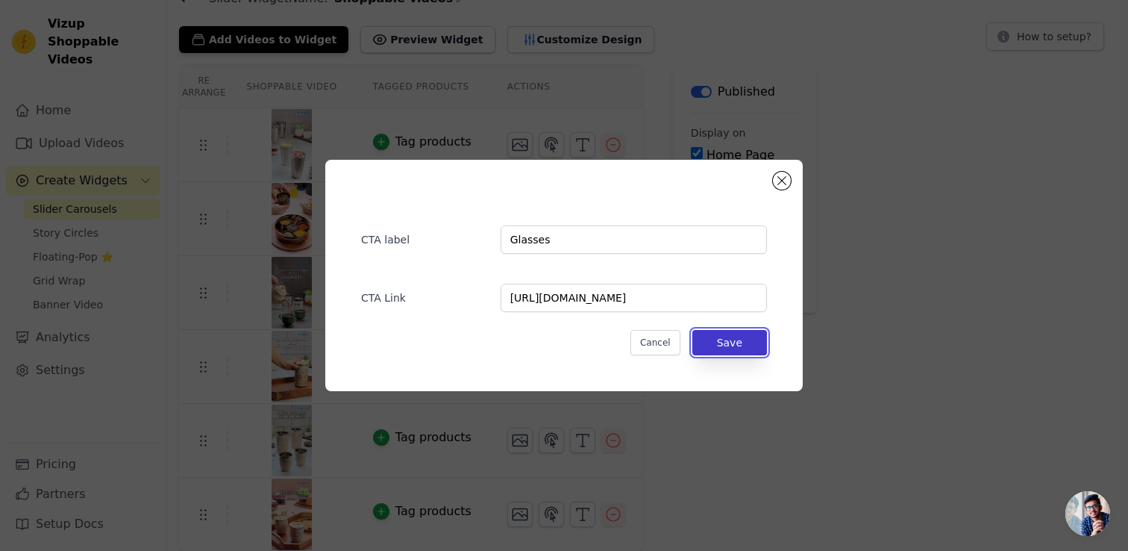
click at [724, 341] on button "Save" at bounding box center [729, 342] width 75 height 25
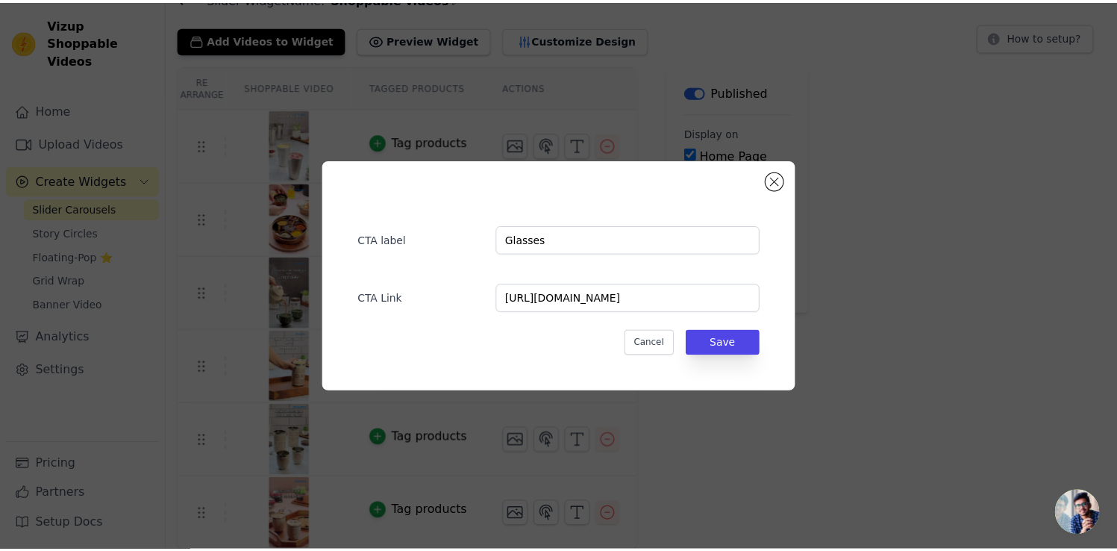
scroll to position [72, 0]
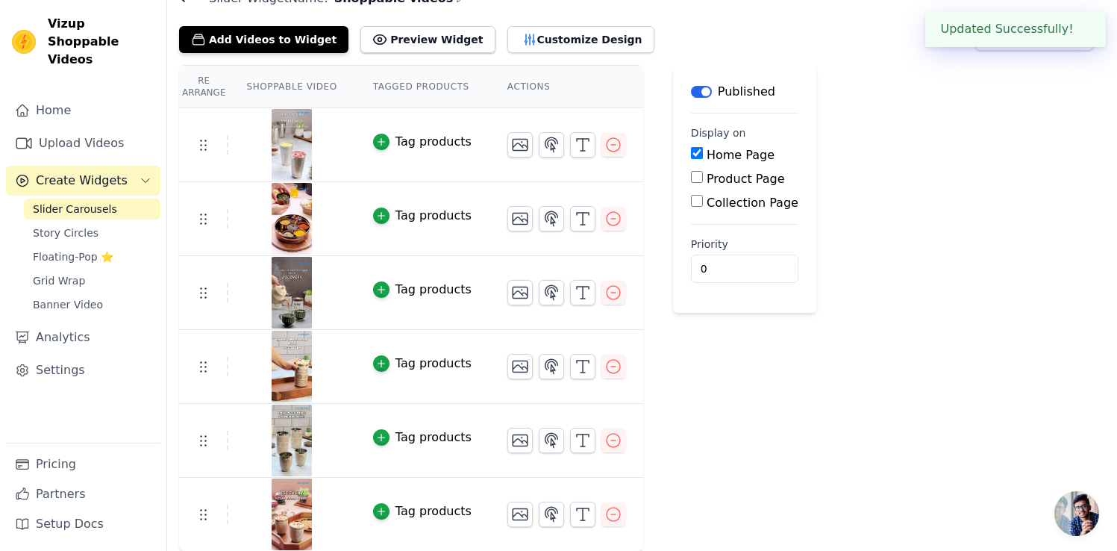
click at [449, 145] on div "Tag products" at bounding box center [433, 142] width 76 height 18
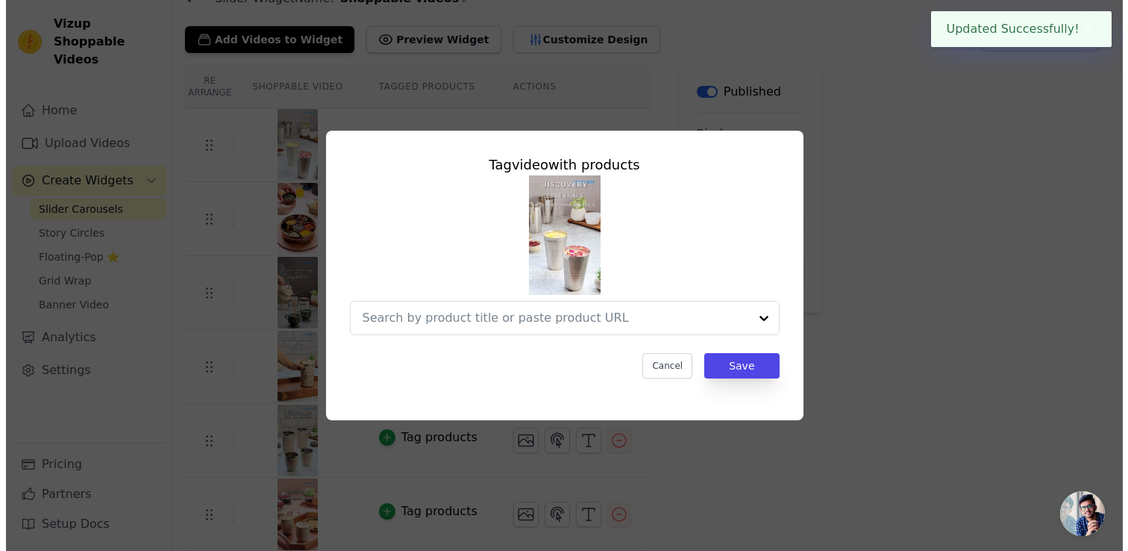
scroll to position [0, 0]
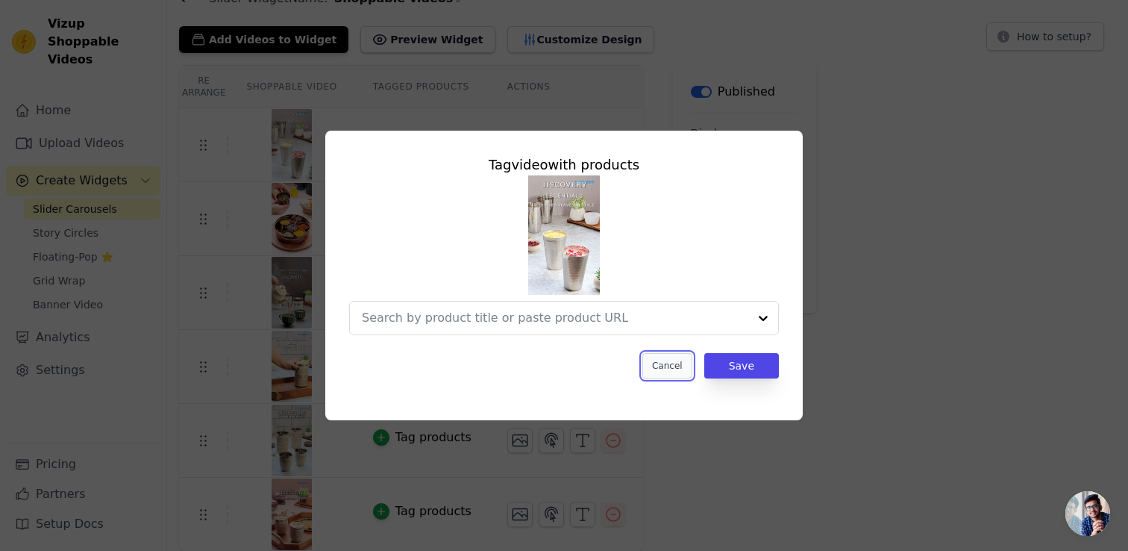
click at [671, 366] on button "Cancel" at bounding box center [667, 365] width 50 height 25
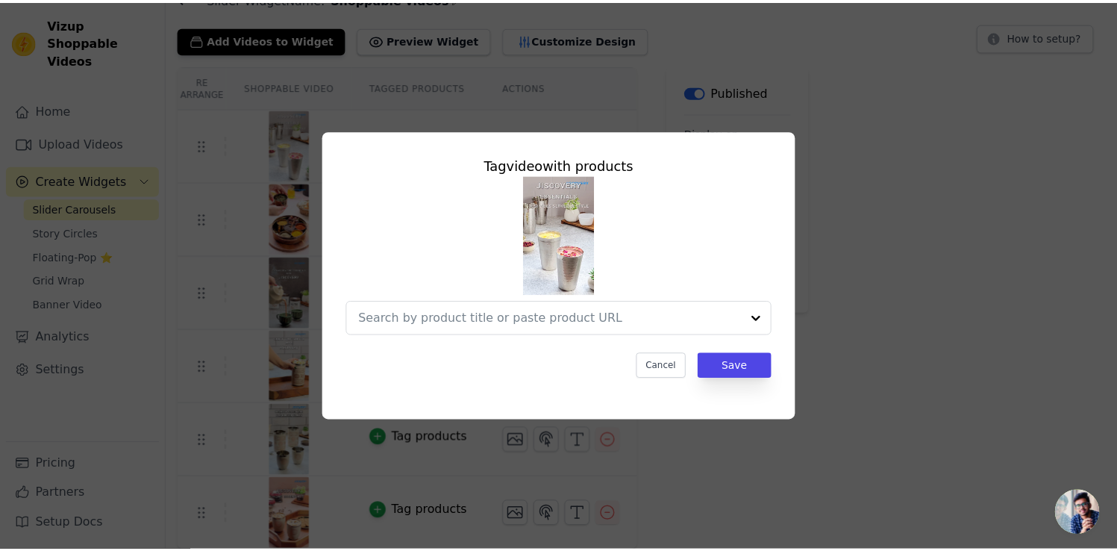
scroll to position [72, 0]
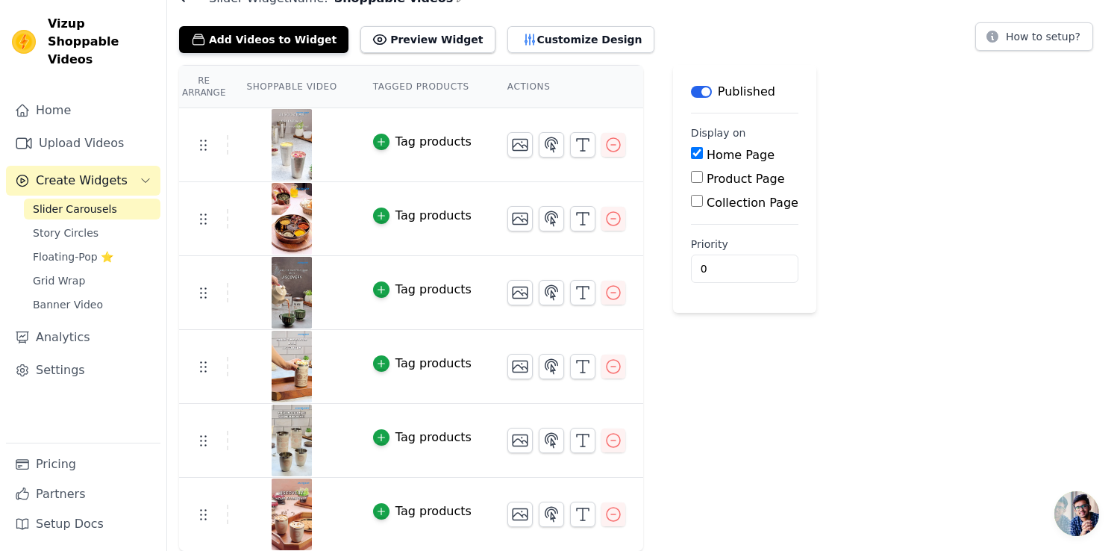
click at [446, 514] on div "Tag products" at bounding box center [433, 511] width 76 height 18
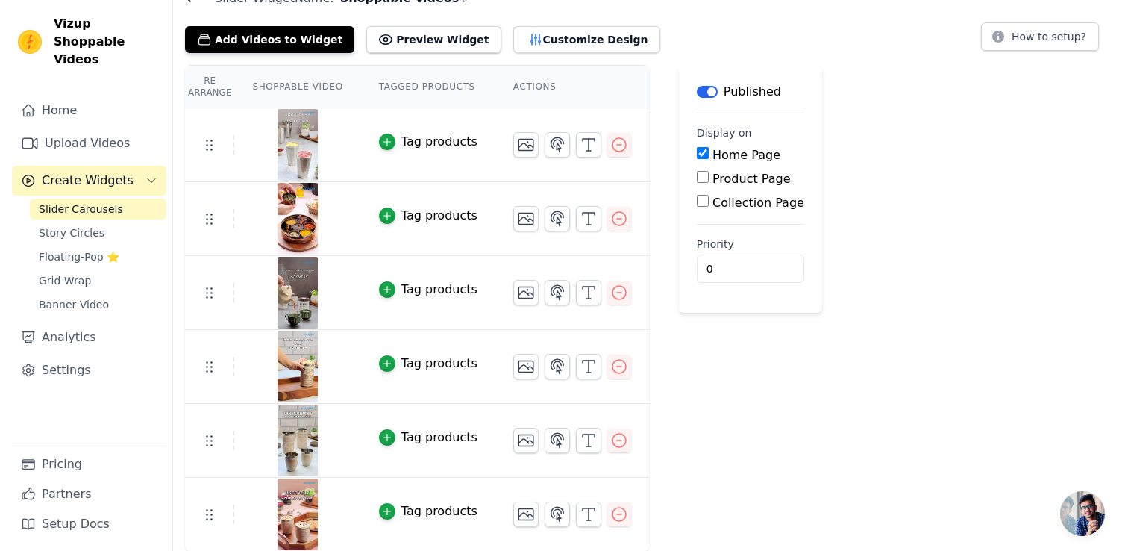
scroll to position [0, 0]
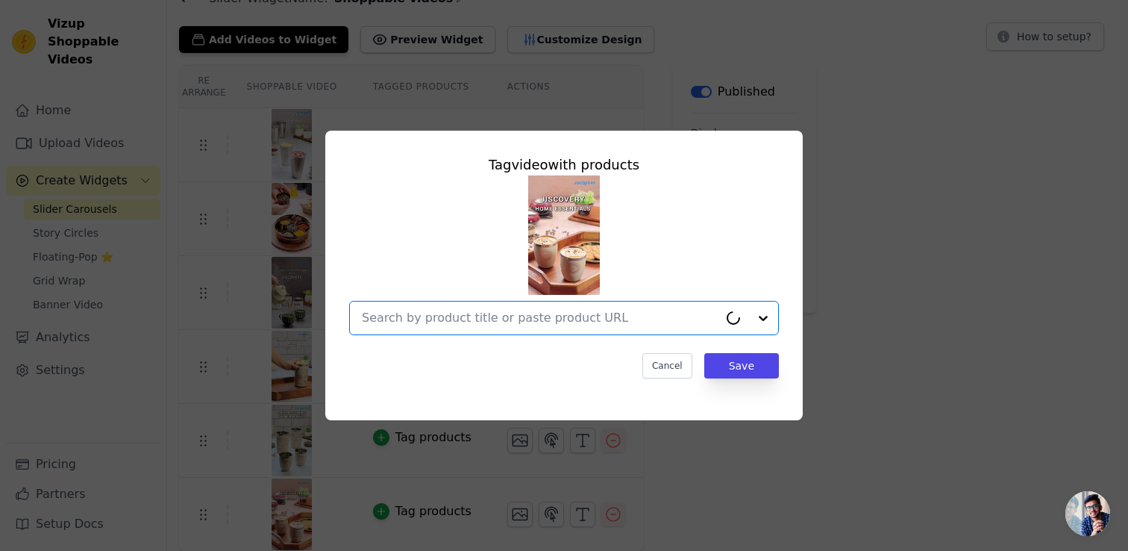
click at [583, 317] on input "text" at bounding box center [540, 318] width 357 height 18
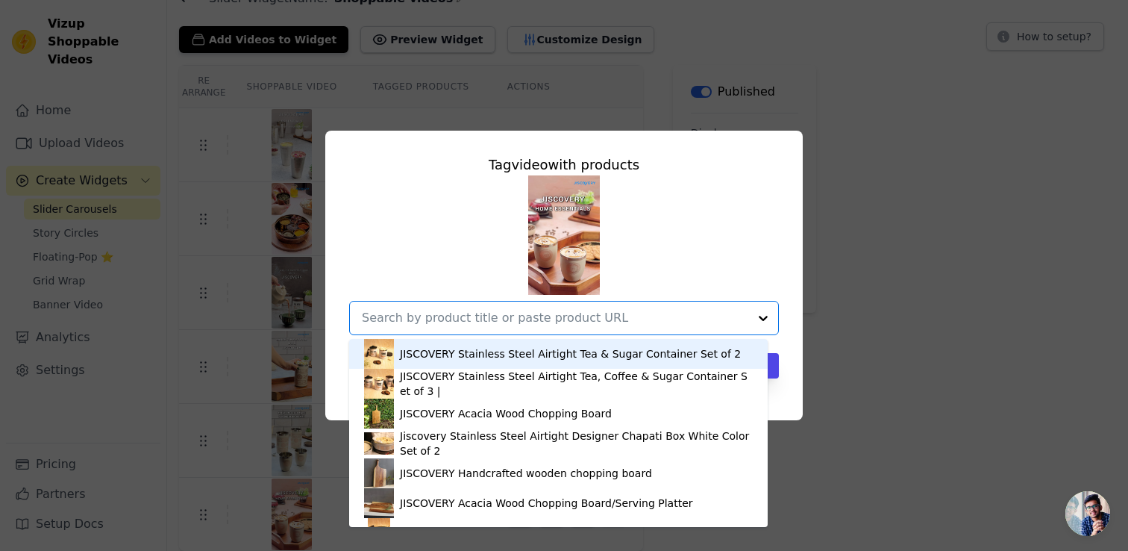
paste input "[URL][DOMAIN_NAME]"
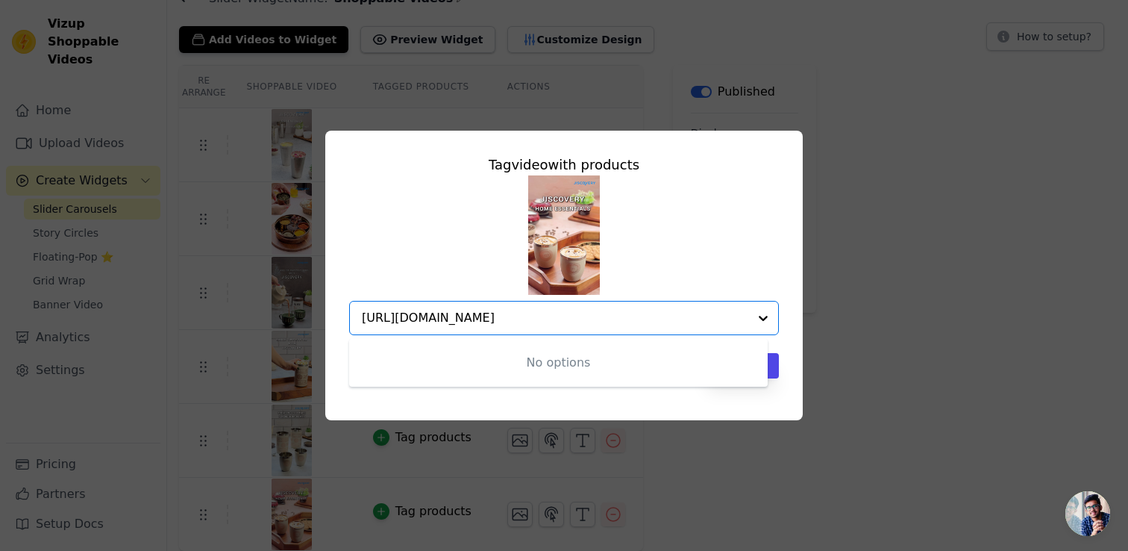
type input "[URL][DOMAIN_NAME]"
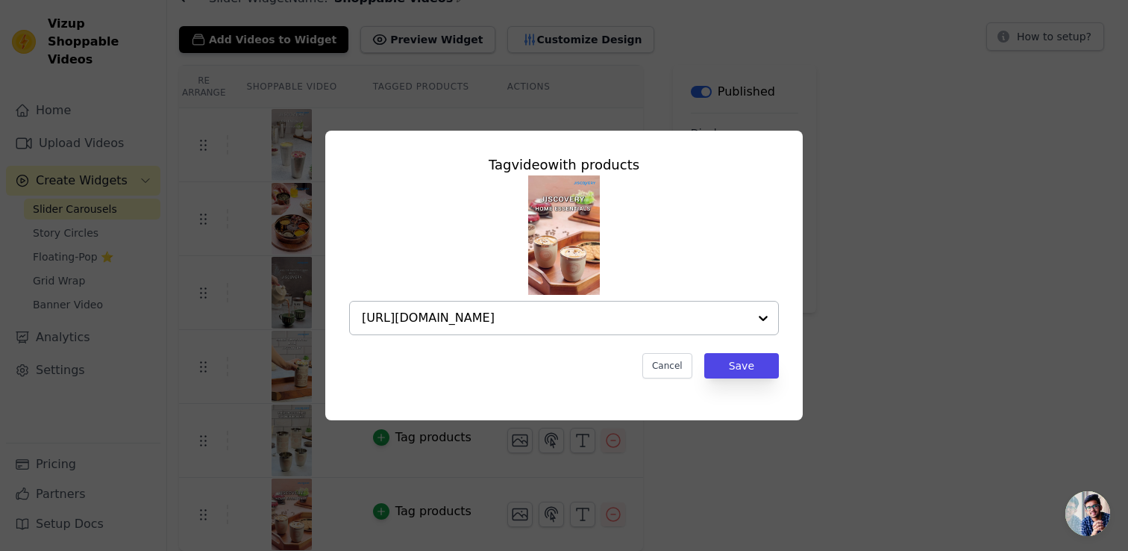
click at [549, 325] on input "[URL][DOMAIN_NAME]" at bounding box center [555, 318] width 386 height 18
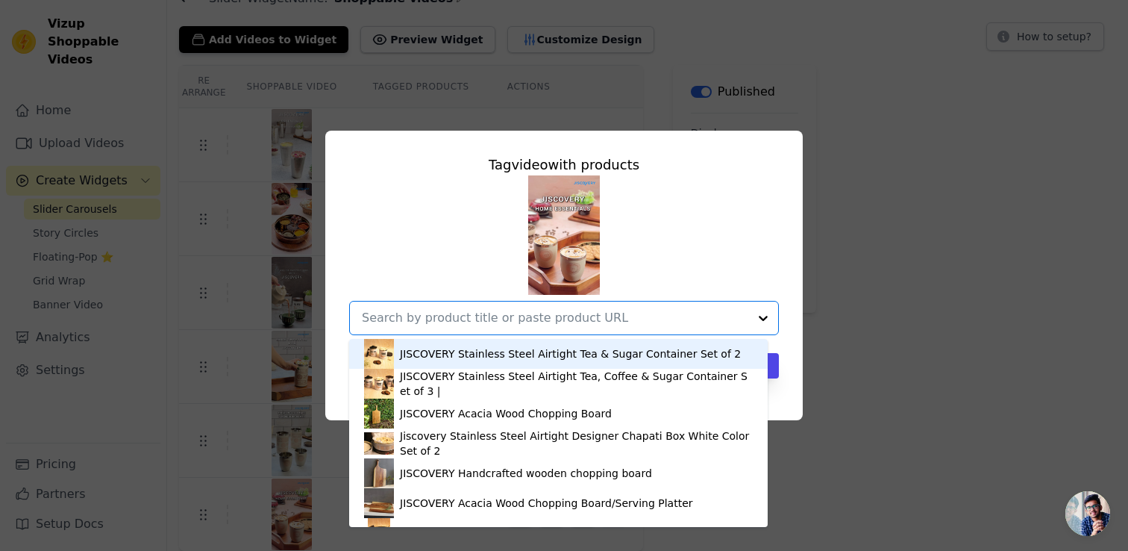
paste input "[URL][DOMAIN_NAME]"
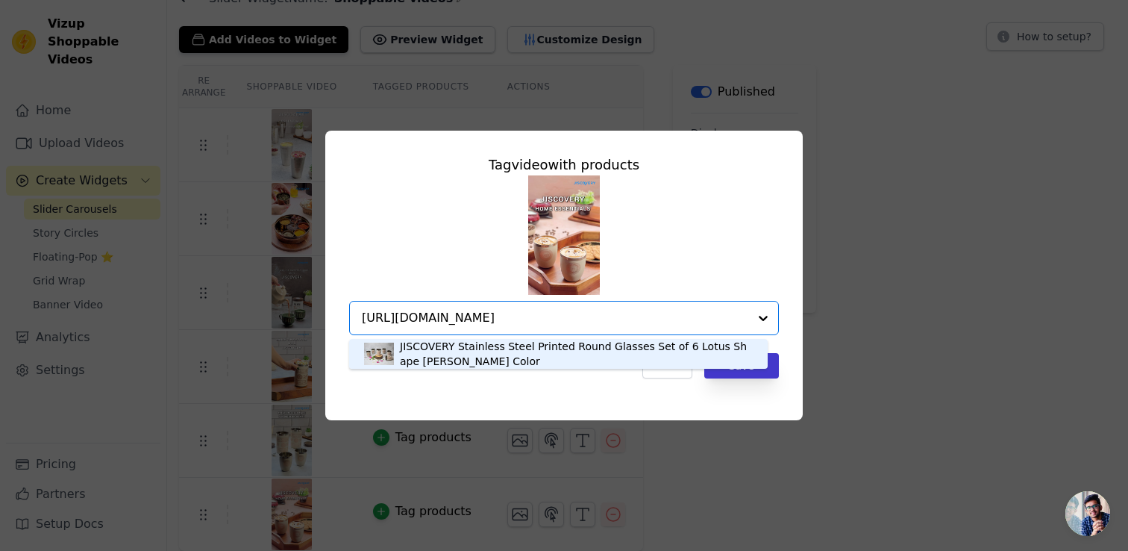
type input "[URL][DOMAIN_NAME]"
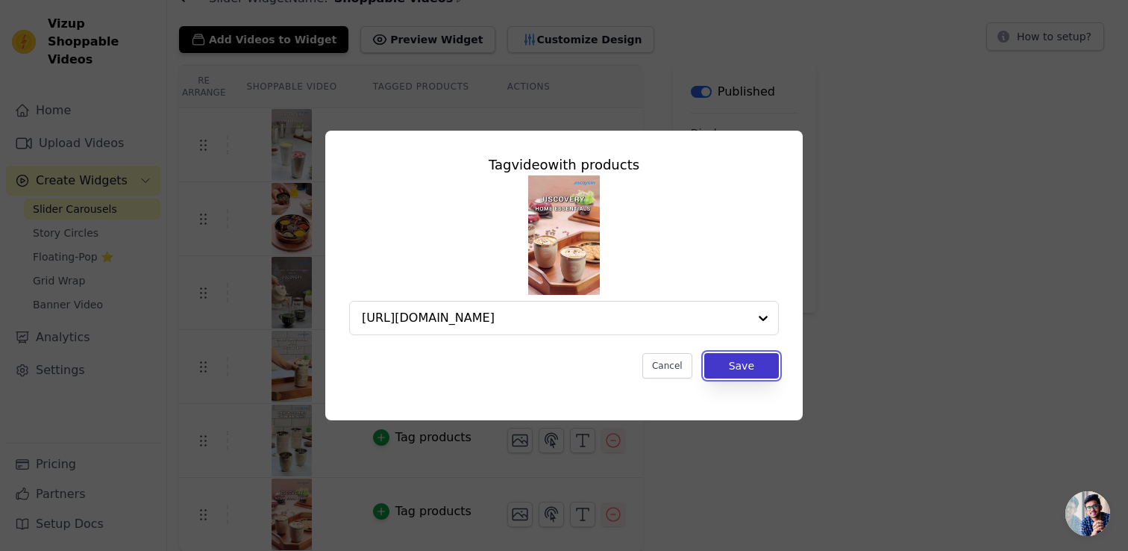
scroll to position [0, 0]
click at [774, 370] on button "Save" at bounding box center [741, 365] width 75 height 25
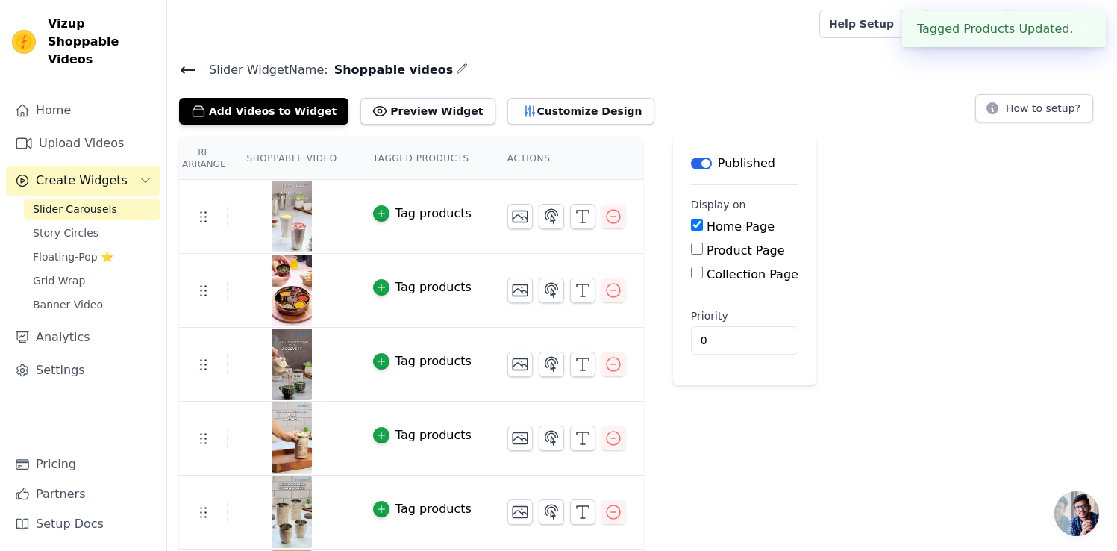
scroll to position [72, 0]
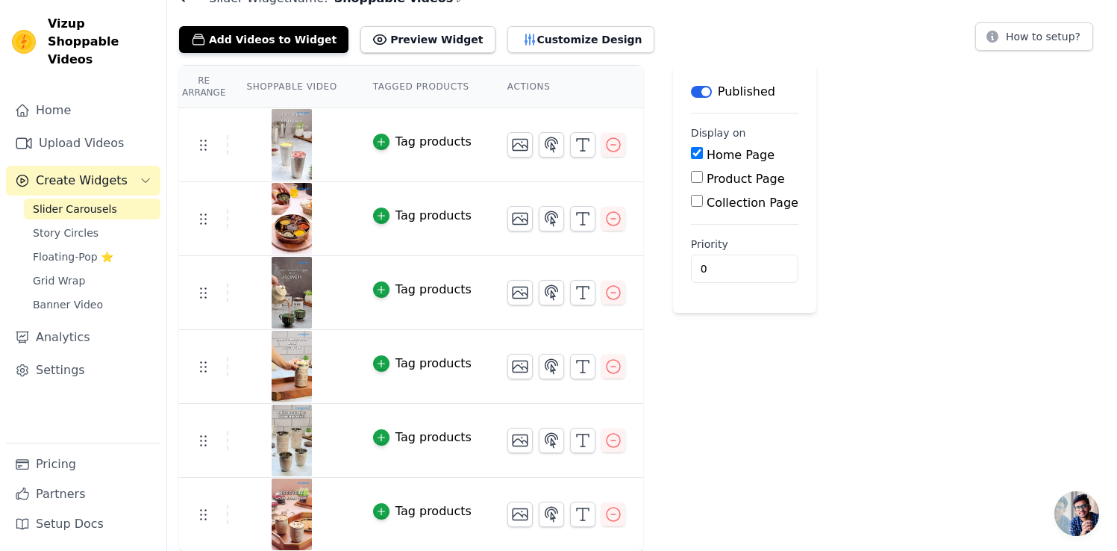
click at [292, 441] on img at bounding box center [292, 440] width 42 height 72
click at [512, 442] on icon "button" at bounding box center [520, 440] width 18 height 18
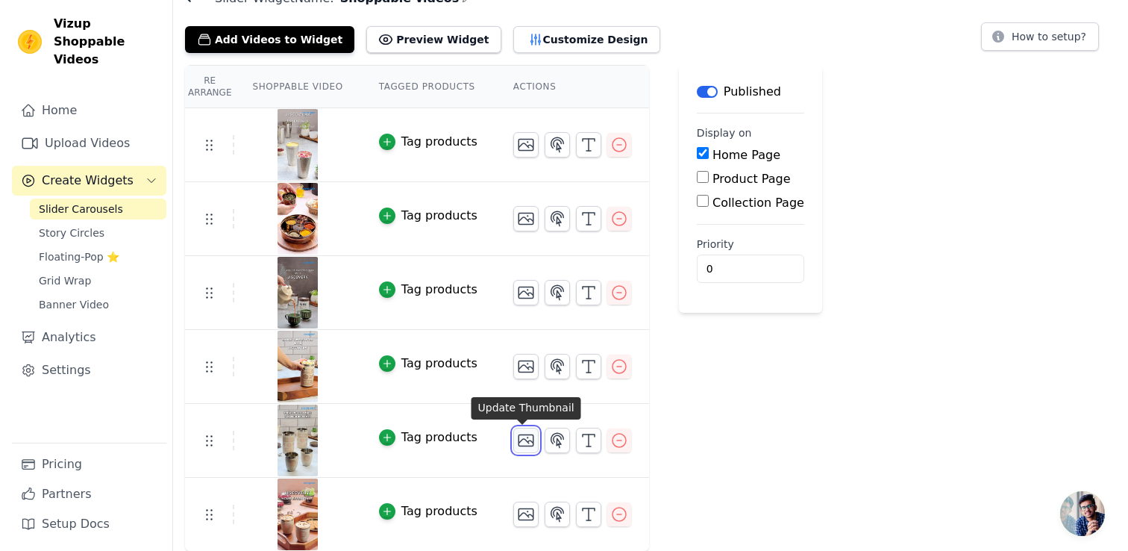
scroll to position [0, 0]
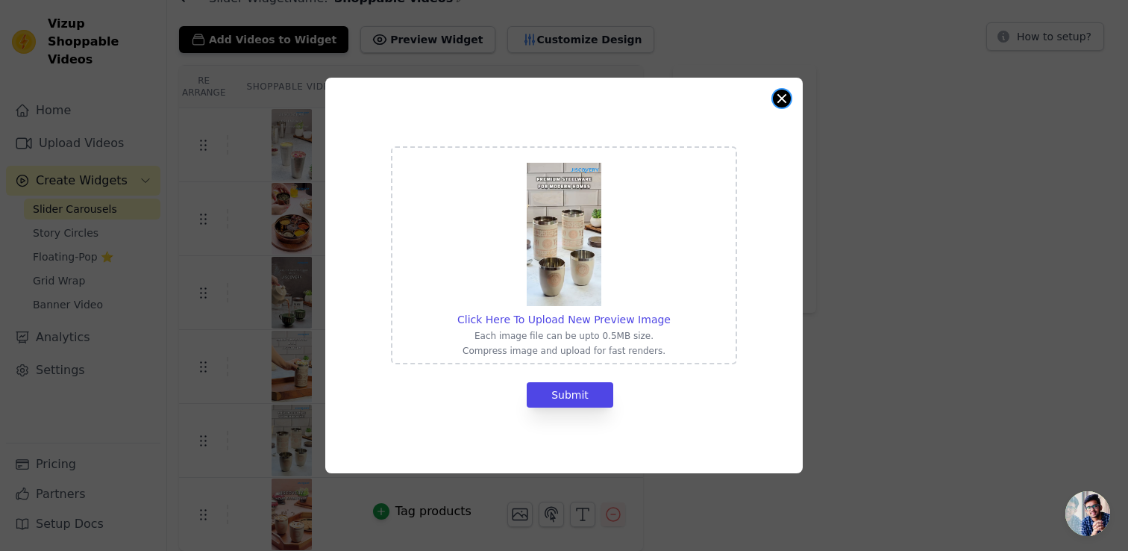
click at [781, 95] on button "Close modal" at bounding box center [782, 99] width 18 height 18
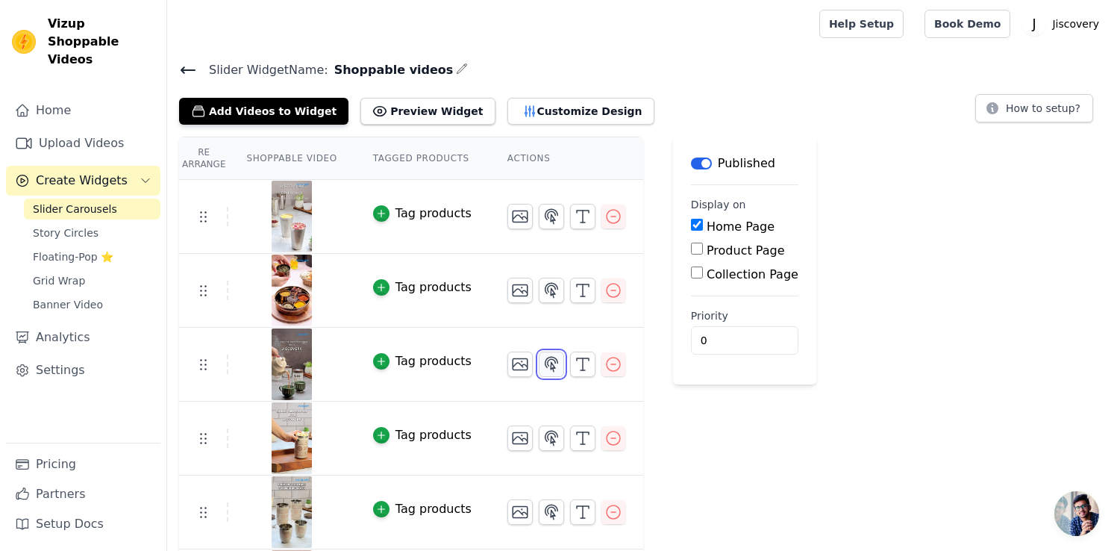
click at [549, 366] on icon "button" at bounding box center [551, 364] width 18 height 18
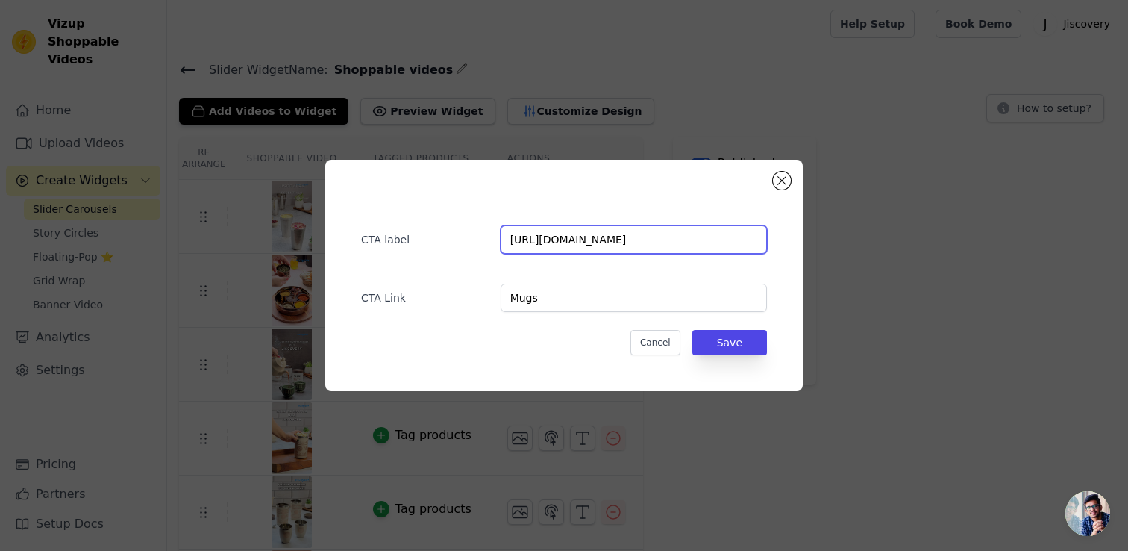
click at [702, 241] on input "[URL][DOMAIN_NAME]" at bounding box center [634, 239] width 266 height 28
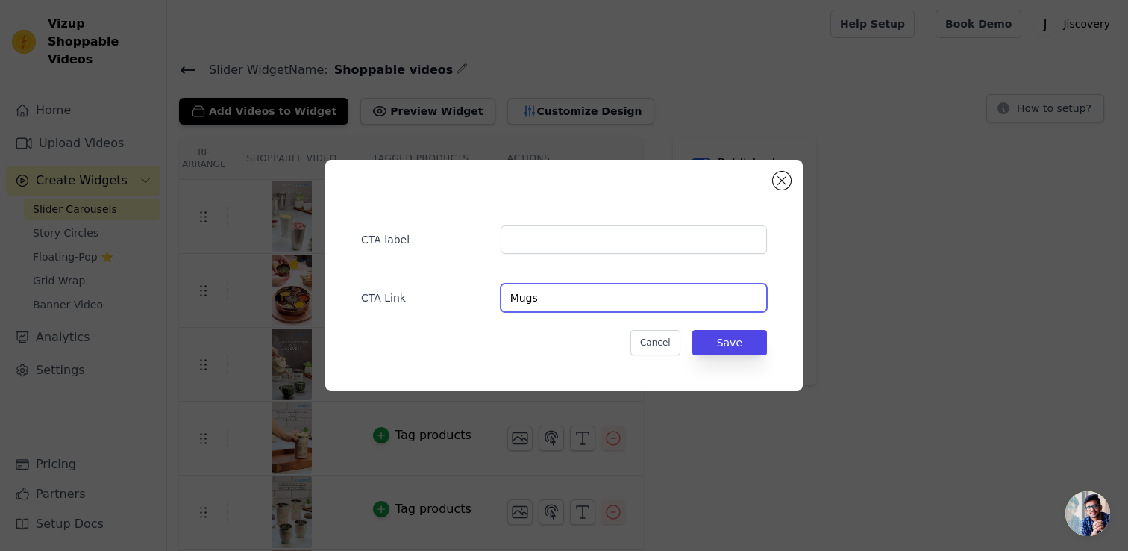
click at [555, 303] on input "Mugs" at bounding box center [634, 297] width 266 height 28
paste input "[URL][DOMAIN_NAME]"
type input "[URL][DOMAIN_NAME]"
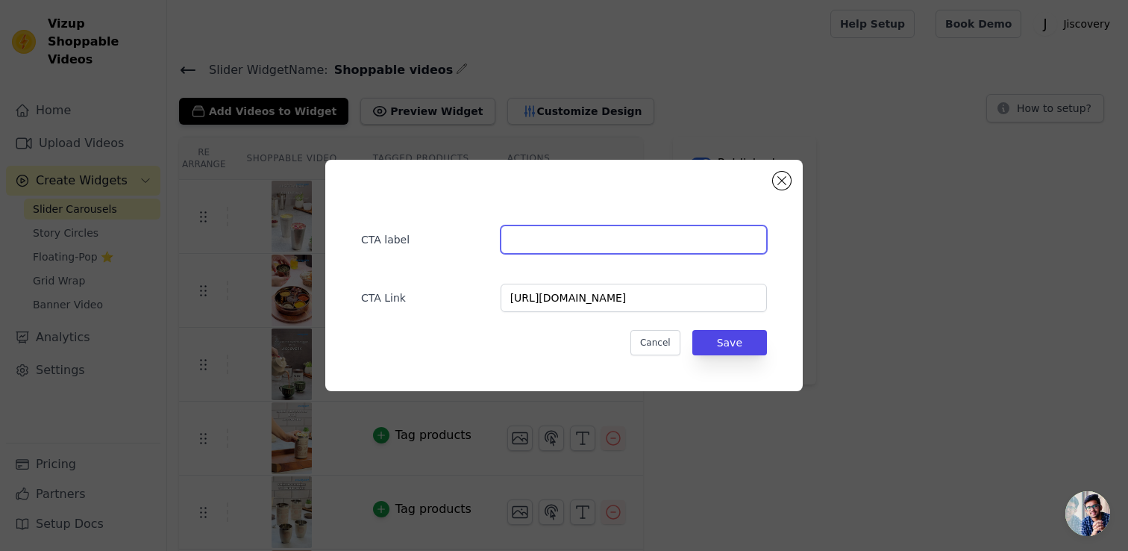
click at [565, 233] on input "text" at bounding box center [634, 239] width 266 height 28
paste input "Mugs"
type input "Mugs"
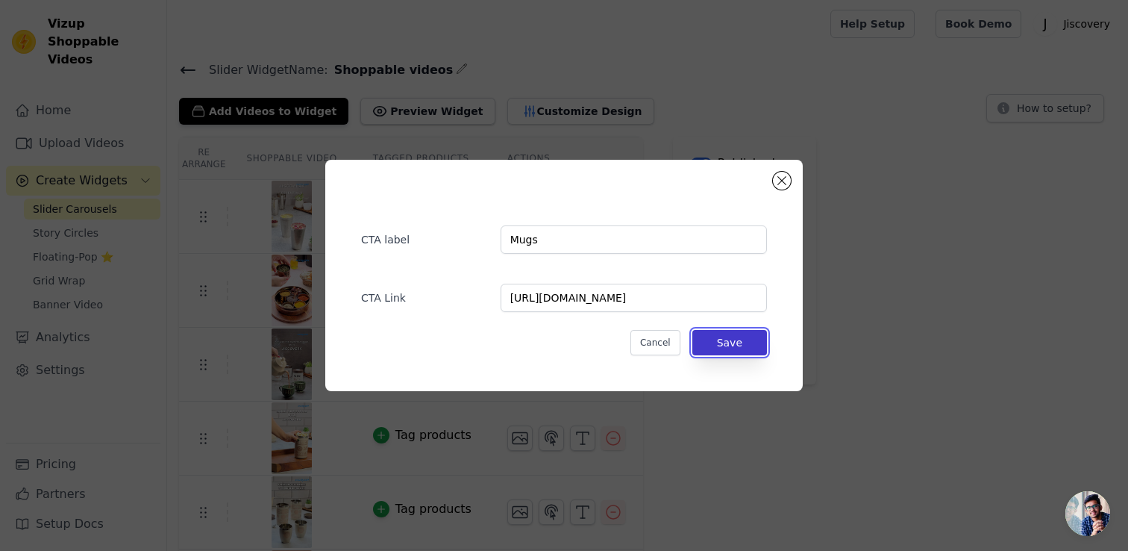
click at [720, 341] on button "Save" at bounding box center [729, 342] width 75 height 25
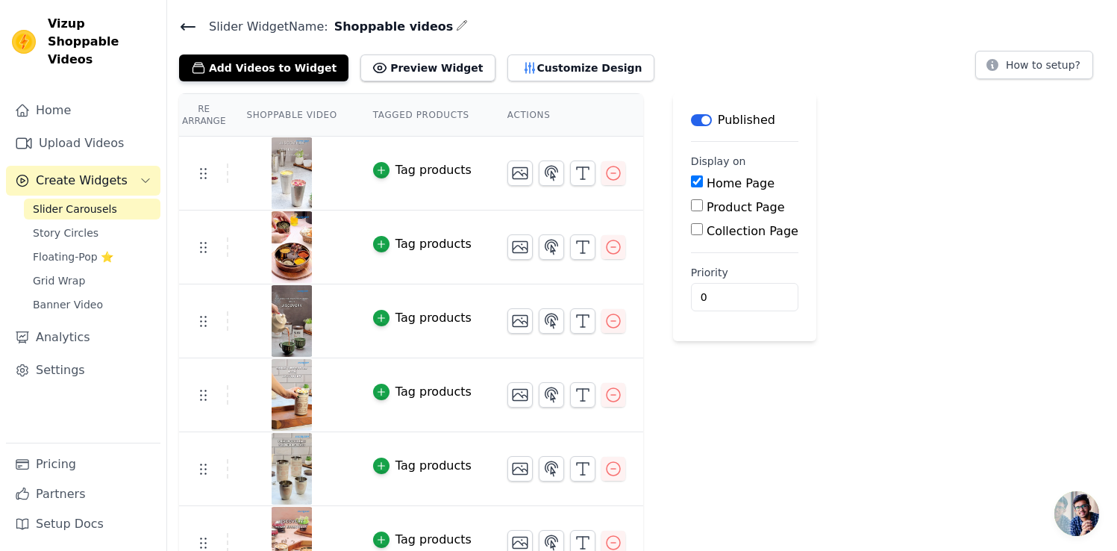
scroll to position [72, 0]
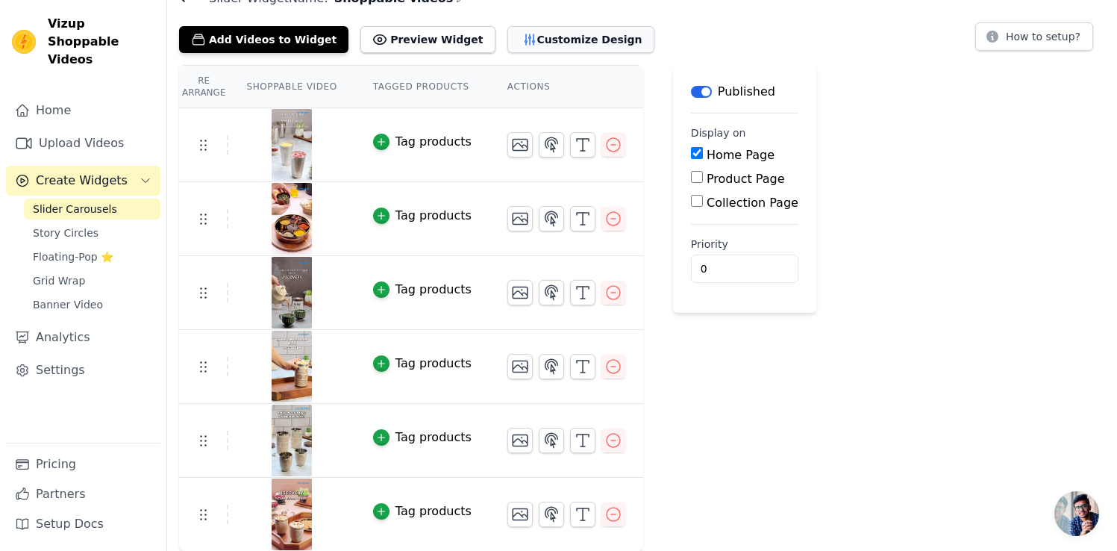
click at [520, 39] on button "Customize Design" at bounding box center [580, 39] width 147 height 27
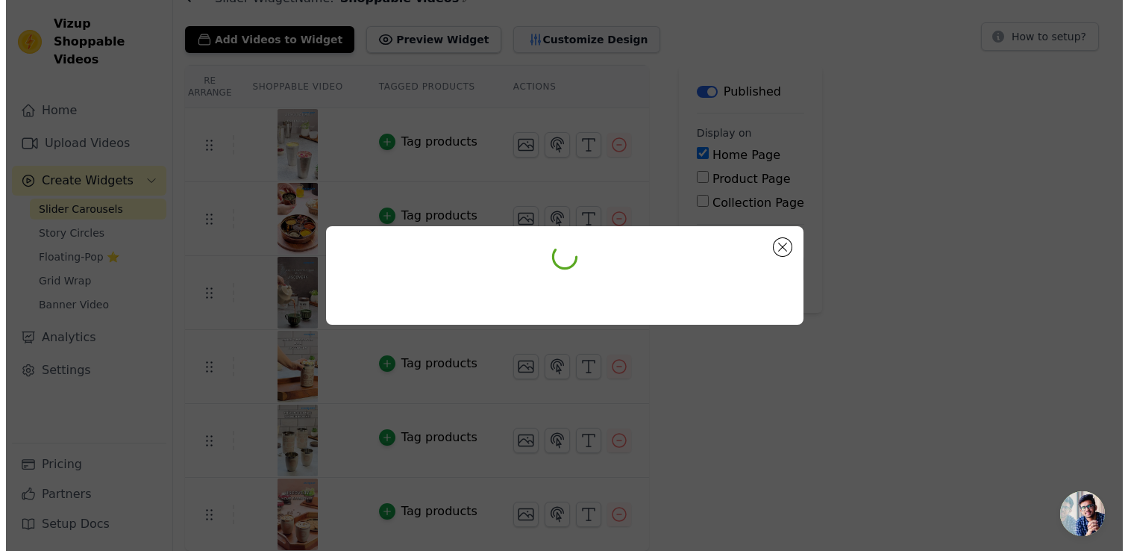
scroll to position [0, 0]
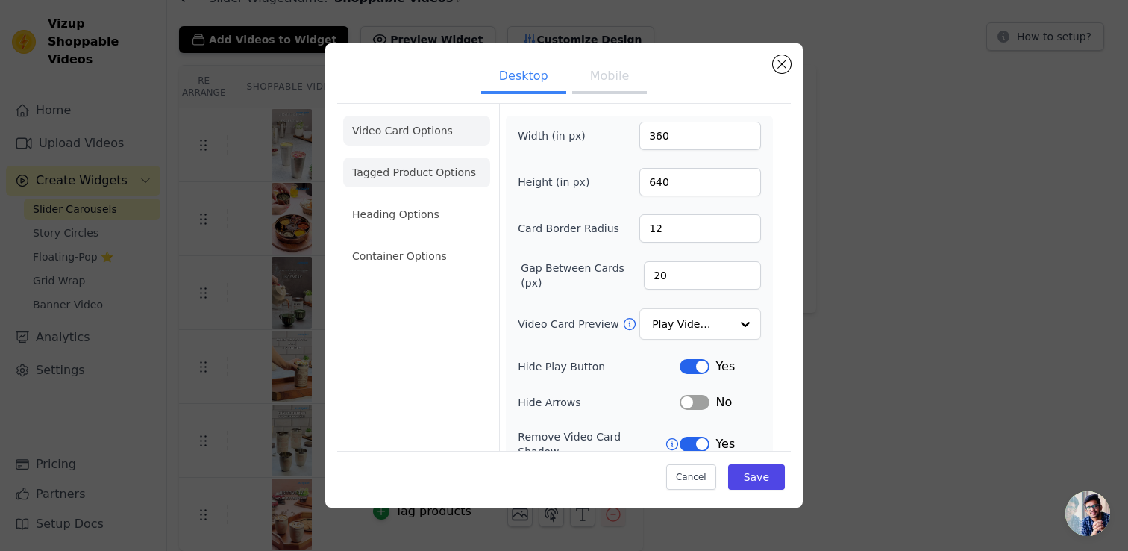
click at [413, 241] on li "Tagged Product Options" at bounding box center [416, 256] width 147 height 30
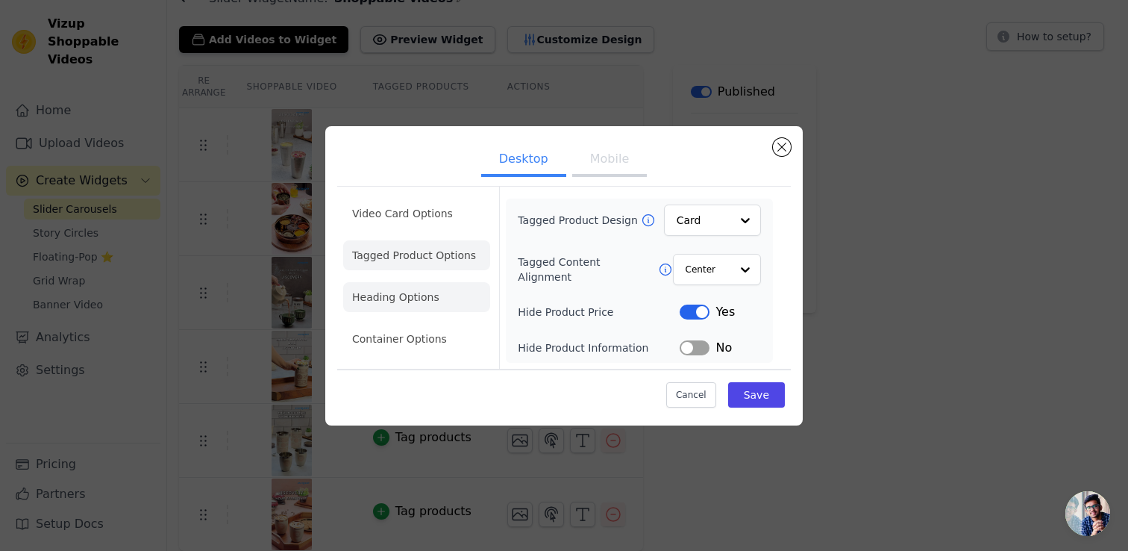
click at [406, 296] on li "Heading Options" at bounding box center [416, 297] width 147 height 30
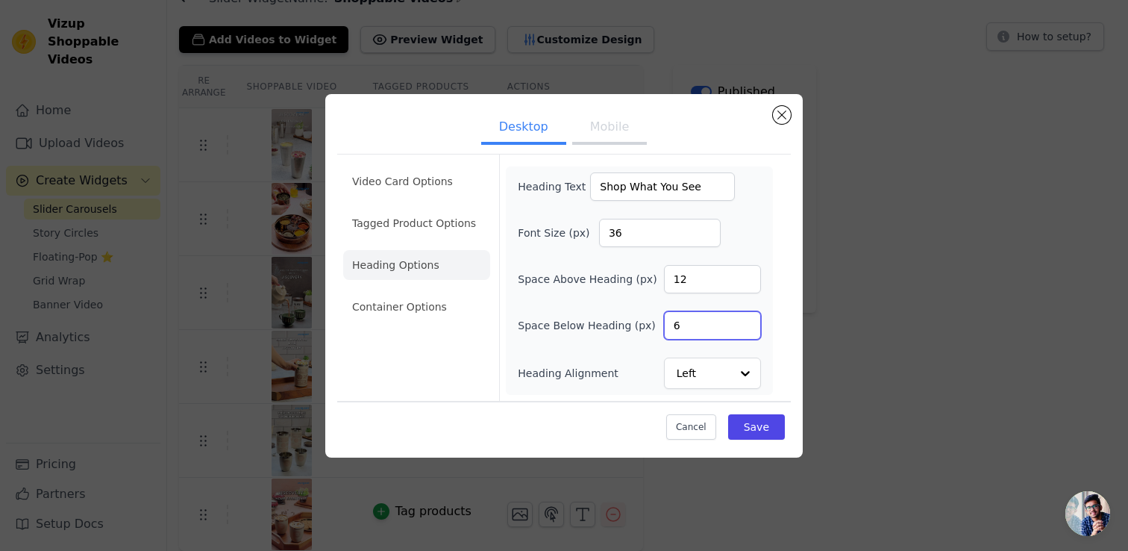
click at [712, 325] on input "6" at bounding box center [712, 325] width 97 height 28
type input "10"
click at [758, 421] on button "Save" at bounding box center [756, 426] width 57 height 25
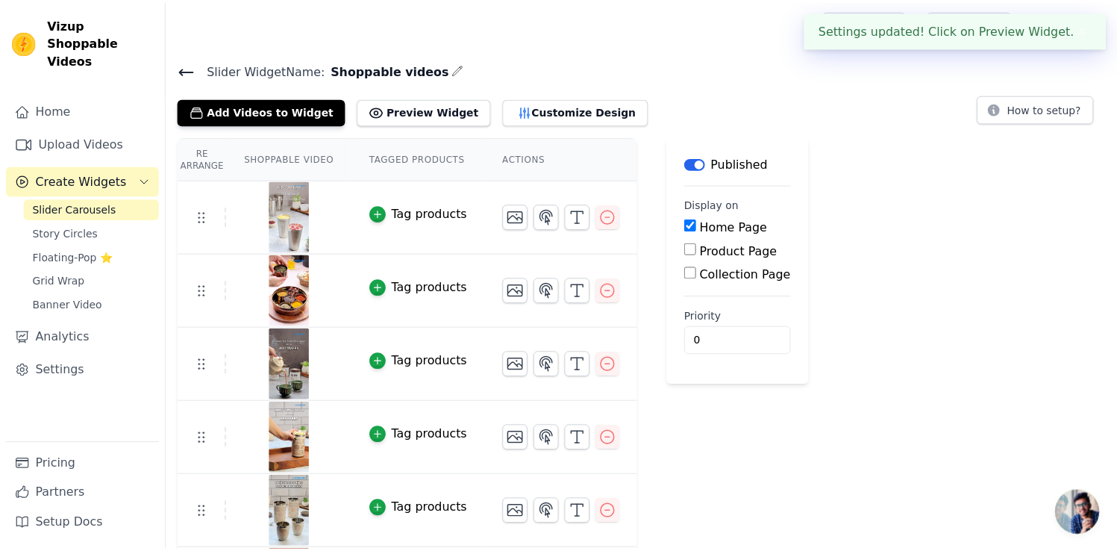
scroll to position [72, 0]
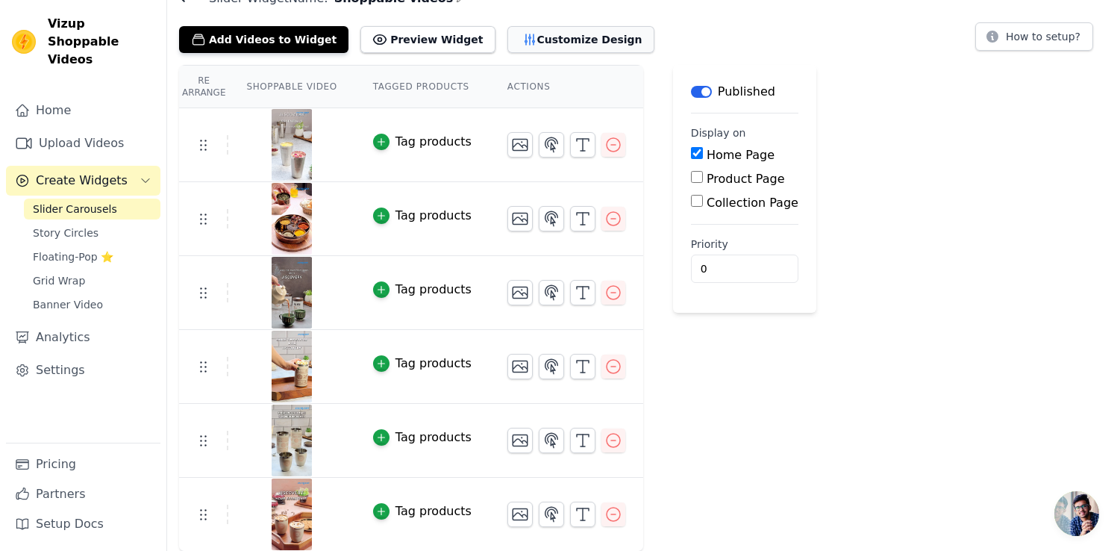
click at [542, 42] on button "Customize Design" at bounding box center [580, 39] width 147 height 27
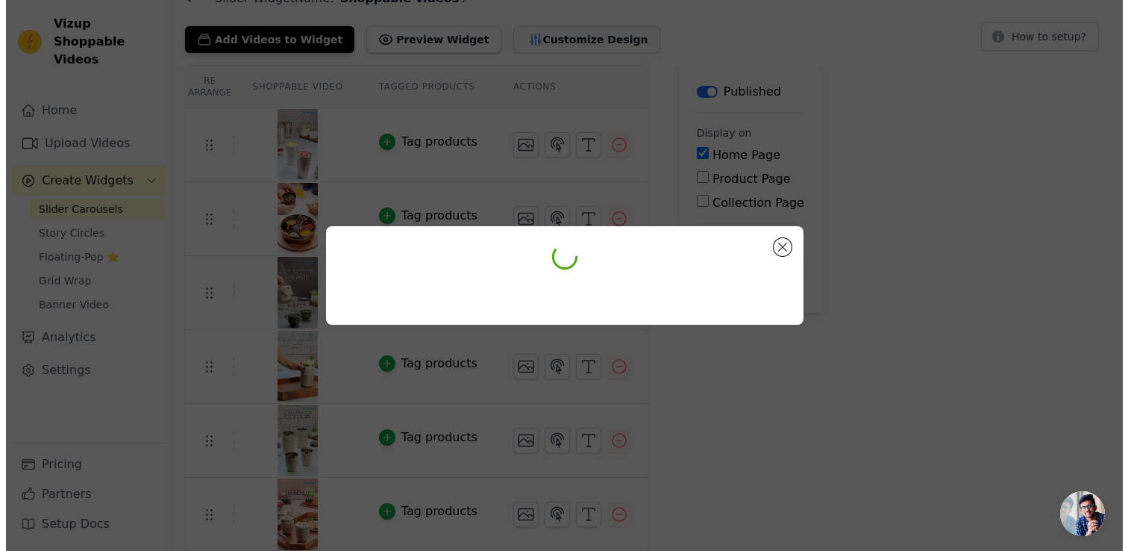
scroll to position [0, 0]
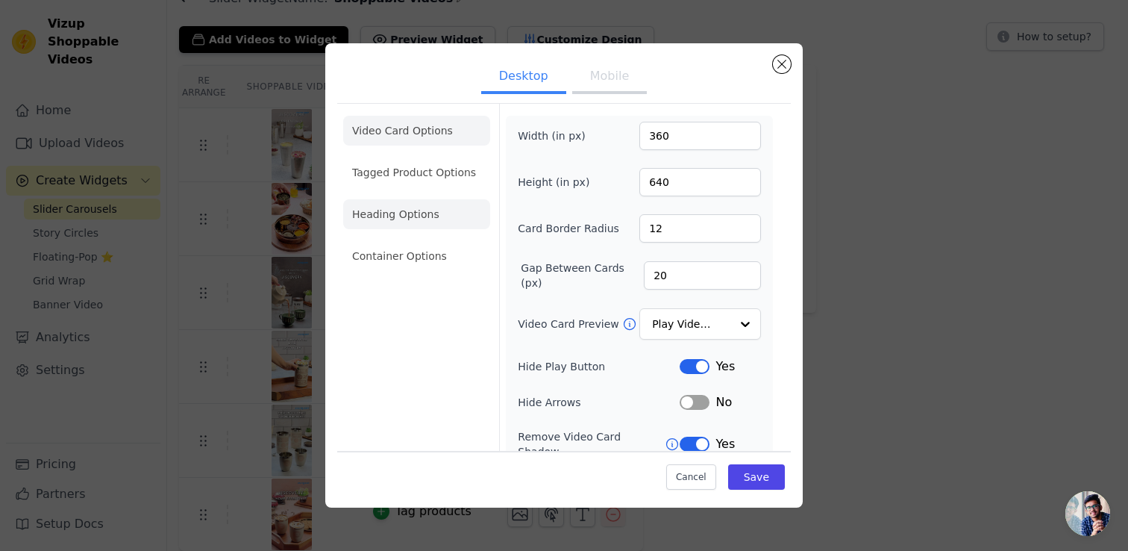
click at [396, 210] on li "Heading Options" at bounding box center [416, 214] width 147 height 30
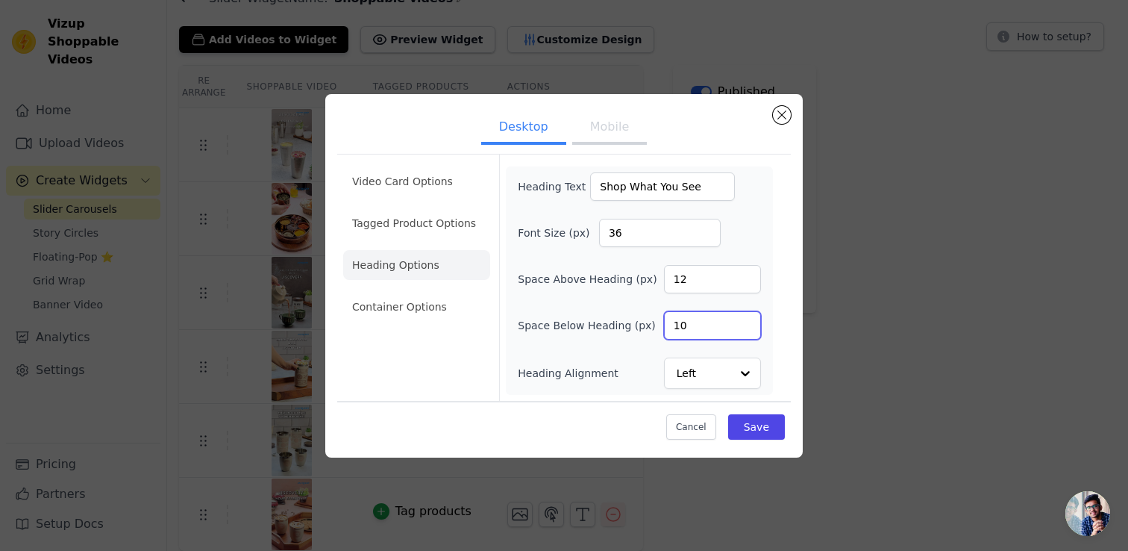
drag, startPoint x: 603, startPoint y: 289, endPoint x: 586, endPoint y: 286, distance: 16.7
click at [586, 286] on div "Heading Text Shop What You See Font Size (px) 36 Space Above Heading (px) 12 Sp…" at bounding box center [639, 280] width 243 height 216
type input "15"
click at [751, 414] on button "Save" at bounding box center [756, 426] width 57 height 25
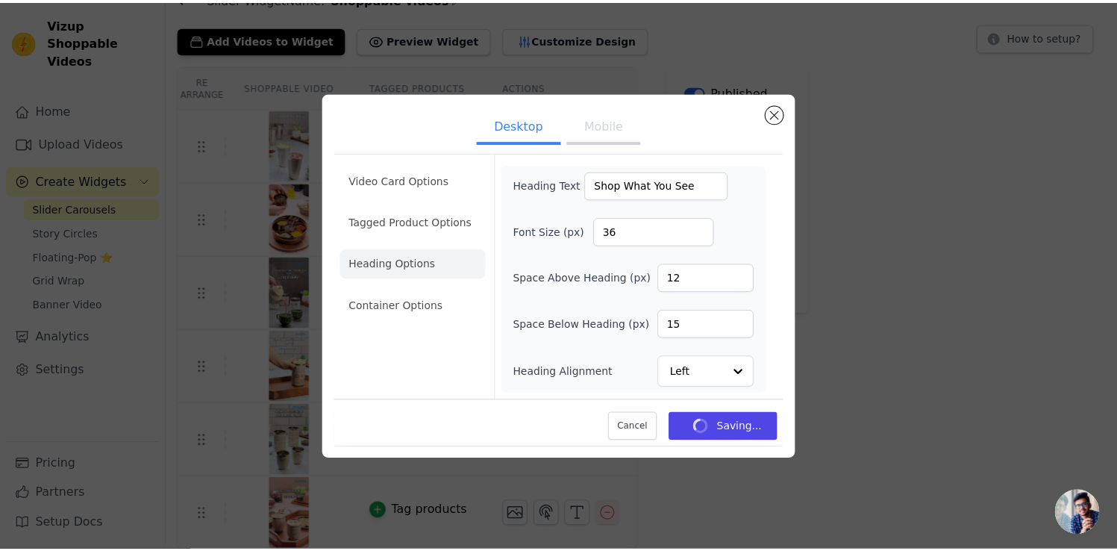
scroll to position [72, 0]
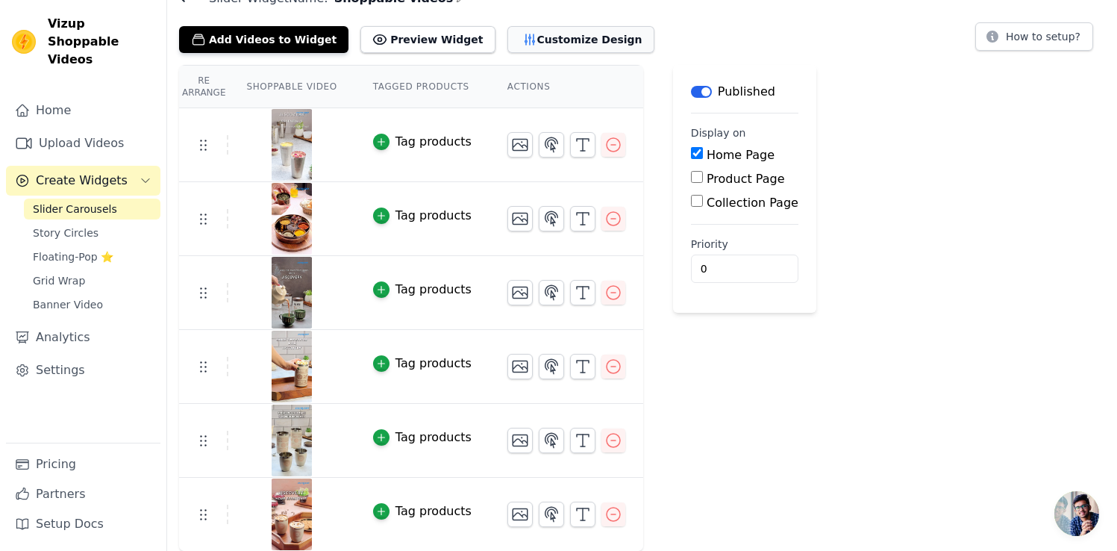
click at [552, 44] on button "Customize Design" at bounding box center [580, 39] width 147 height 27
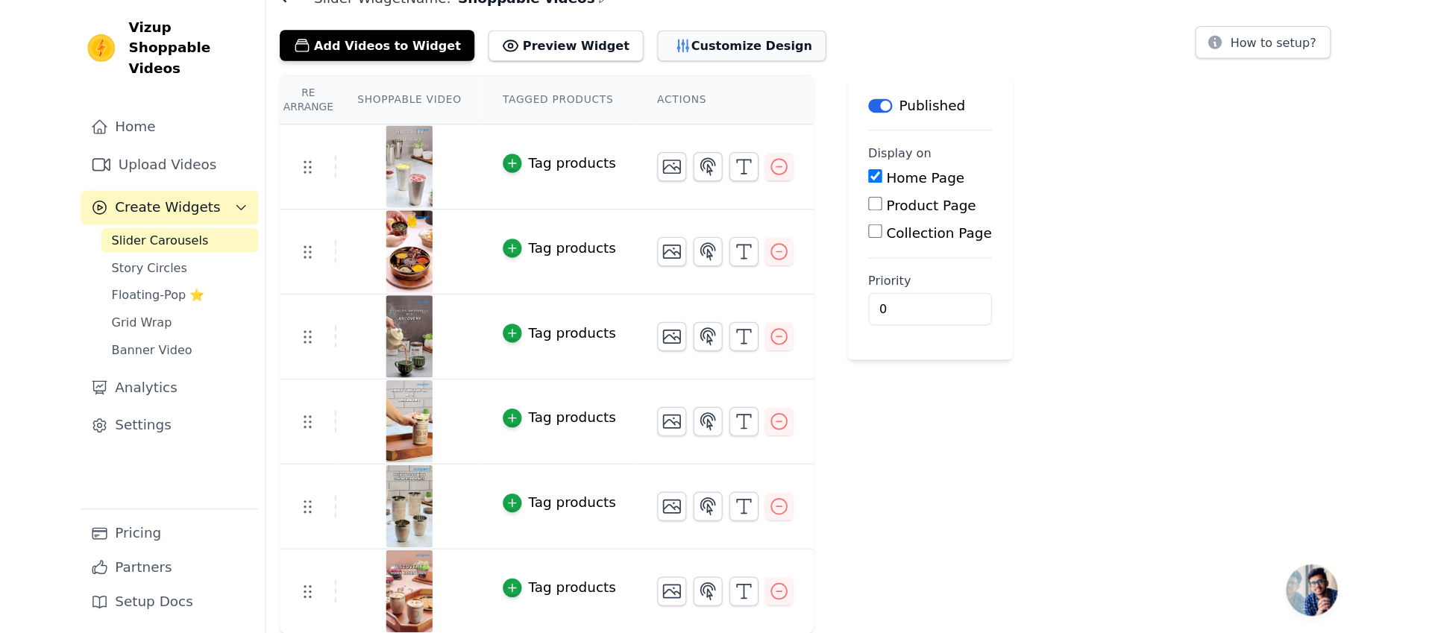
scroll to position [0, 0]
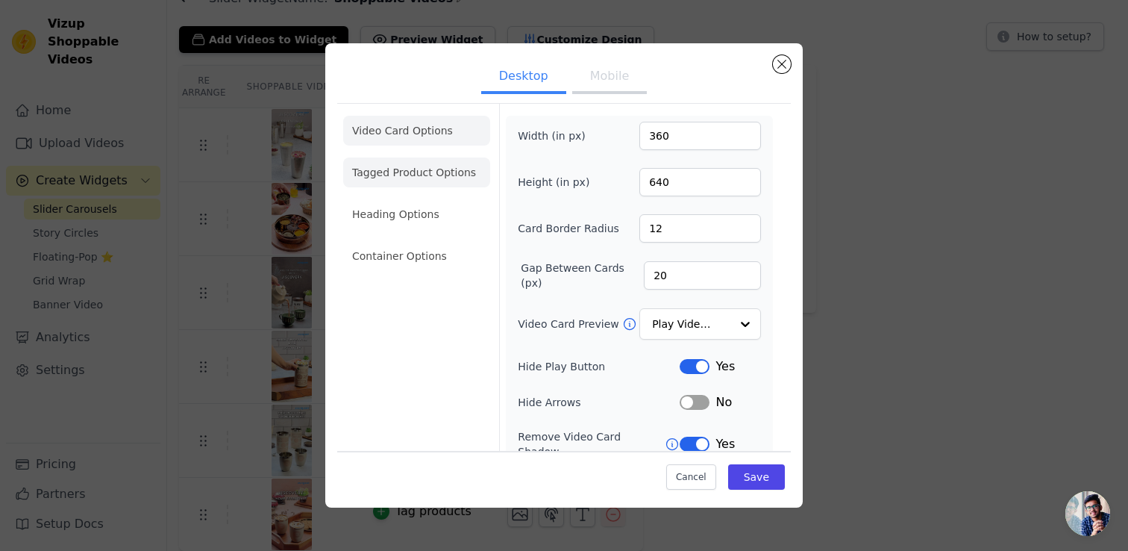
click at [429, 241] on li "Tagged Product Options" at bounding box center [416, 256] width 147 height 30
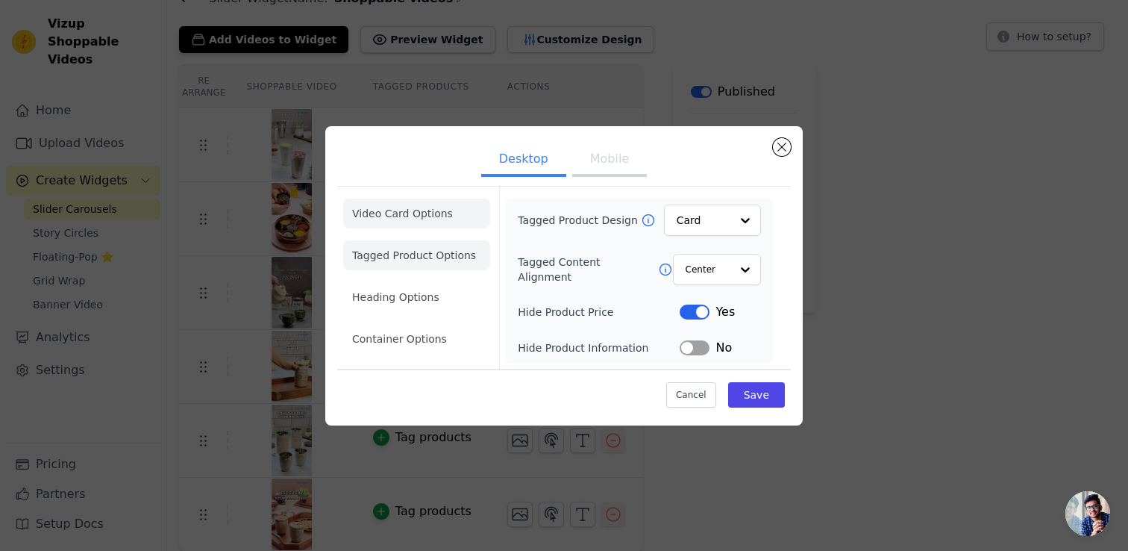
click at [412, 240] on li "Video Card Options" at bounding box center [416, 255] width 147 height 30
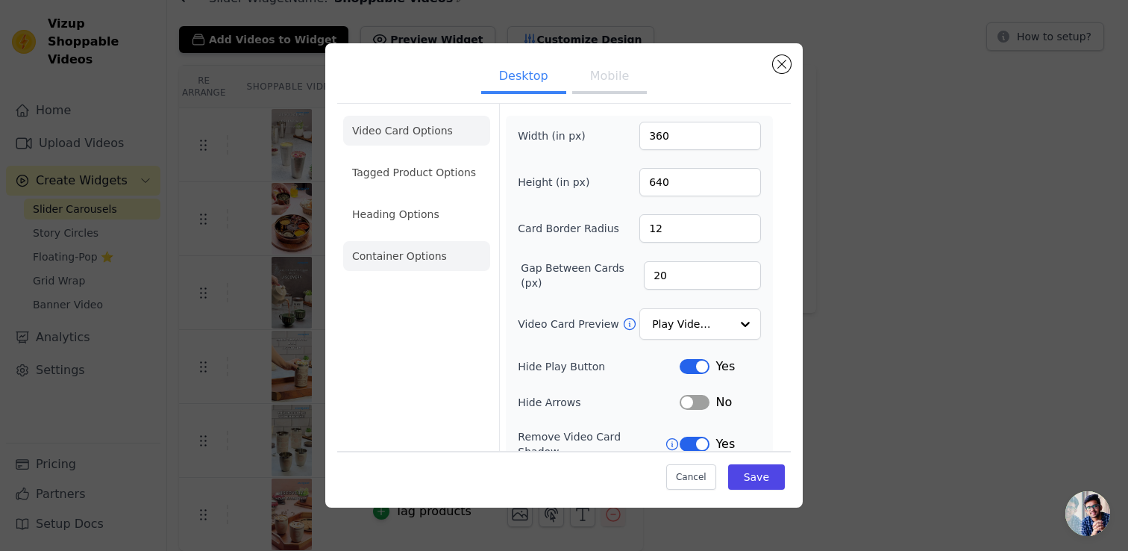
click at [403, 247] on li "Container Options" at bounding box center [416, 256] width 147 height 30
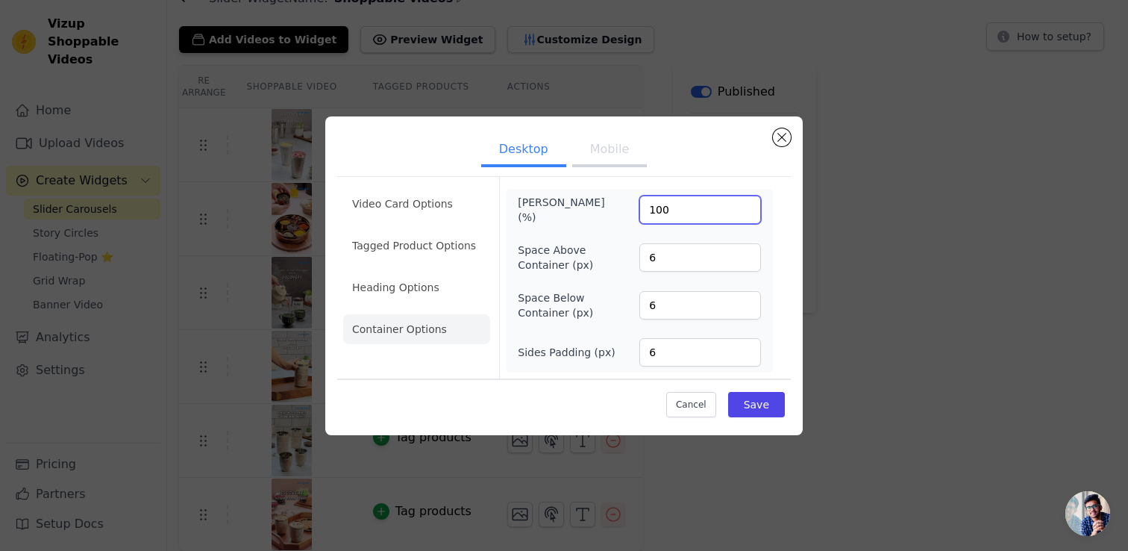
click at [700, 210] on input "100" at bounding box center [700, 209] width 122 height 28
